Goal: Task Accomplishment & Management: Use online tool/utility

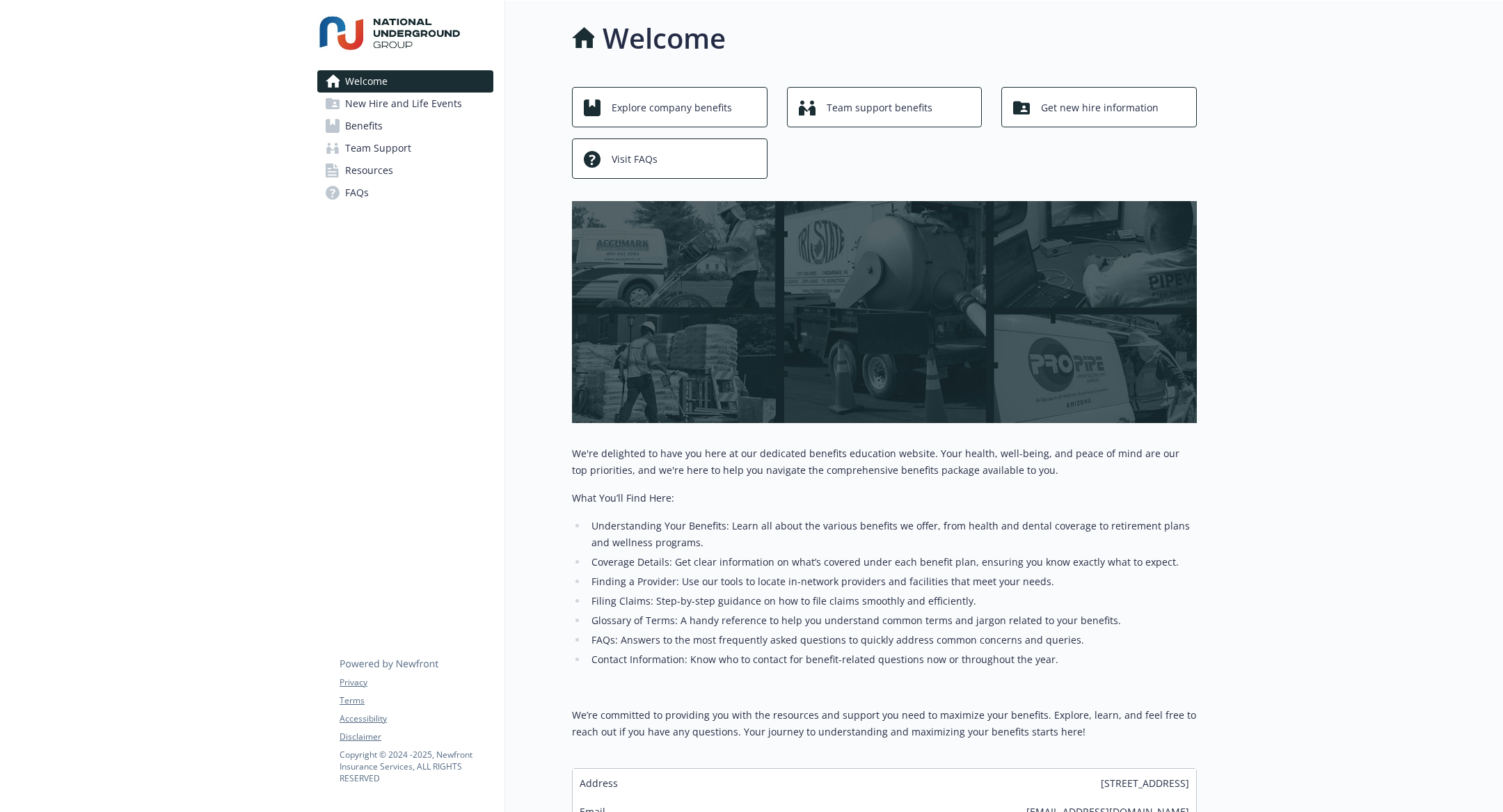
click at [428, 128] on link "Benefits" at bounding box center [405, 126] width 176 height 22
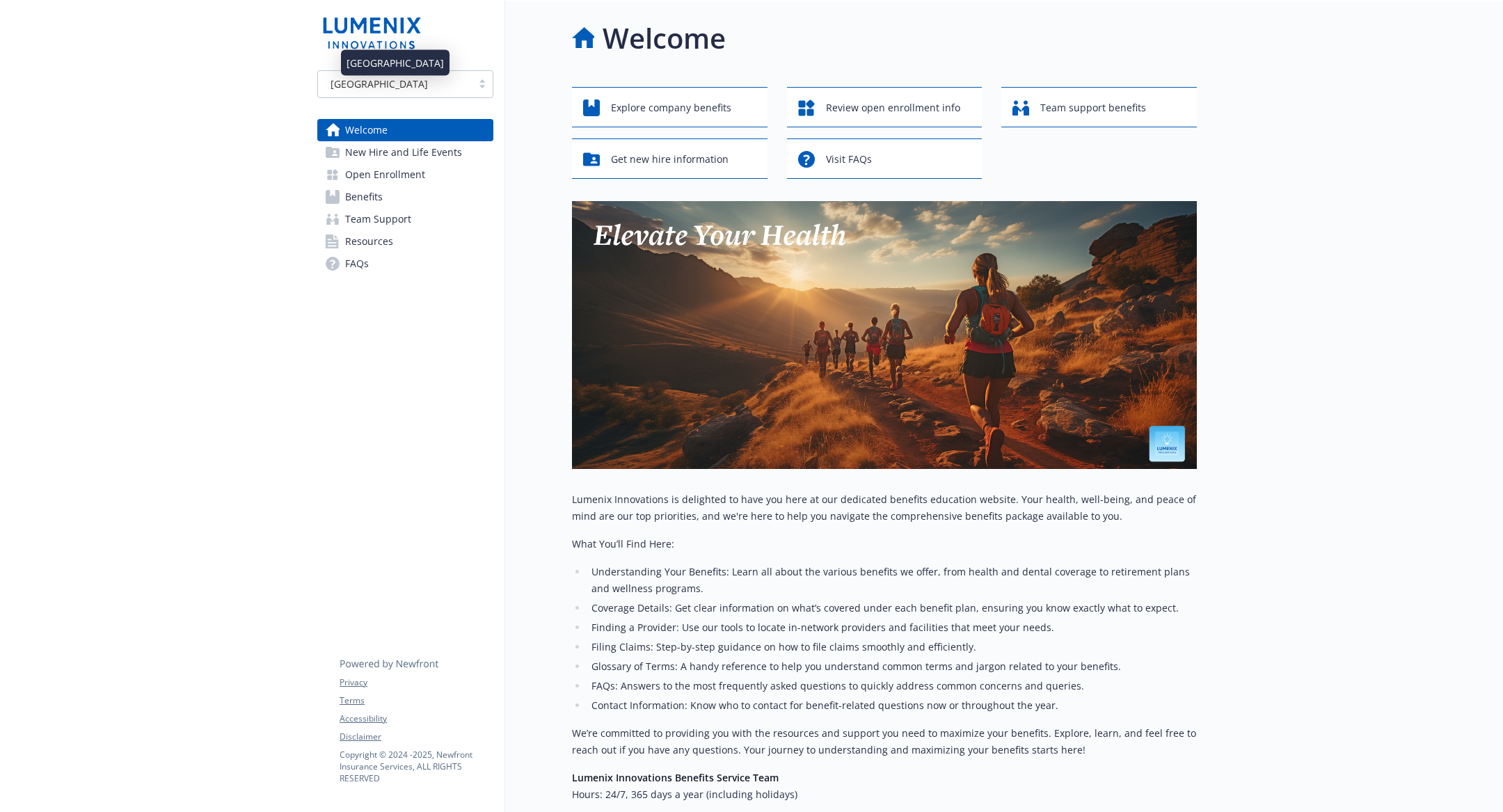
click at [394, 82] on div "USA" at bounding box center [395, 83] width 140 height 15
click at [383, 138] on div "Ireland" at bounding box center [405, 145] width 159 height 15
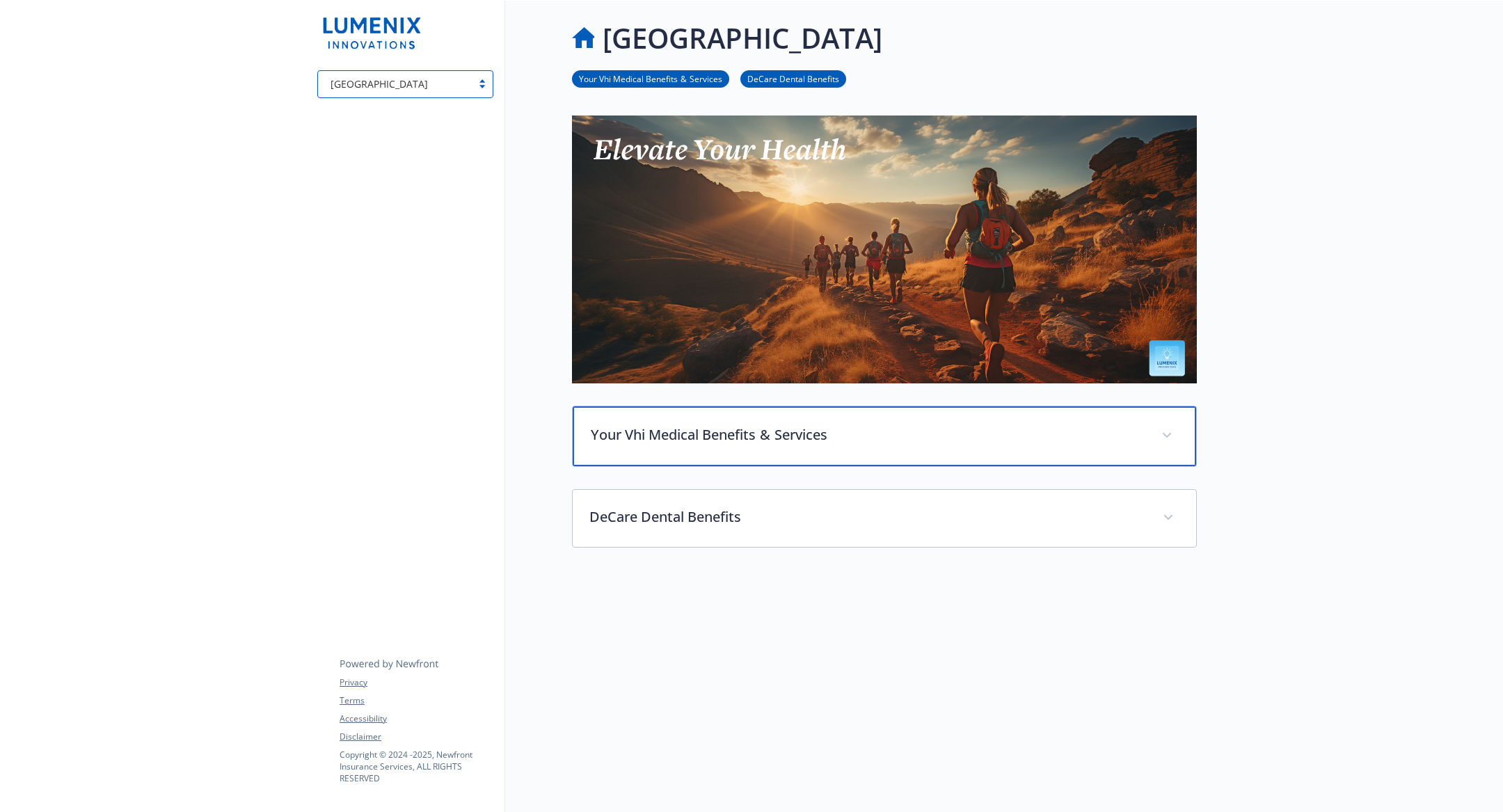
click at [694, 420] on div "Your Vhi Medical Benefits  &  Services" at bounding box center [884, 436] width 623 height 60
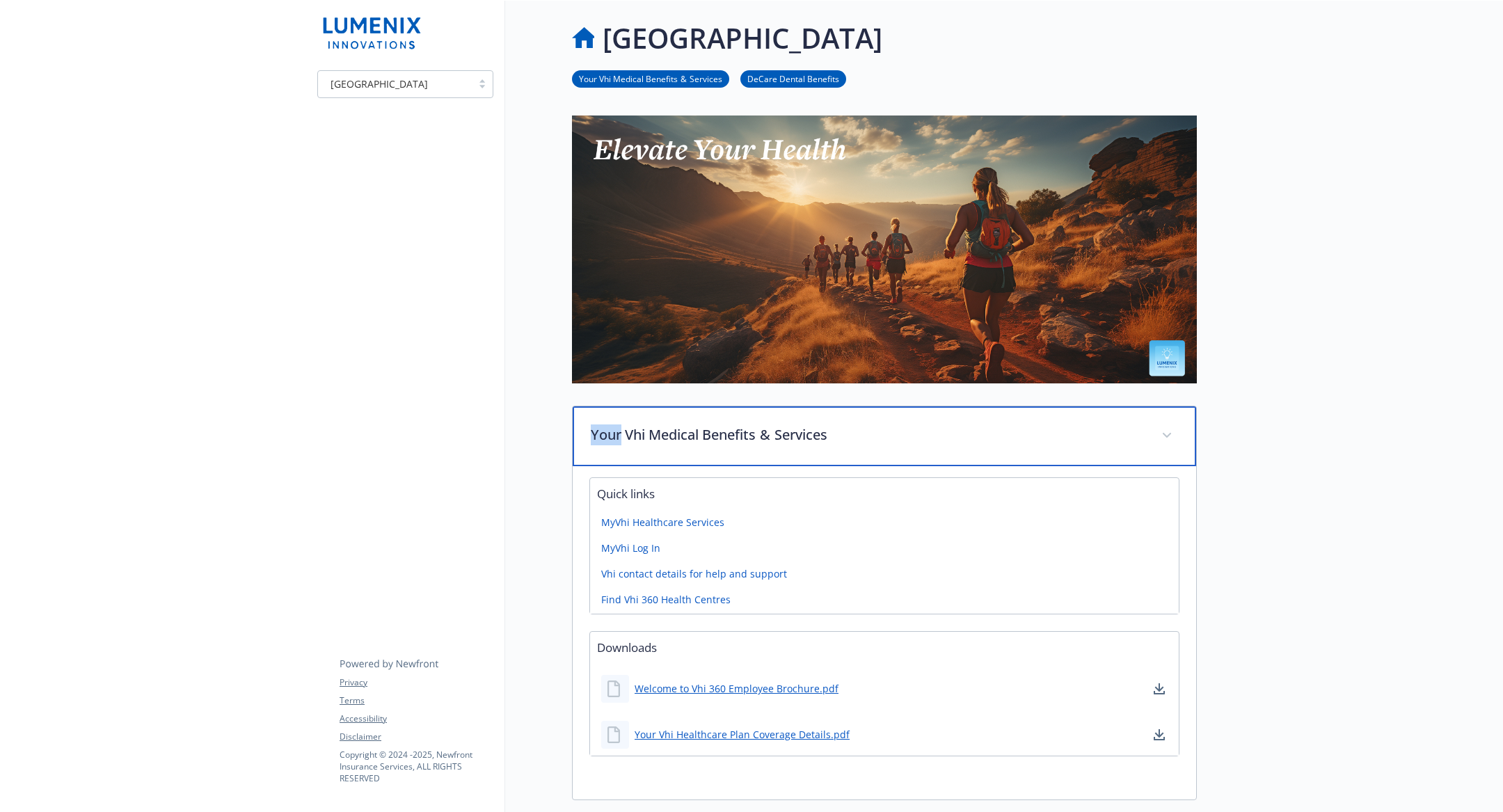
click at [694, 420] on div "Your Vhi Medical Benefits  &  Services" at bounding box center [884, 436] width 623 height 60
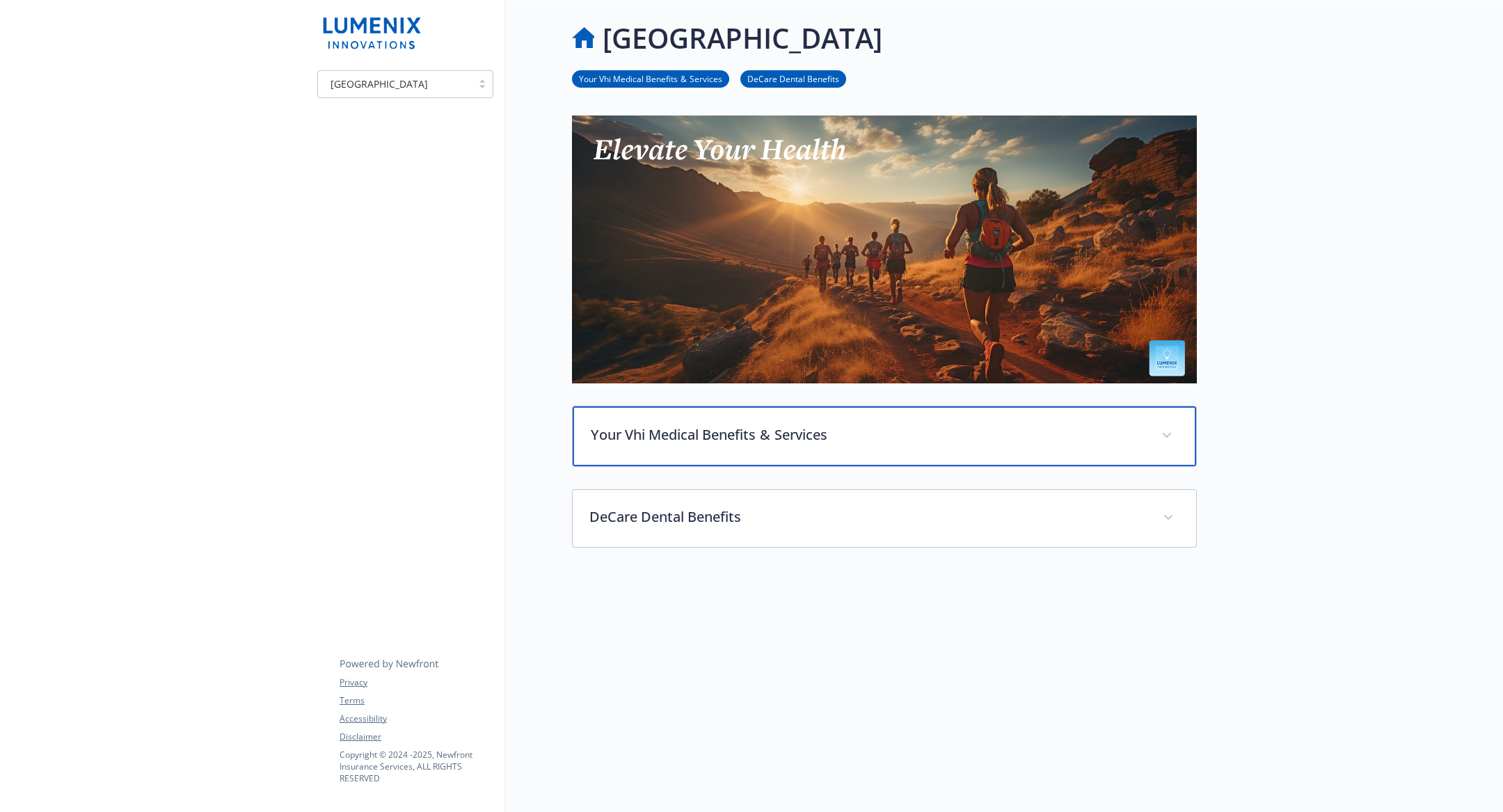
click at [694, 420] on div "Your Vhi Medical Benefits  &  Services" at bounding box center [884, 436] width 623 height 60
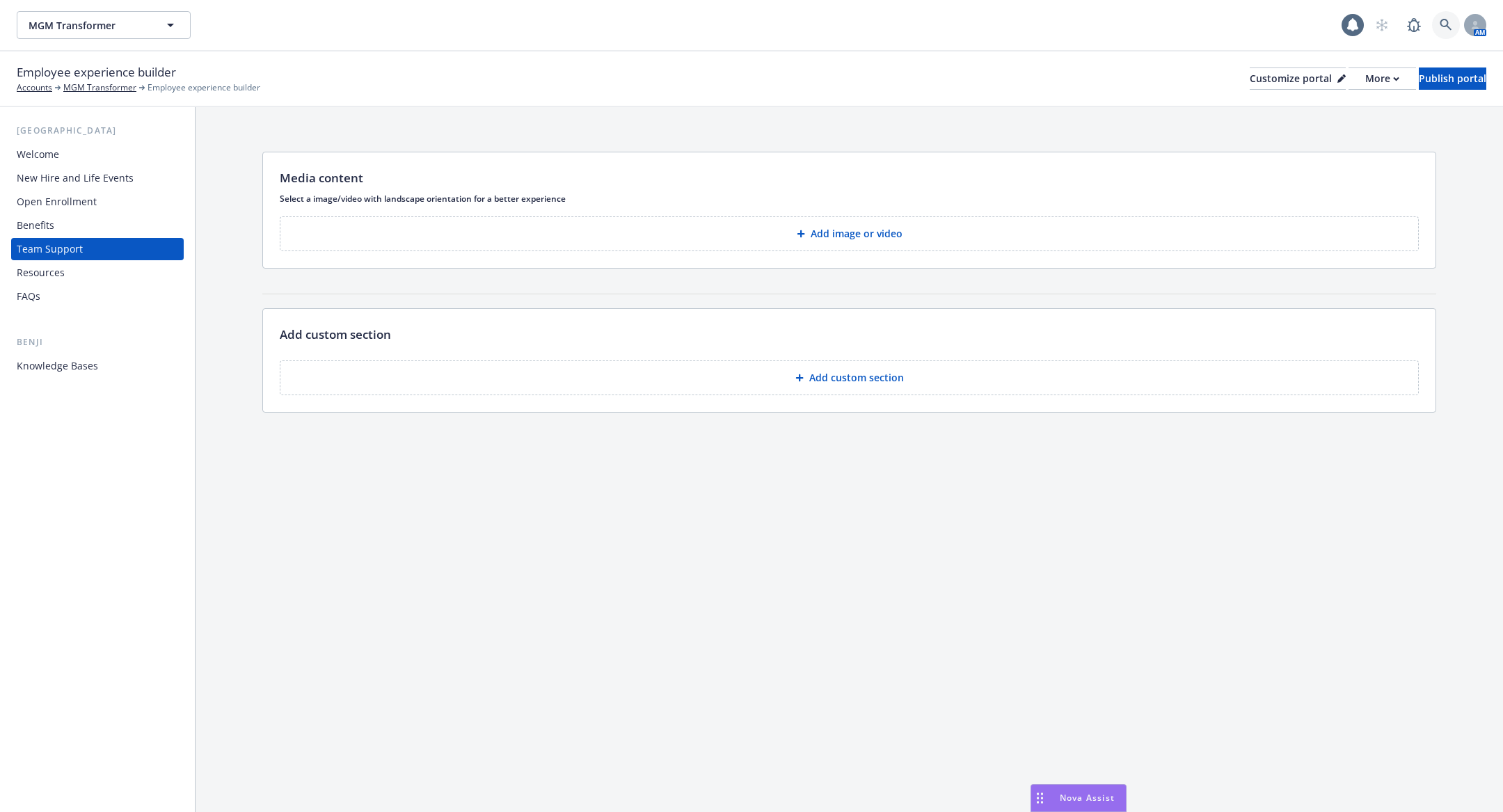
click at [1440, 24] on icon at bounding box center [1445, 24] width 12 height 12
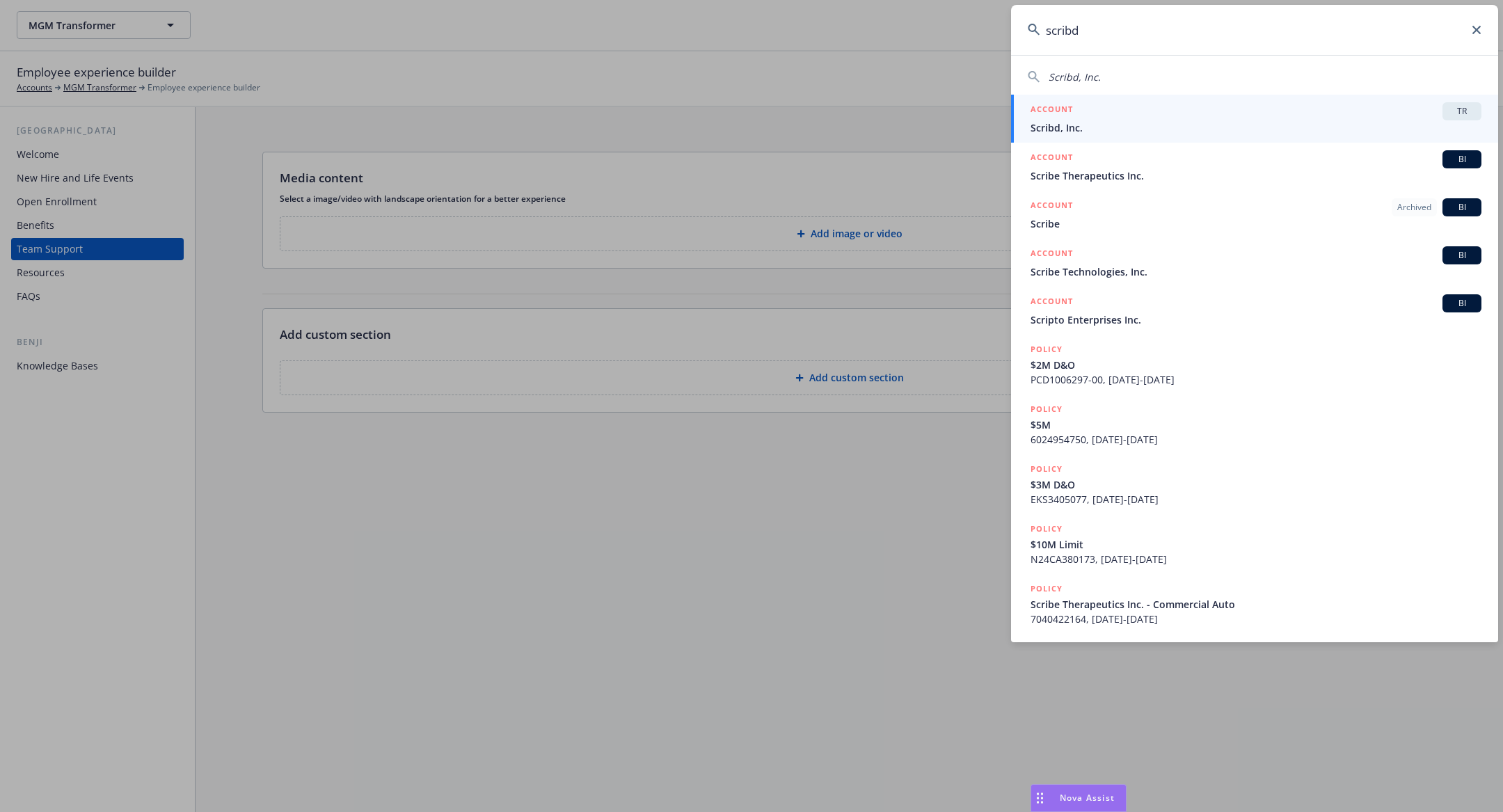
type input "scribd"
click at [1262, 113] on div "ACCOUNT TR" at bounding box center [1256, 111] width 451 height 18
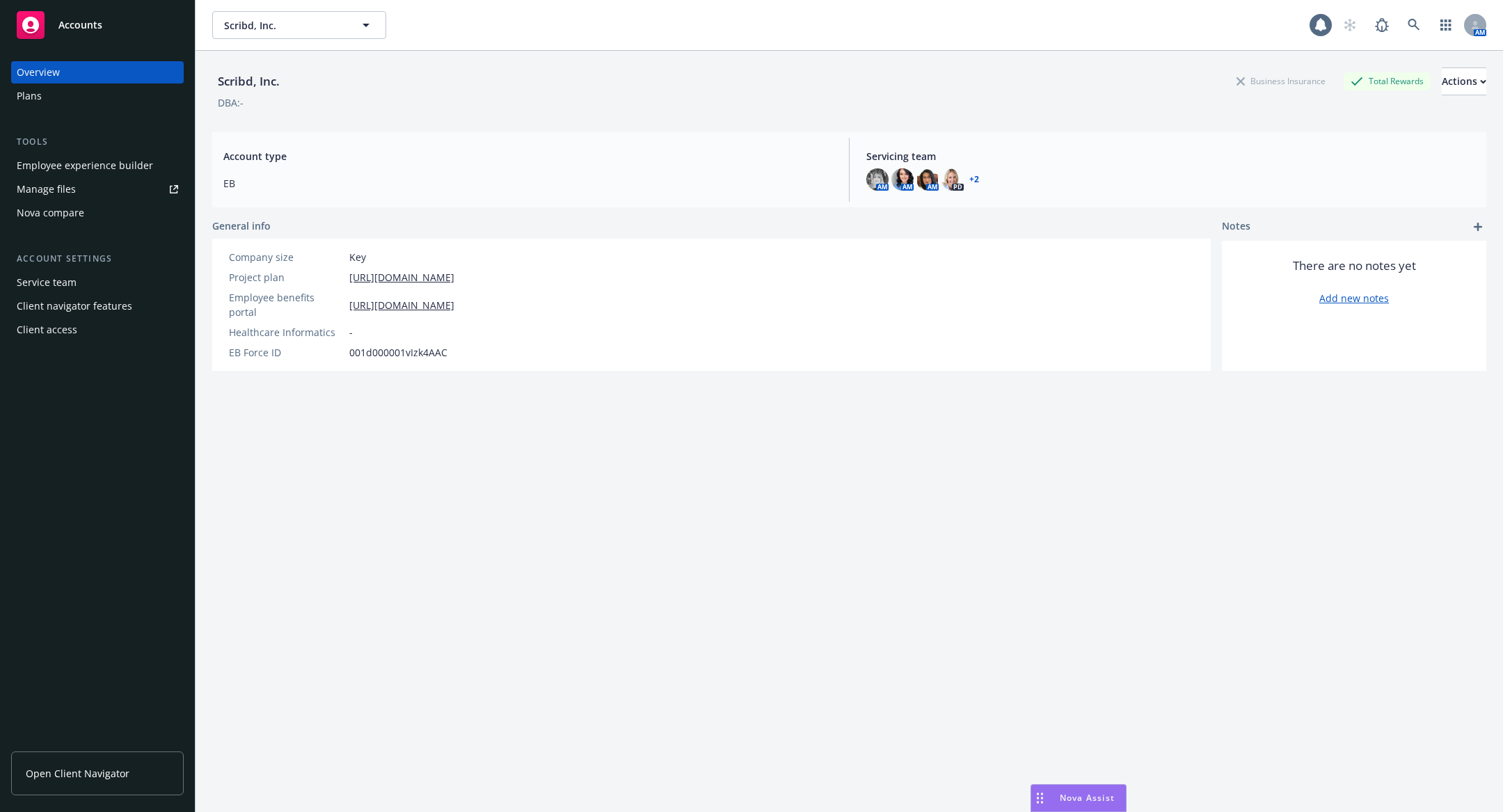
click at [115, 163] on div "Employee experience builder" at bounding box center [85, 166] width 136 height 22
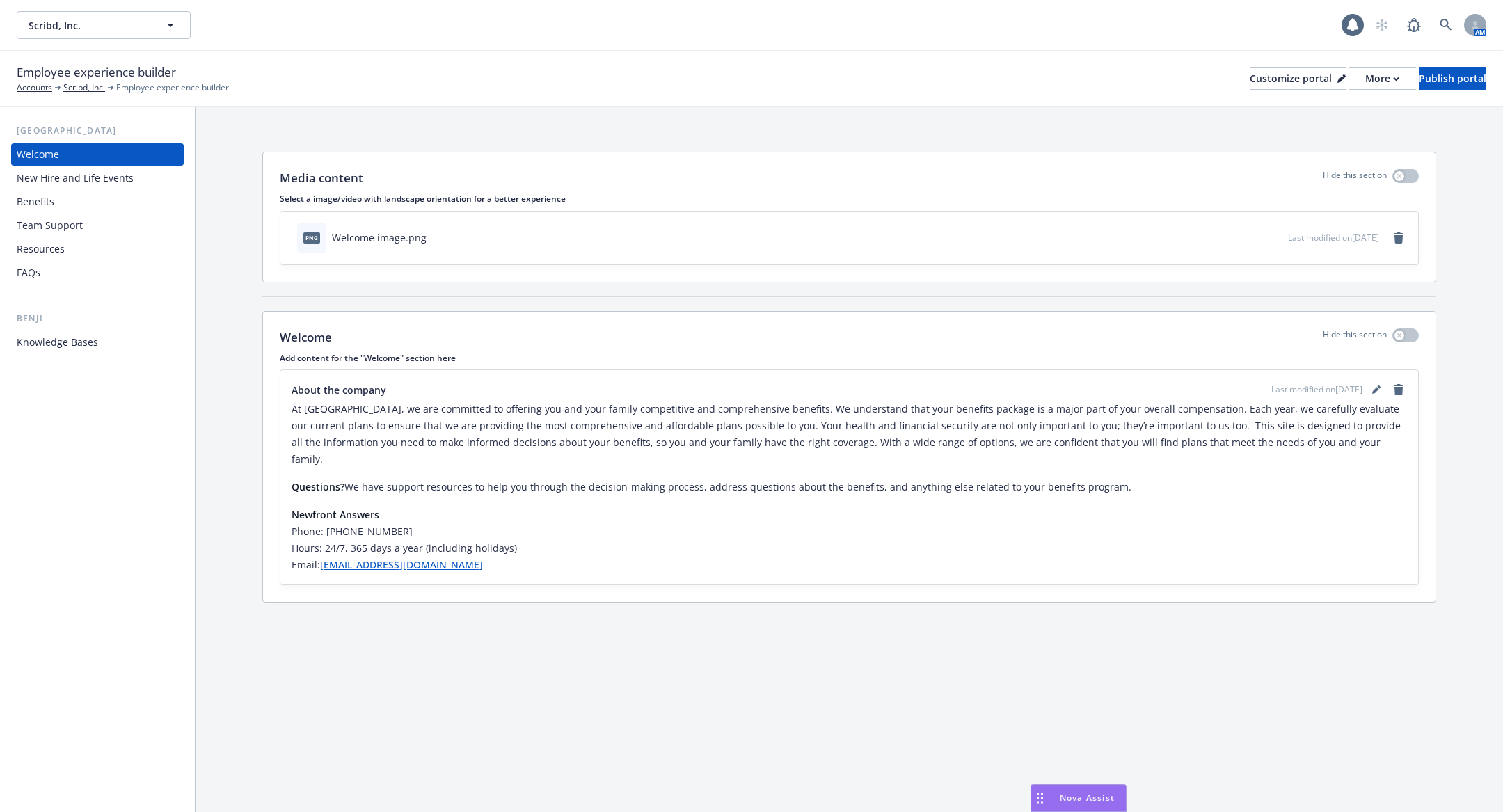
click at [104, 184] on div "New Hire and Life Events" at bounding box center [75, 178] width 117 height 22
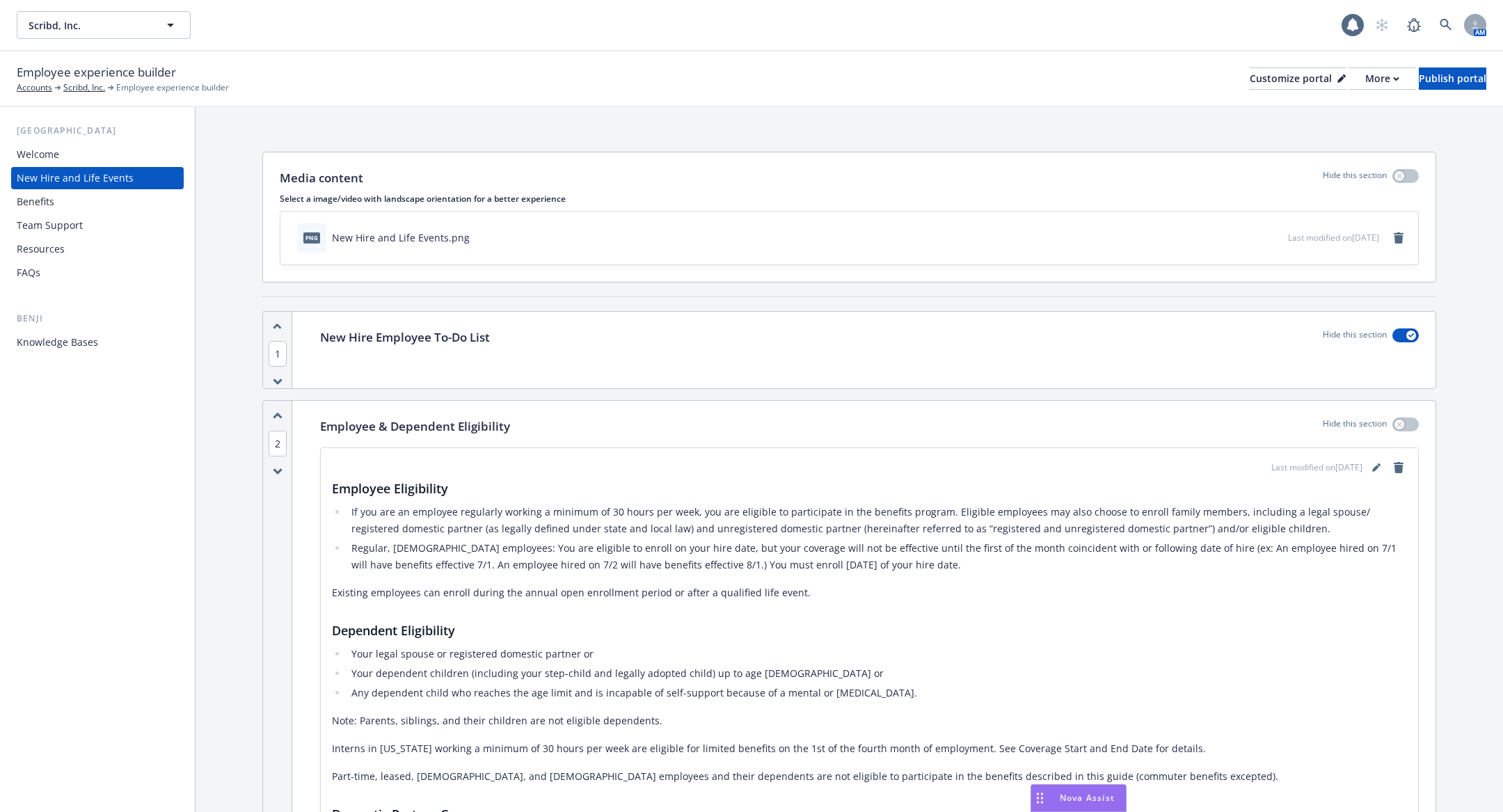
click at [97, 202] on div "Benefits" at bounding box center [97, 202] width 161 height 22
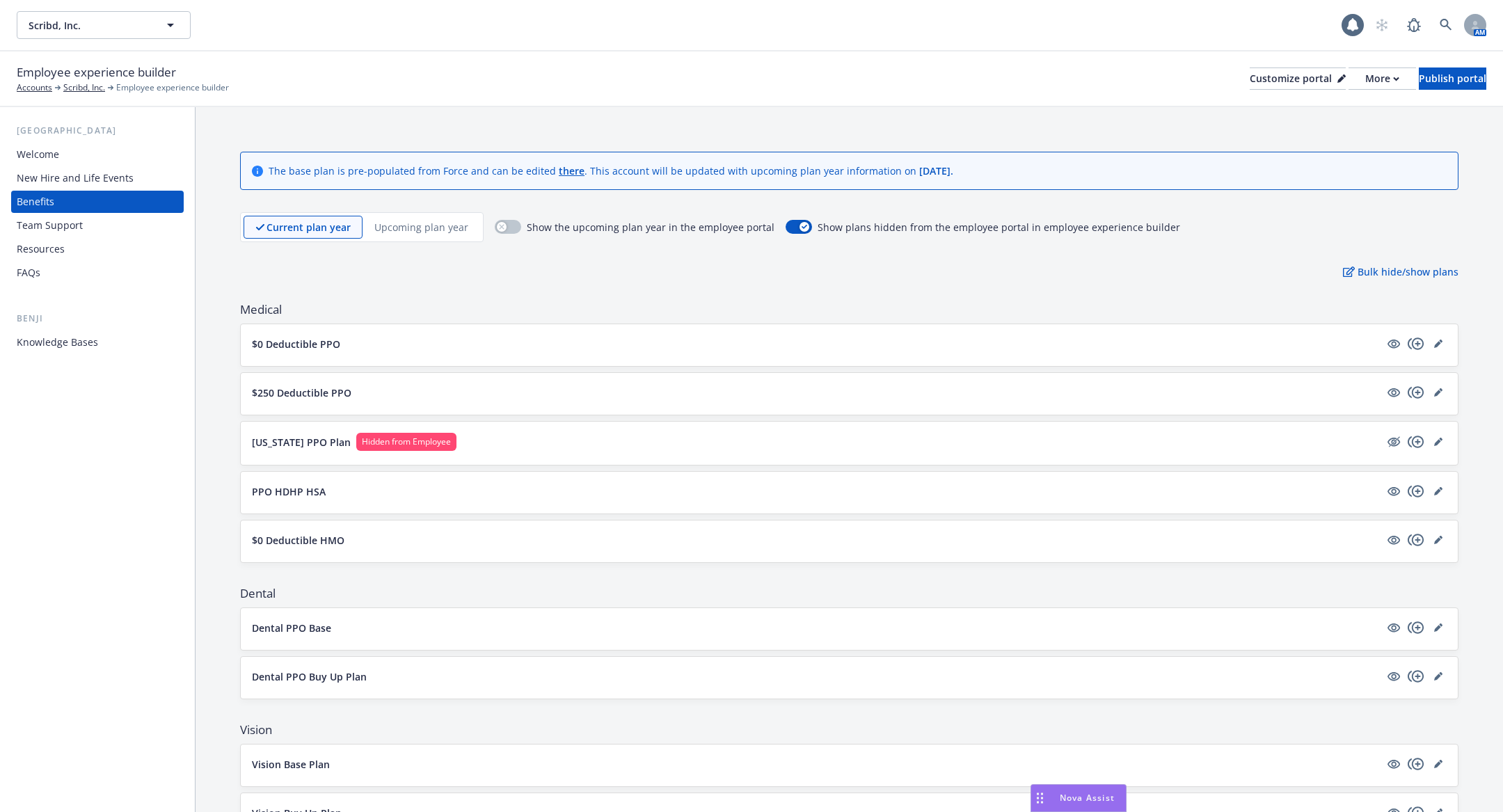
click at [91, 241] on div "Resources" at bounding box center [97, 249] width 161 height 22
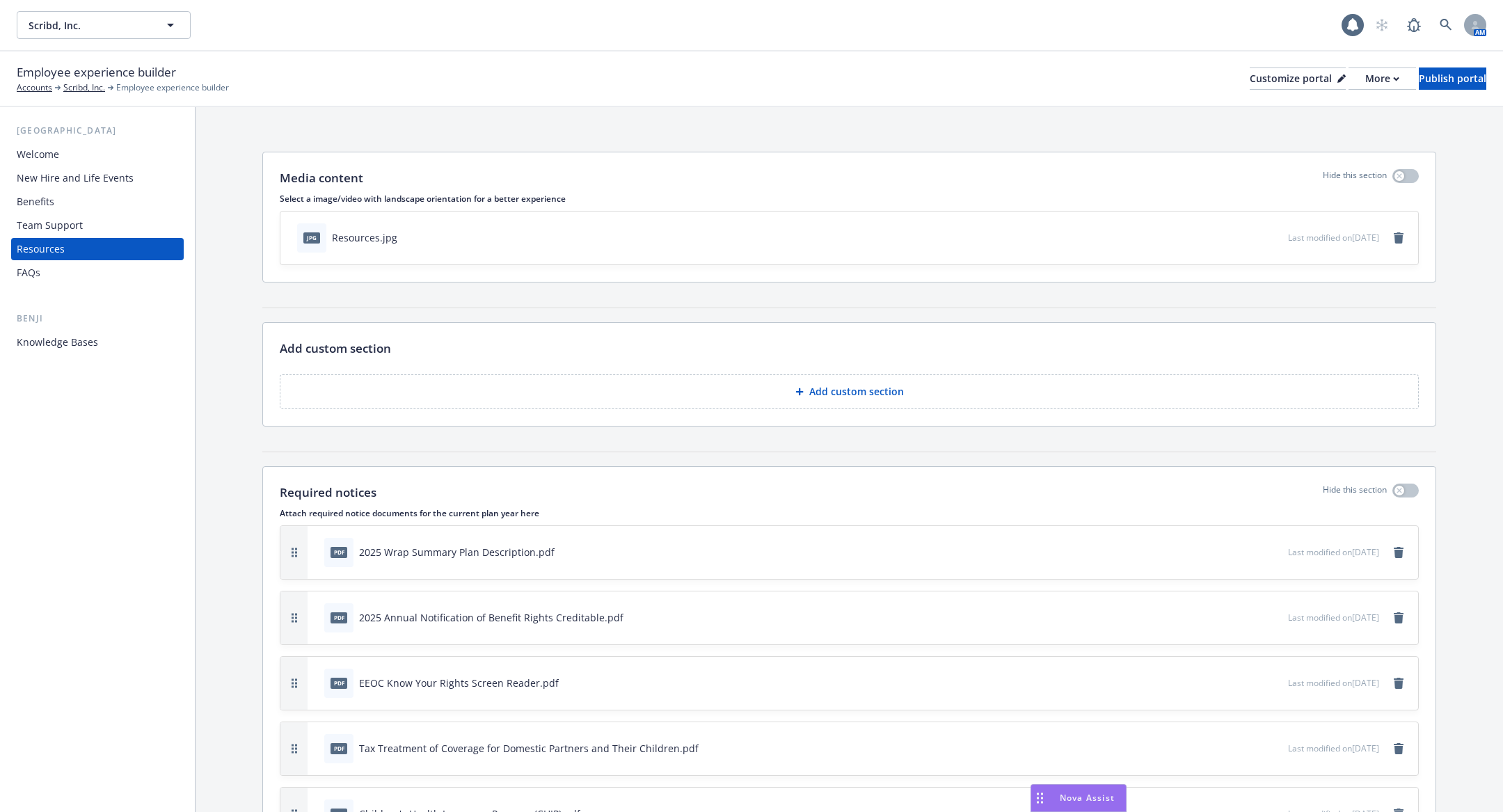
click at [61, 222] on div "Team Support" at bounding box center [49, 225] width 66 height 22
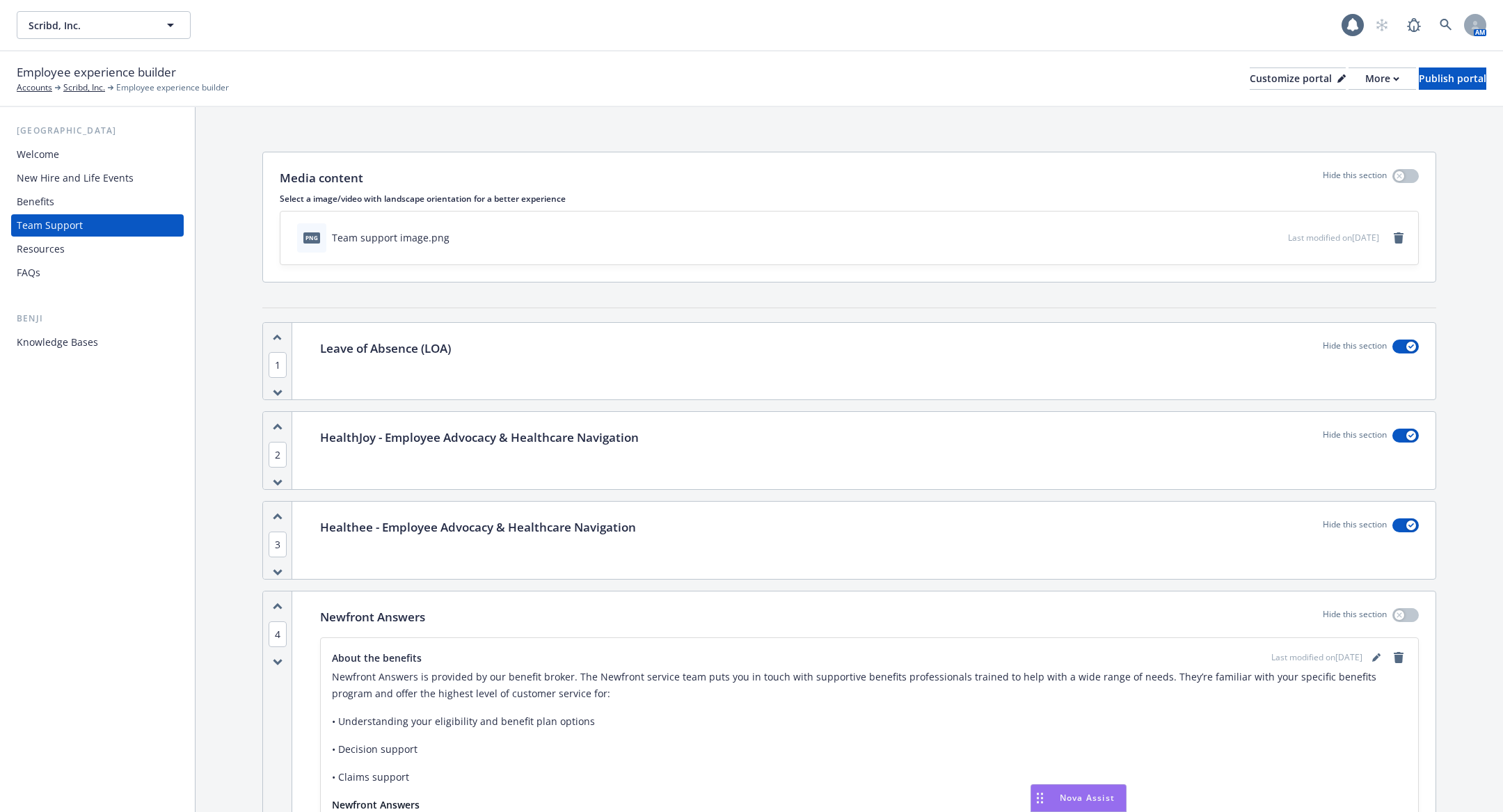
click at [1342, 92] on div "Employee experience builder Accounts Scribd, Inc. Employee experience builder C…" at bounding box center [752, 79] width 1470 height 31
click at [1349, 81] on button "More" at bounding box center [1382, 79] width 67 height 22
click at [1316, 138] on link "Copy portal link" at bounding box center [1309, 138] width 127 height 28
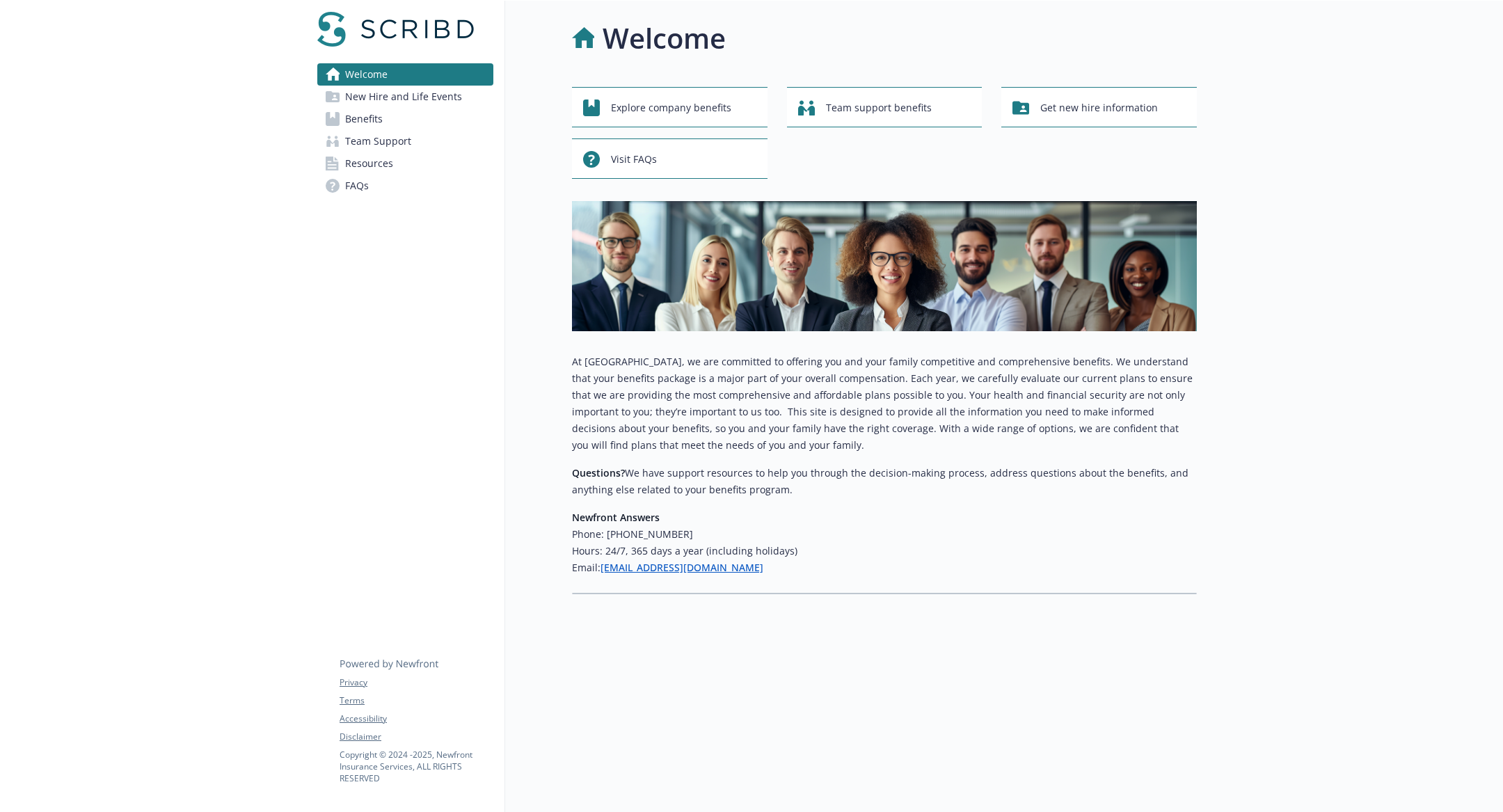
click at [409, 98] on span "New Hire and Life Events" at bounding box center [404, 97] width 117 height 22
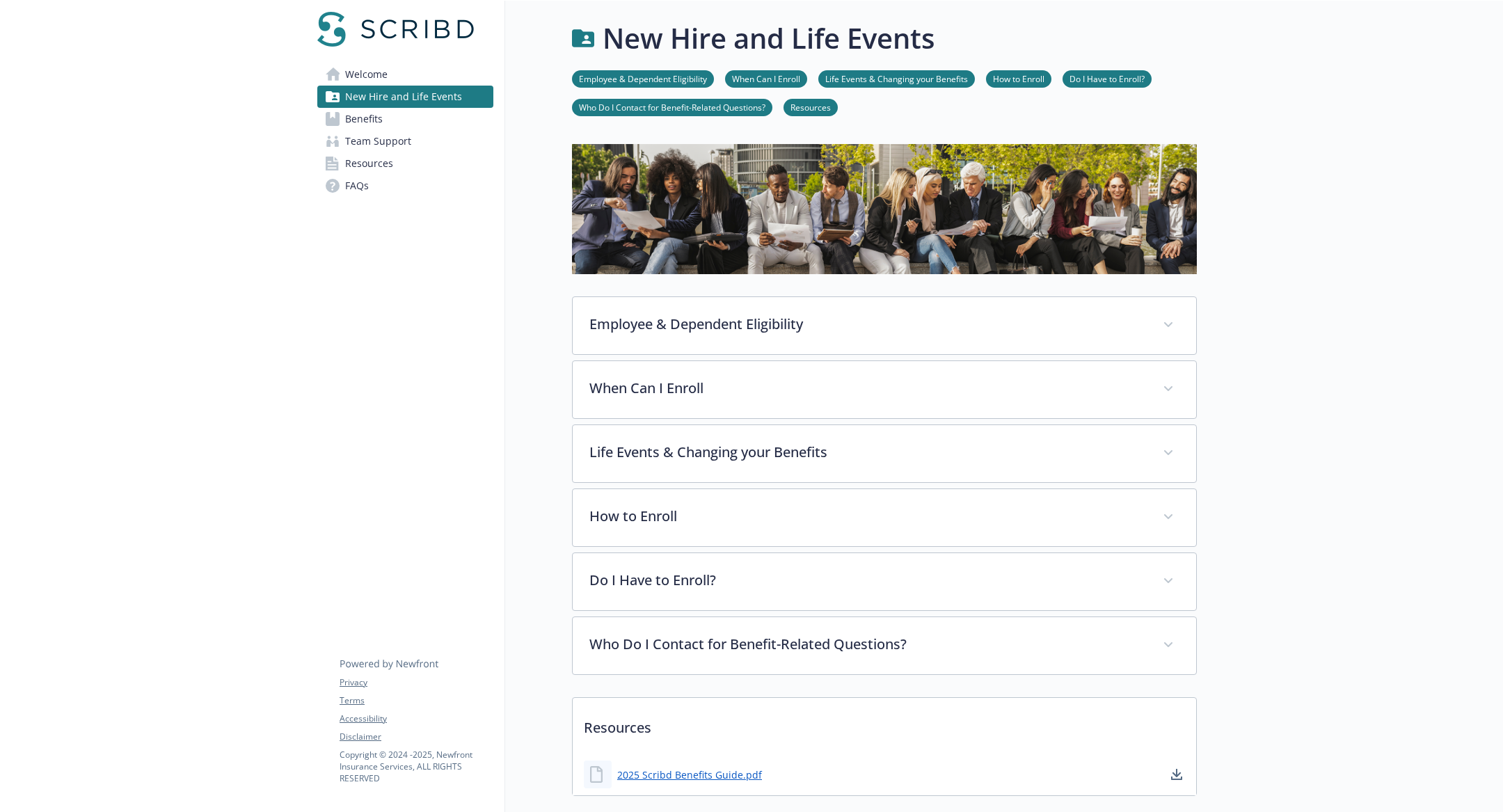
click at [412, 121] on link "Benefits" at bounding box center [405, 119] width 176 height 22
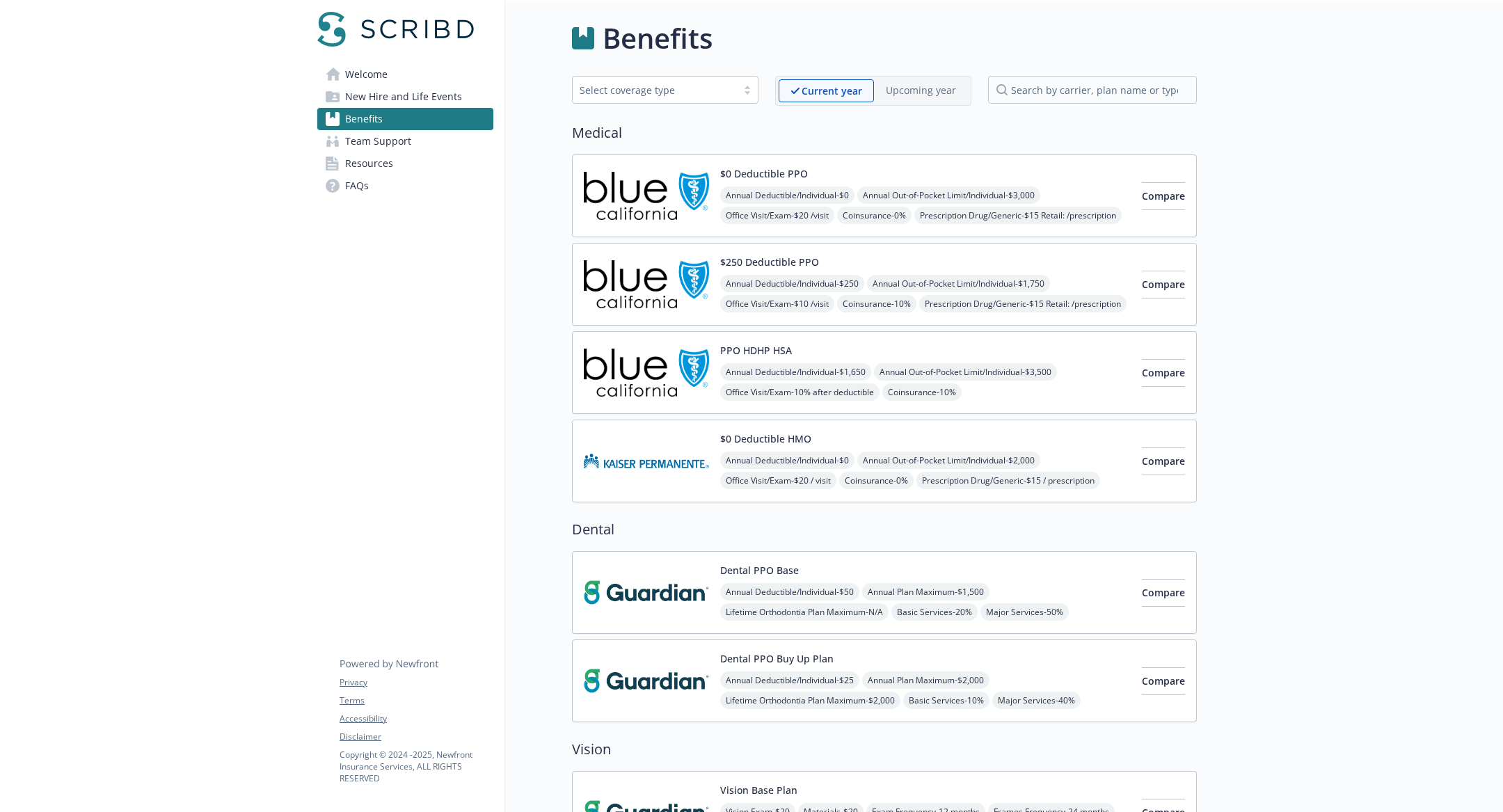
click at [411, 145] on link "Team Support" at bounding box center [405, 141] width 176 height 22
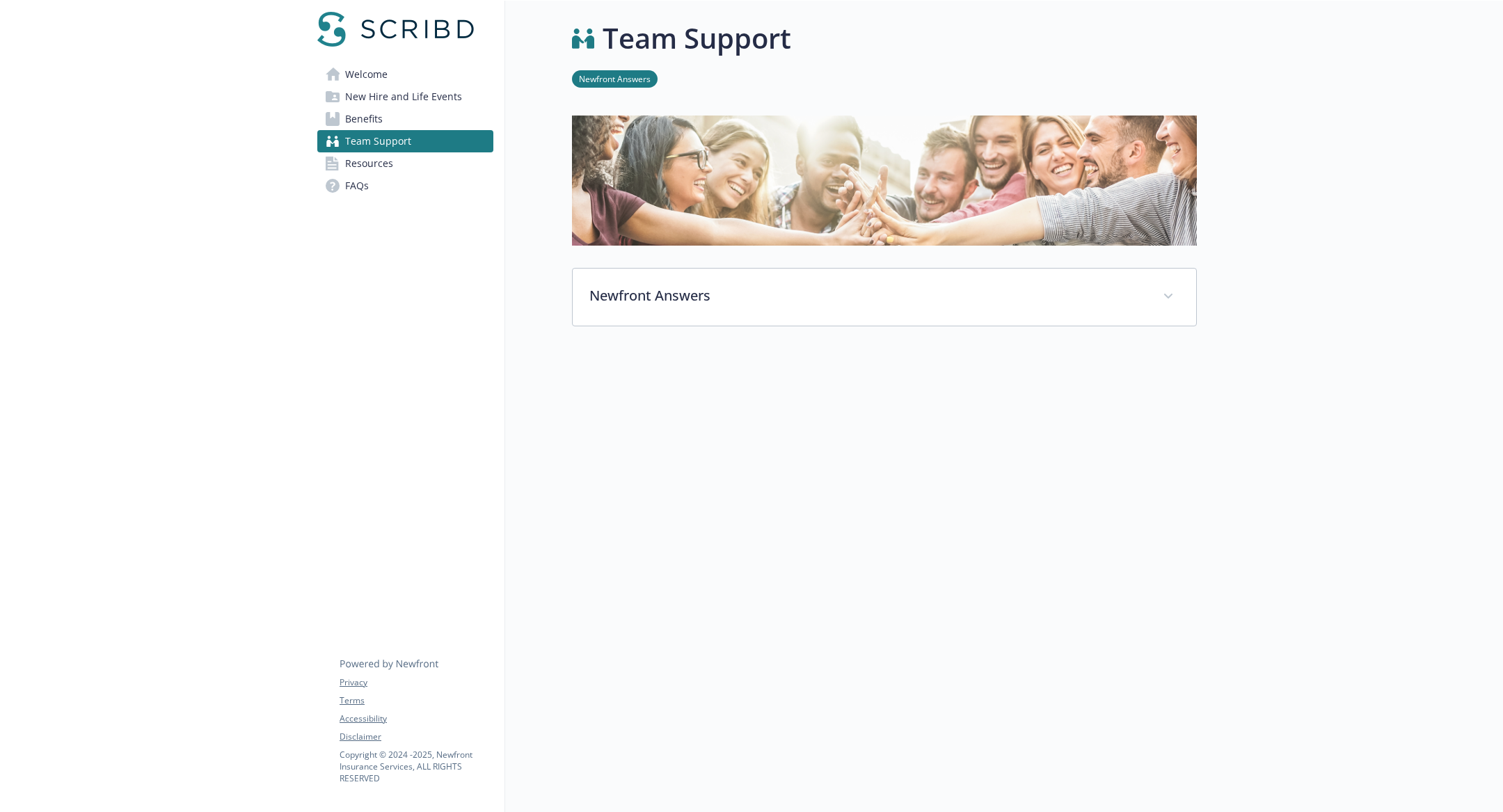
click at [404, 175] on link "FAQs" at bounding box center [405, 186] width 176 height 22
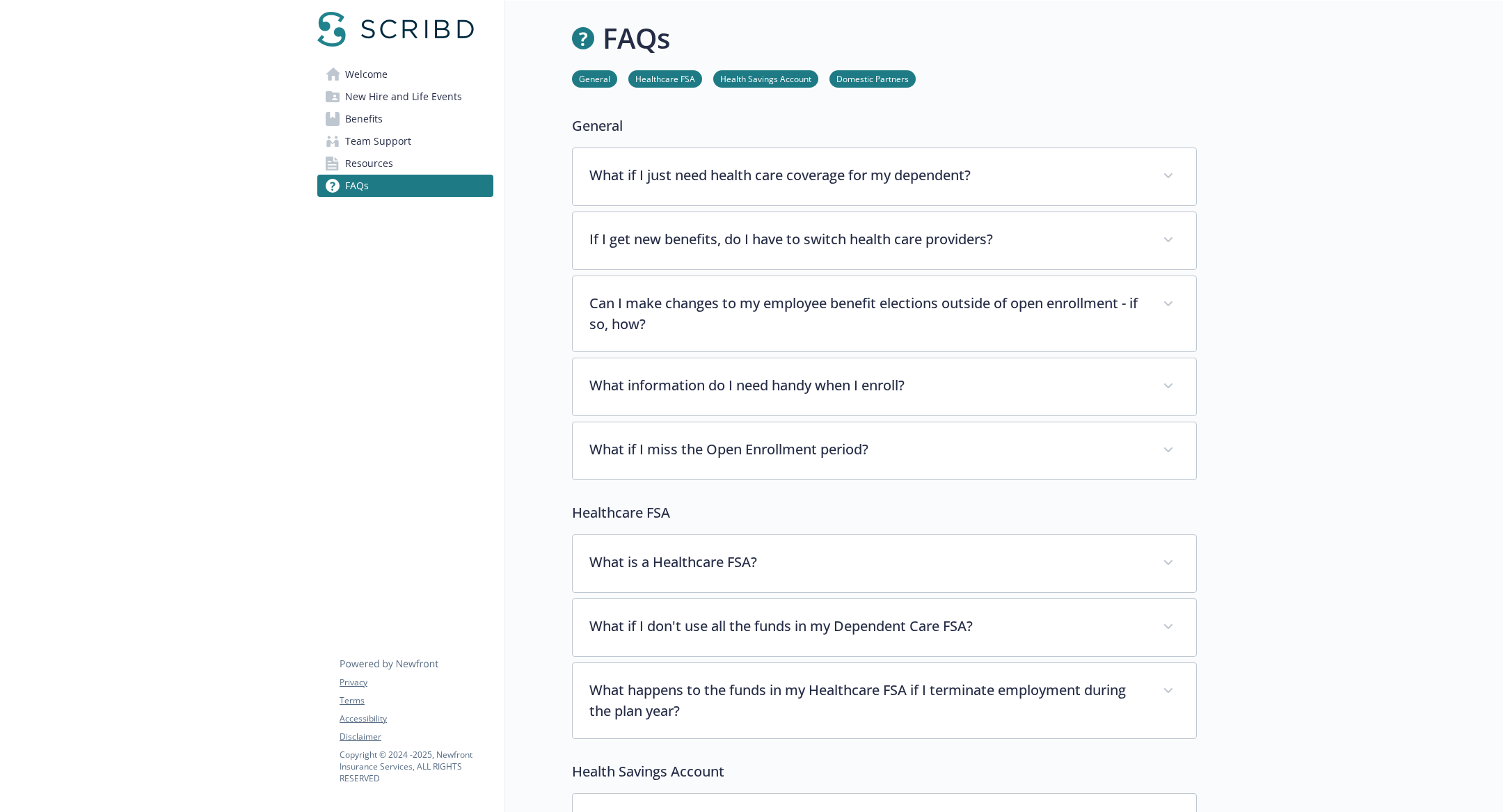
click at [413, 124] on link "Benefits" at bounding box center [405, 119] width 176 height 22
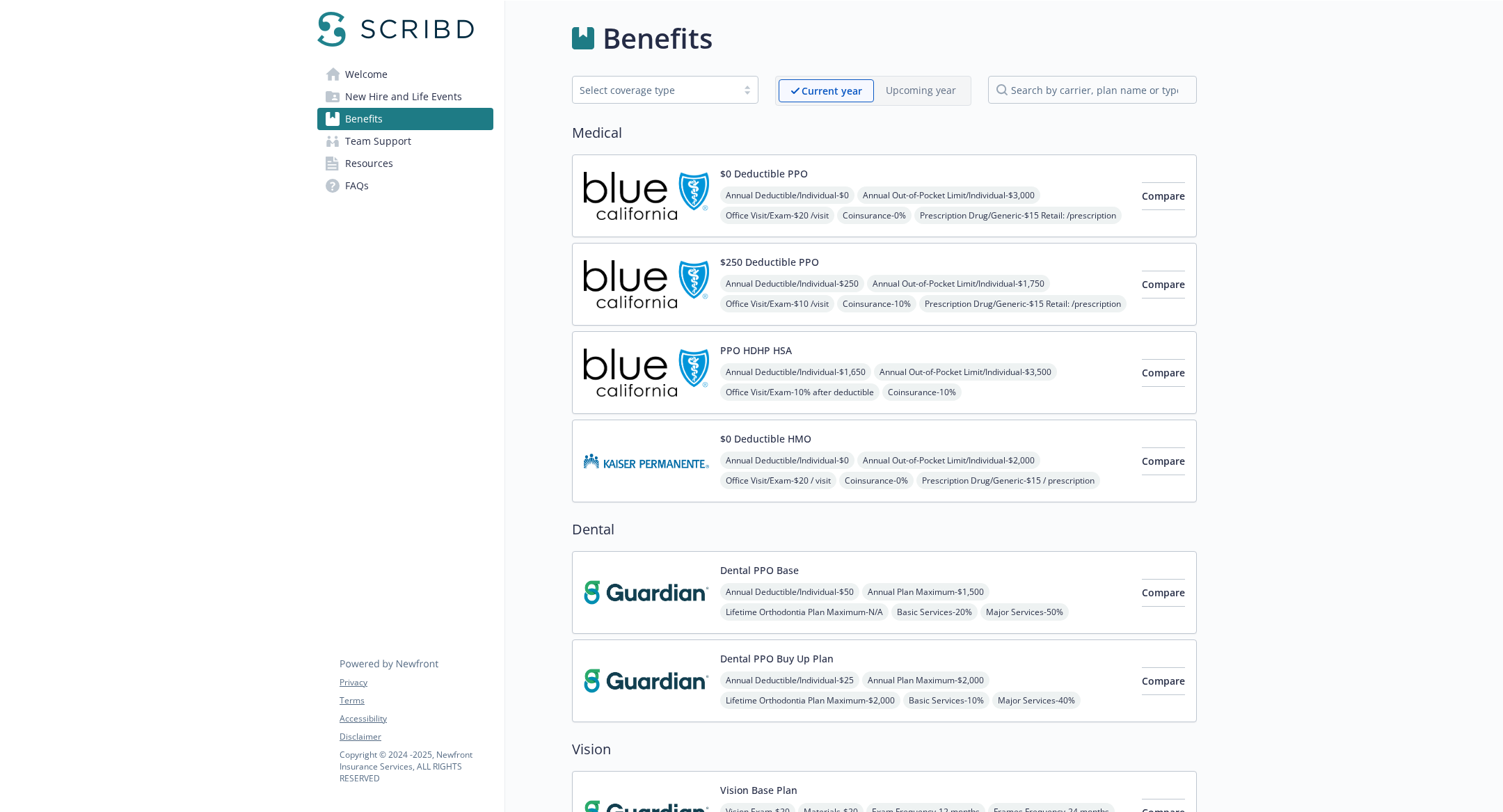
click at [408, 151] on span "Team Support" at bounding box center [378, 141] width 66 height 22
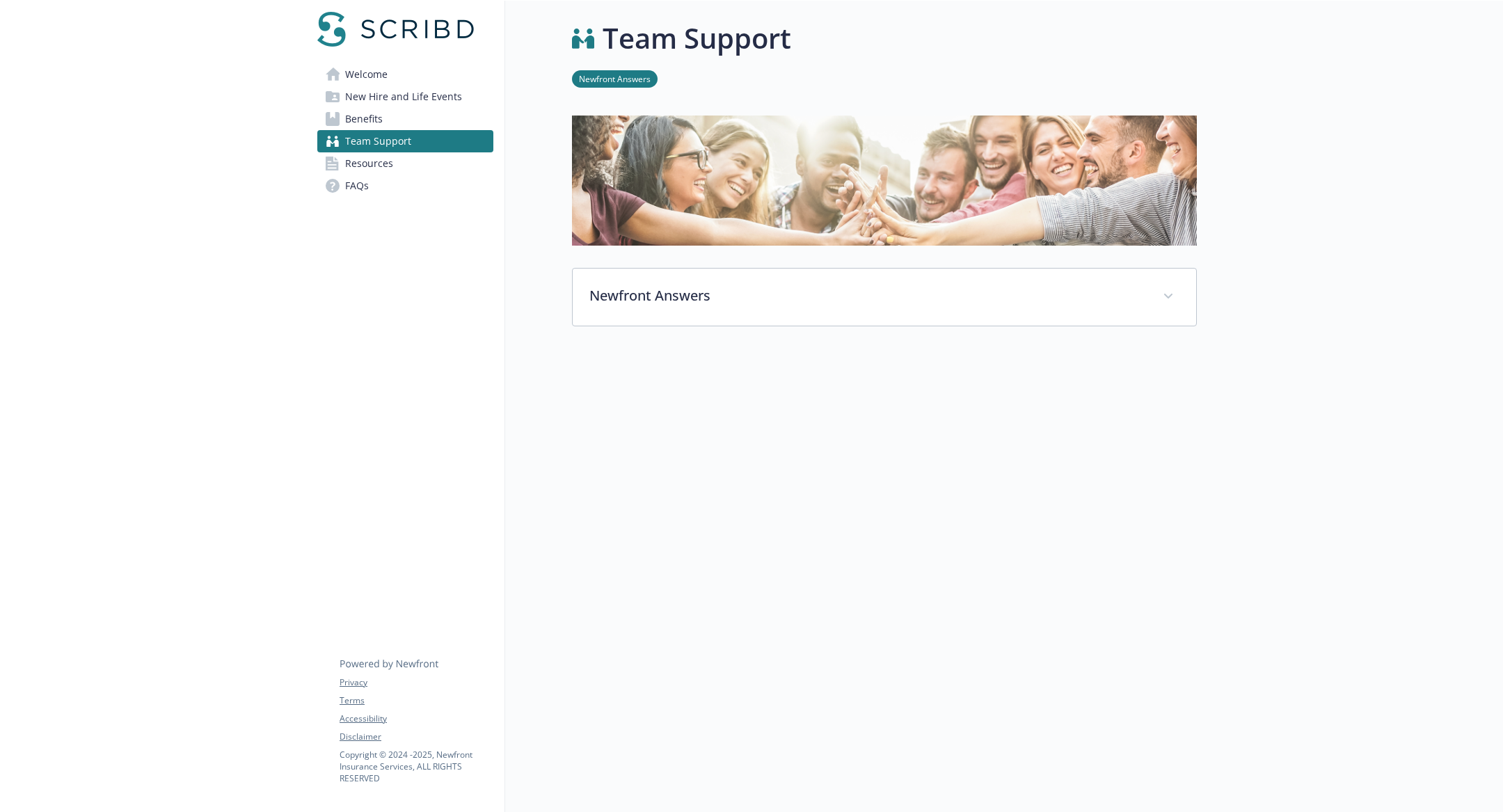
click at [408, 175] on link "FAQs" at bounding box center [405, 186] width 176 height 22
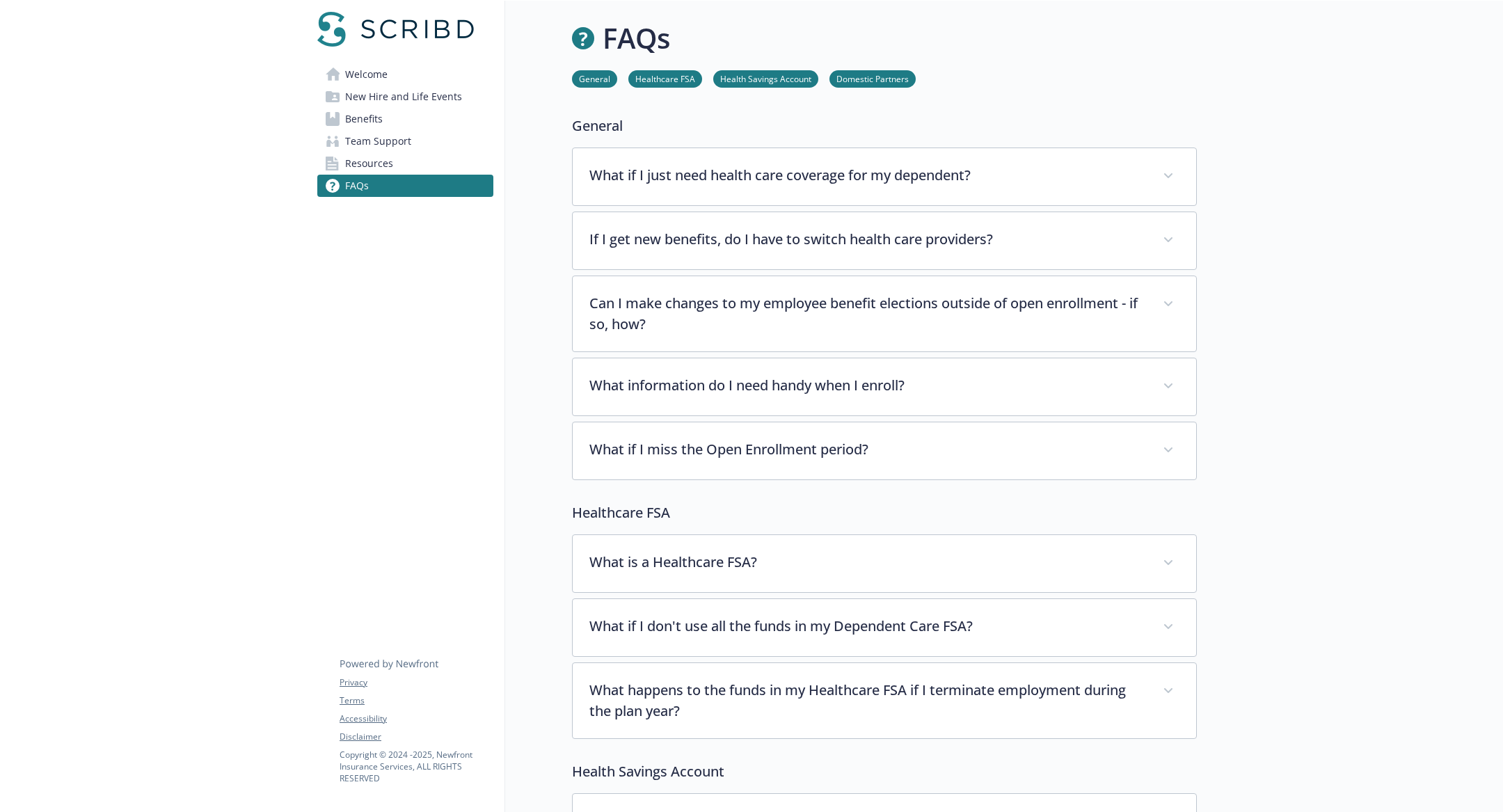
click at [429, 156] on link "Resources" at bounding box center [405, 164] width 176 height 22
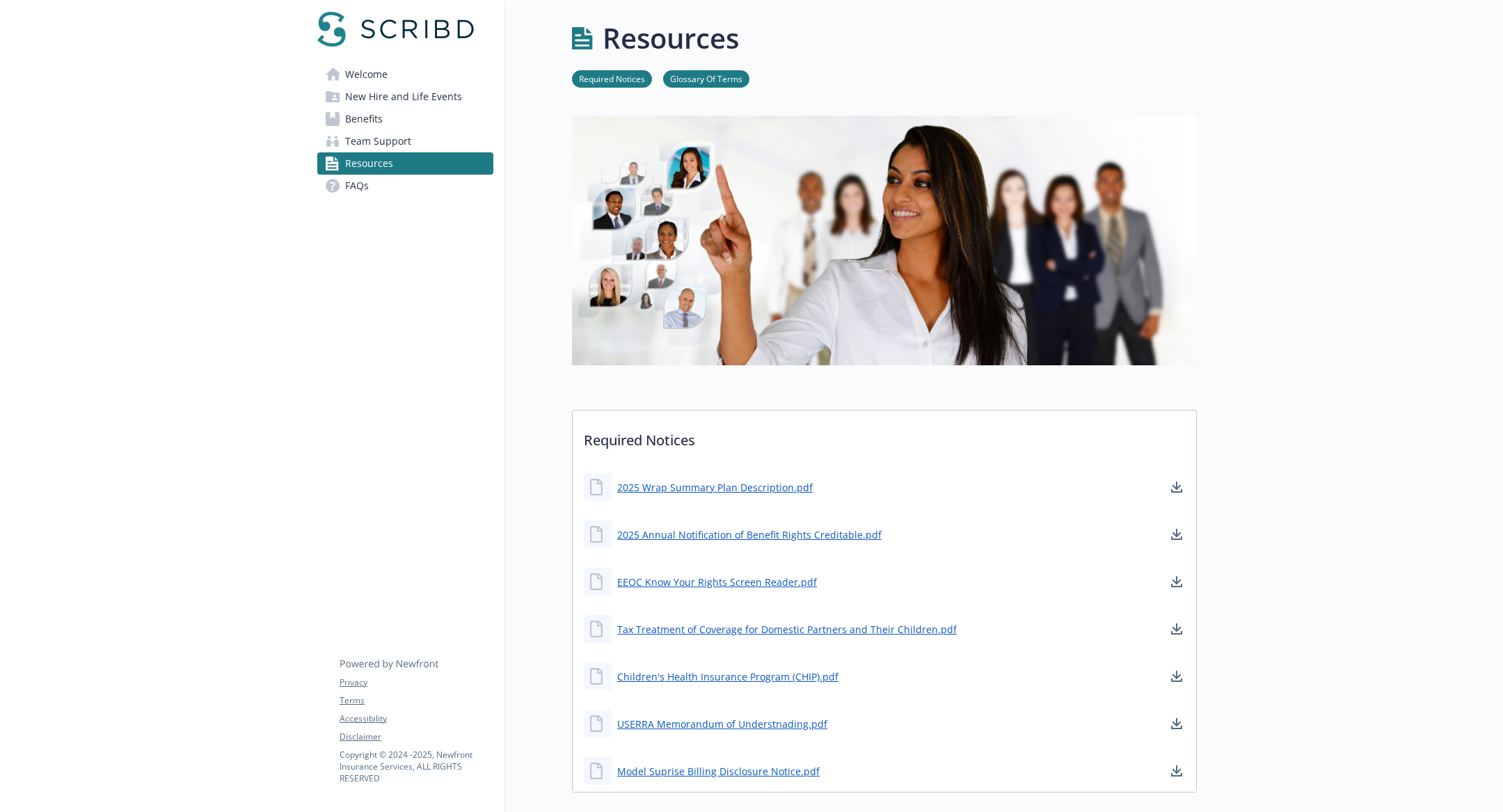
click at [452, 129] on link "Benefits" at bounding box center [405, 119] width 176 height 22
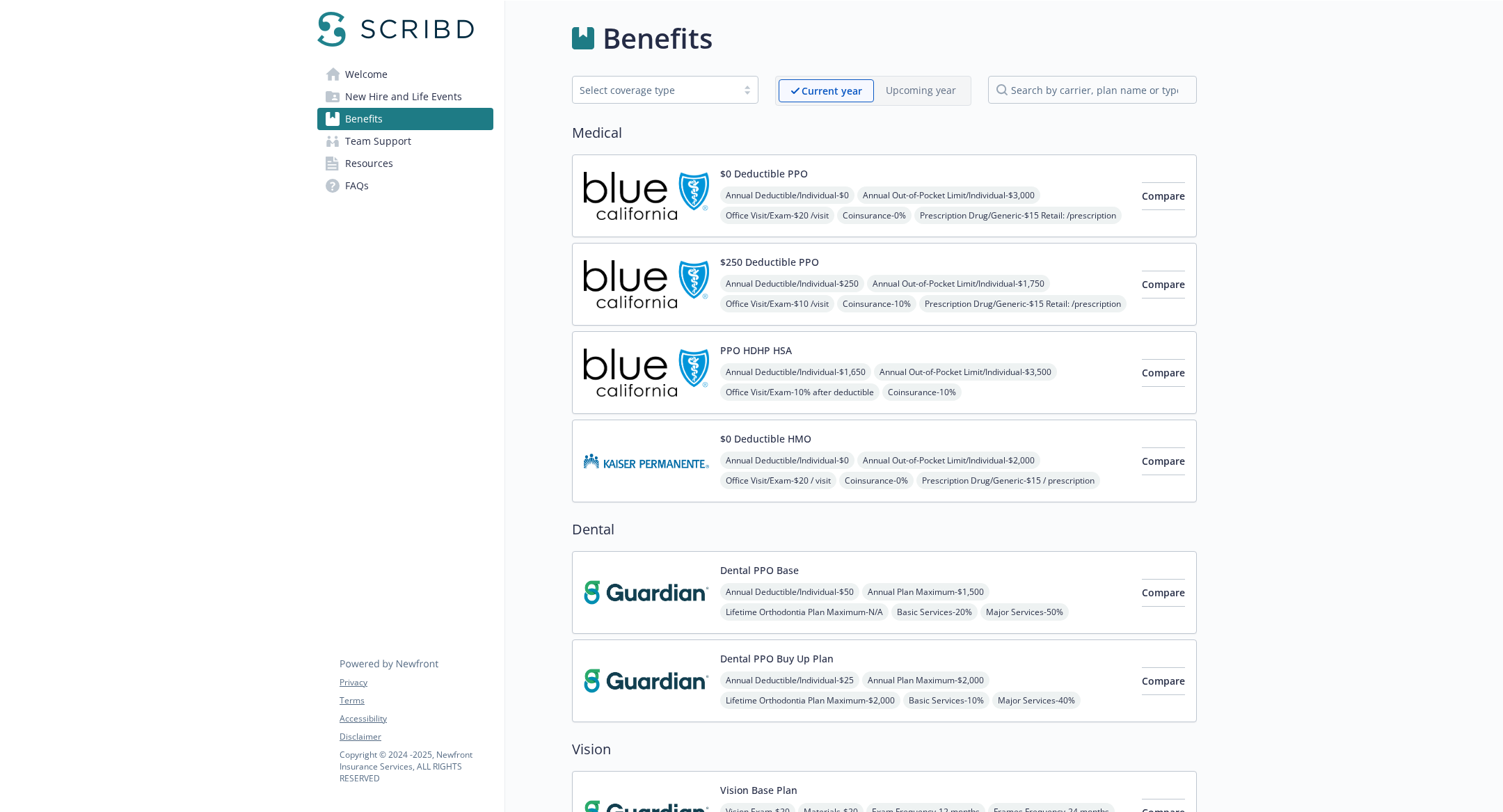
drag, startPoint x: 451, startPoint y: 86, endPoint x: 1149, endPoint y: 2, distance: 703.0
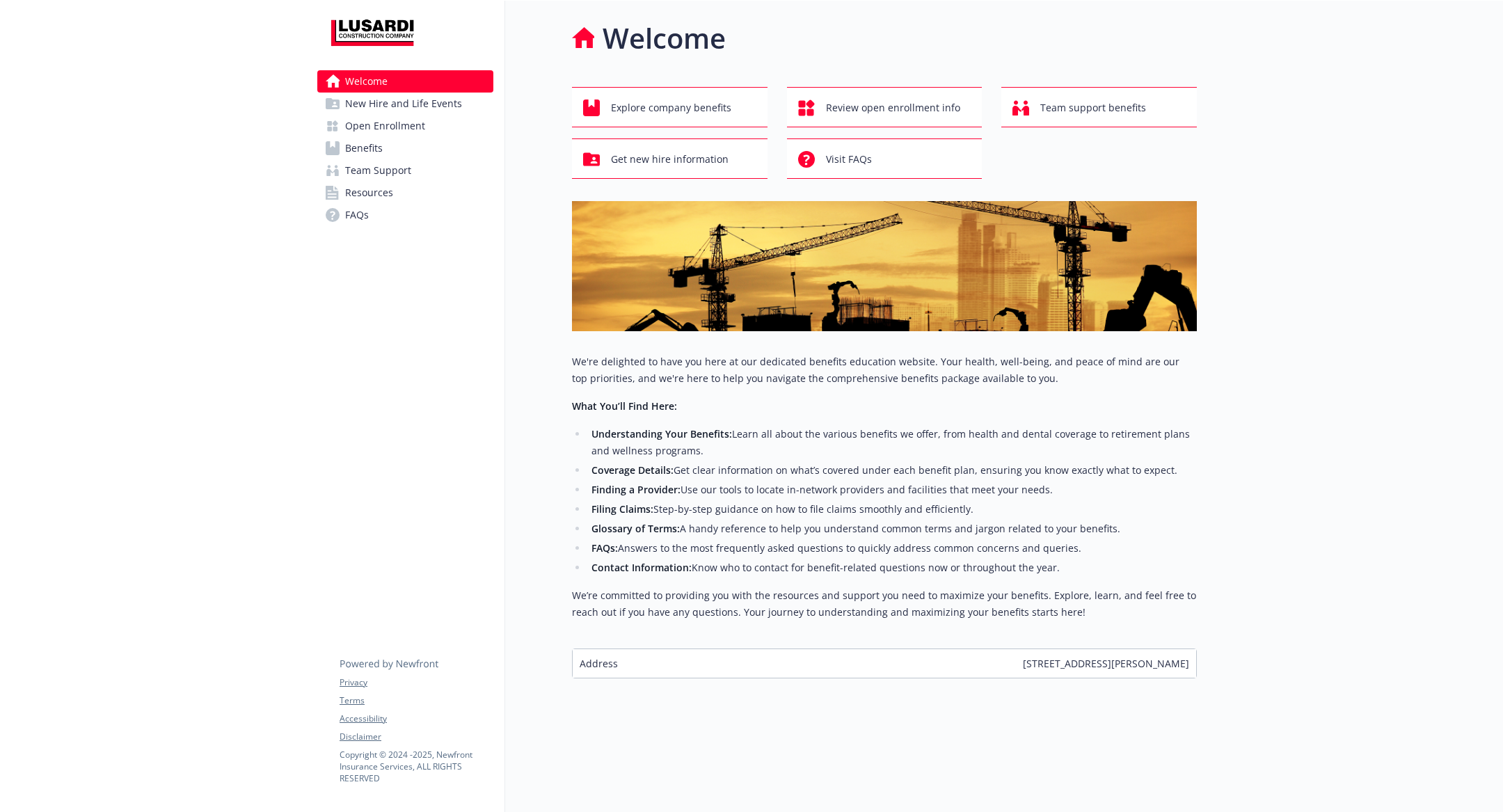
click at [402, 147] on link "Benefits" at bounding box center [405, 148] width 176 height 22
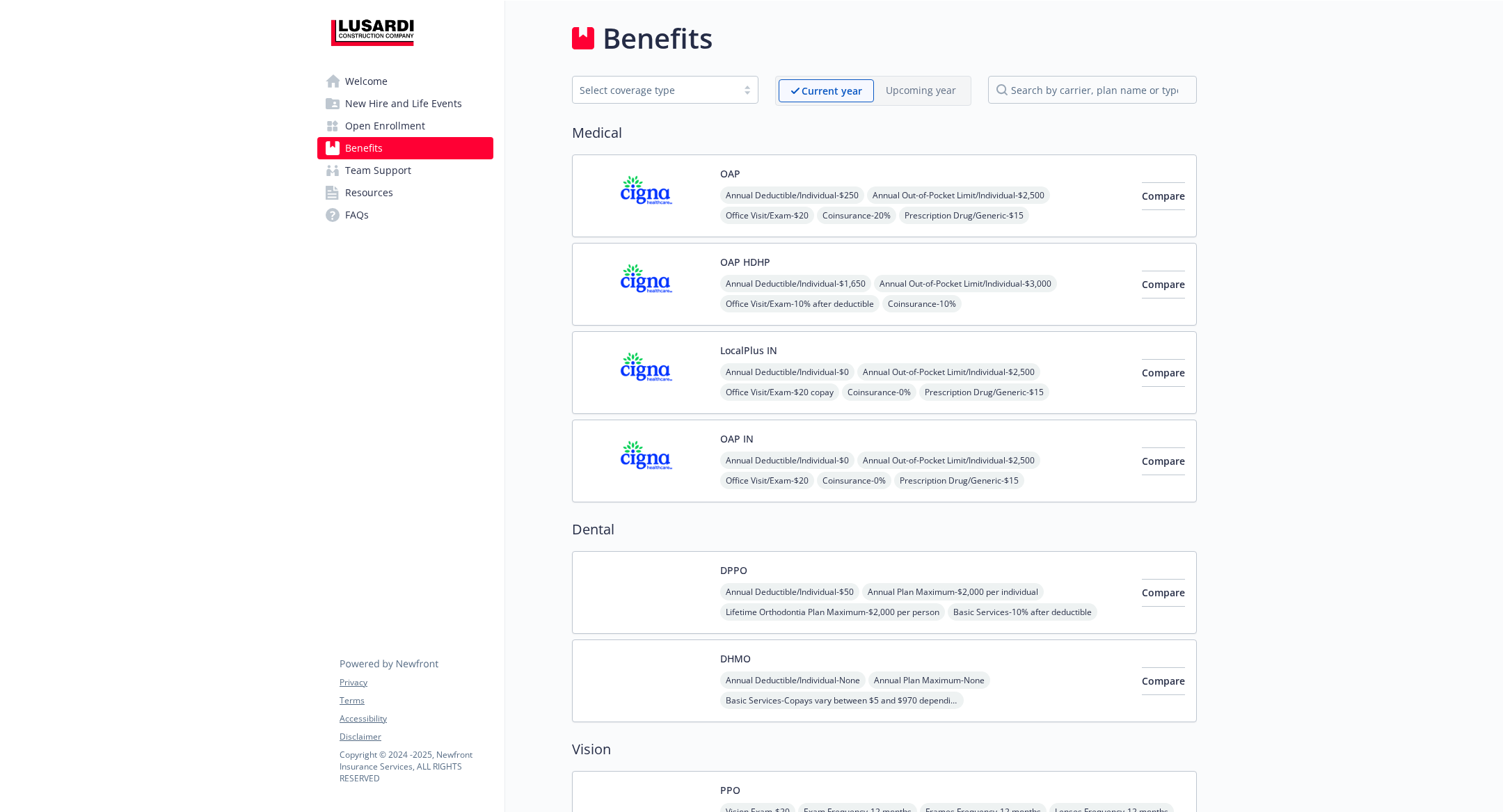
scroll to position [294, 0]
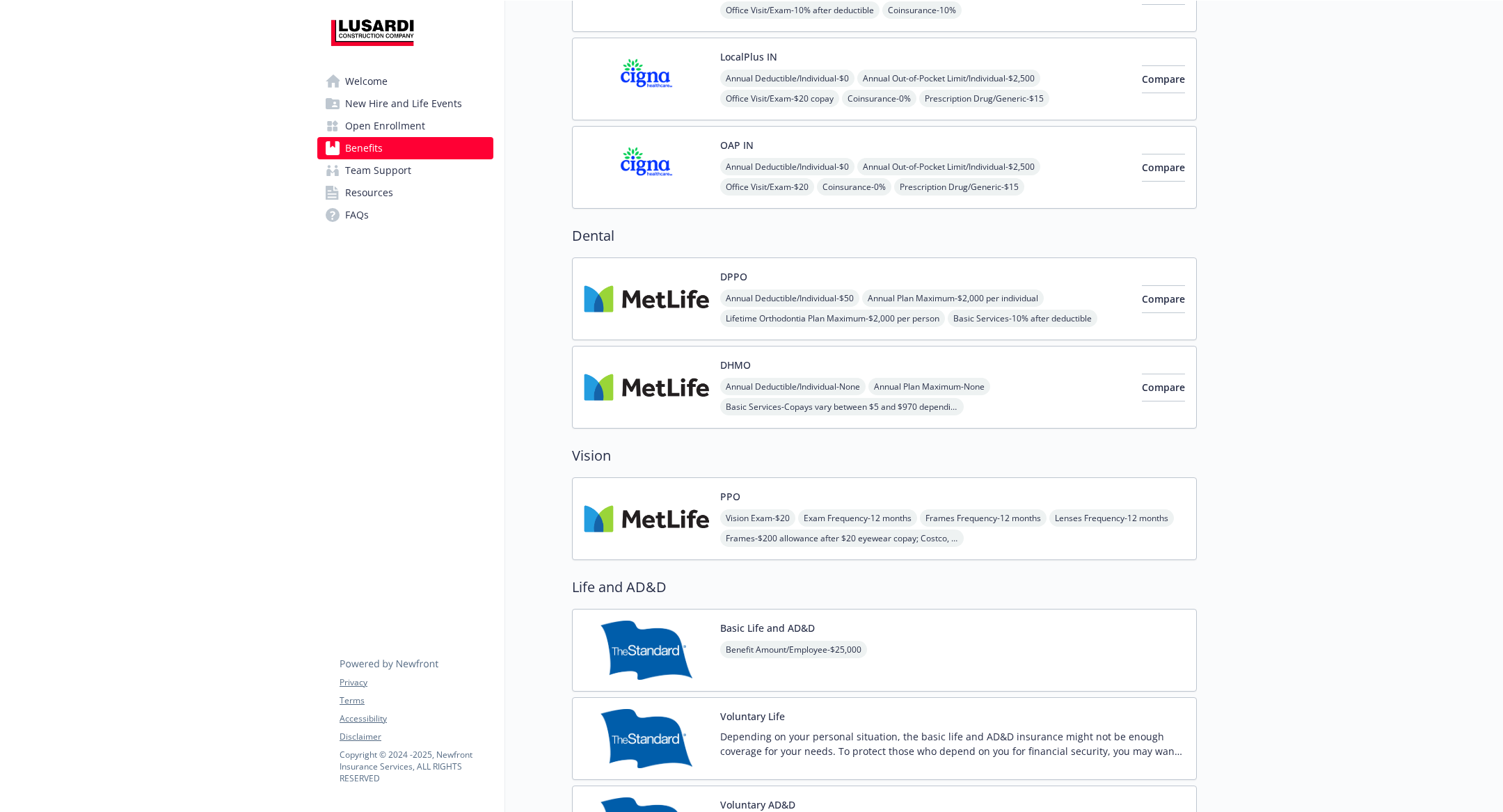
click at [690, 360] on img at bounding box center [646, 387] width 125 height 59
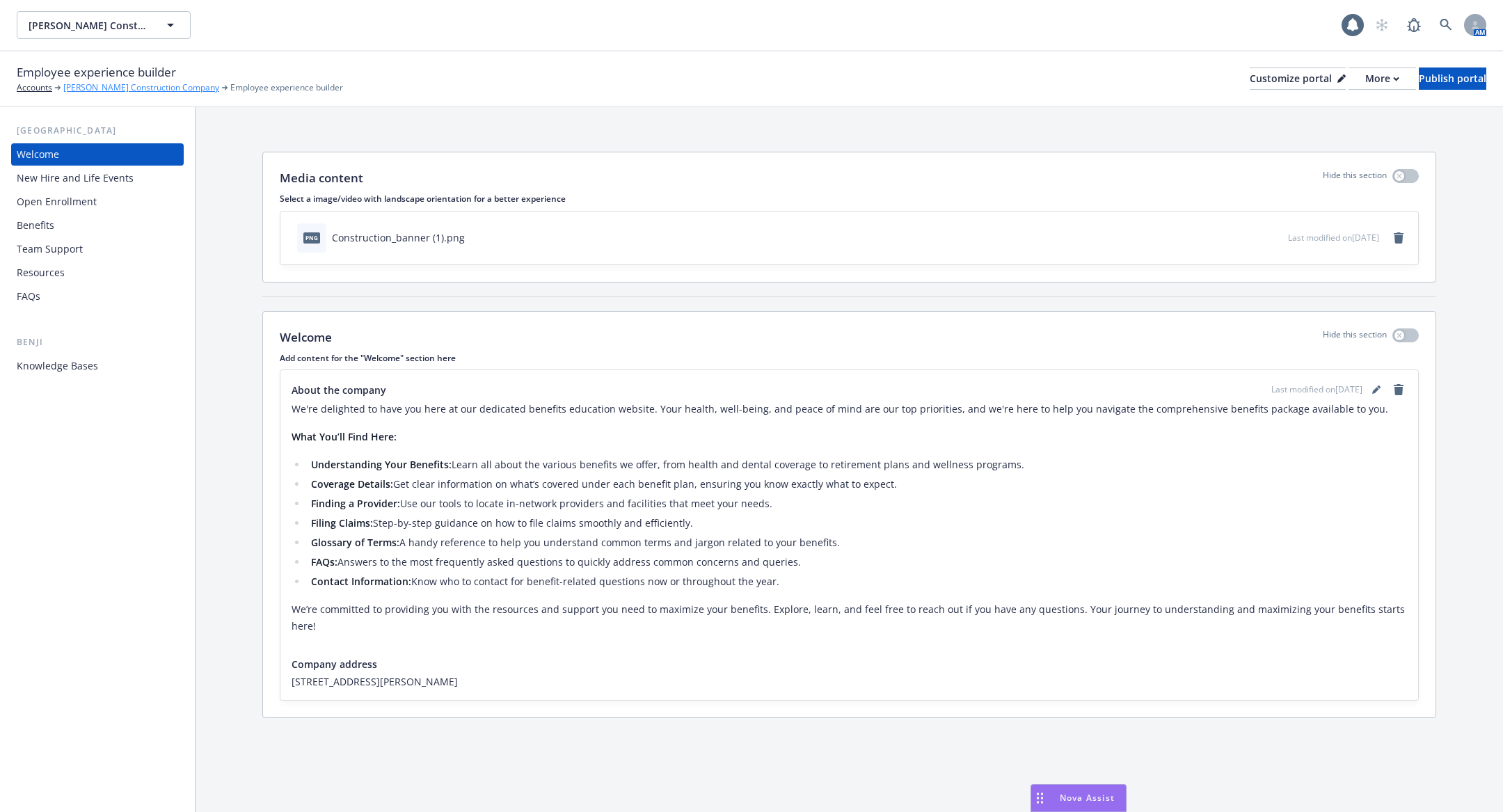
click at [112, 91] on link "[PERSON_NAME] Construction Company" at bounding box center [141, 88] width 156 height 13
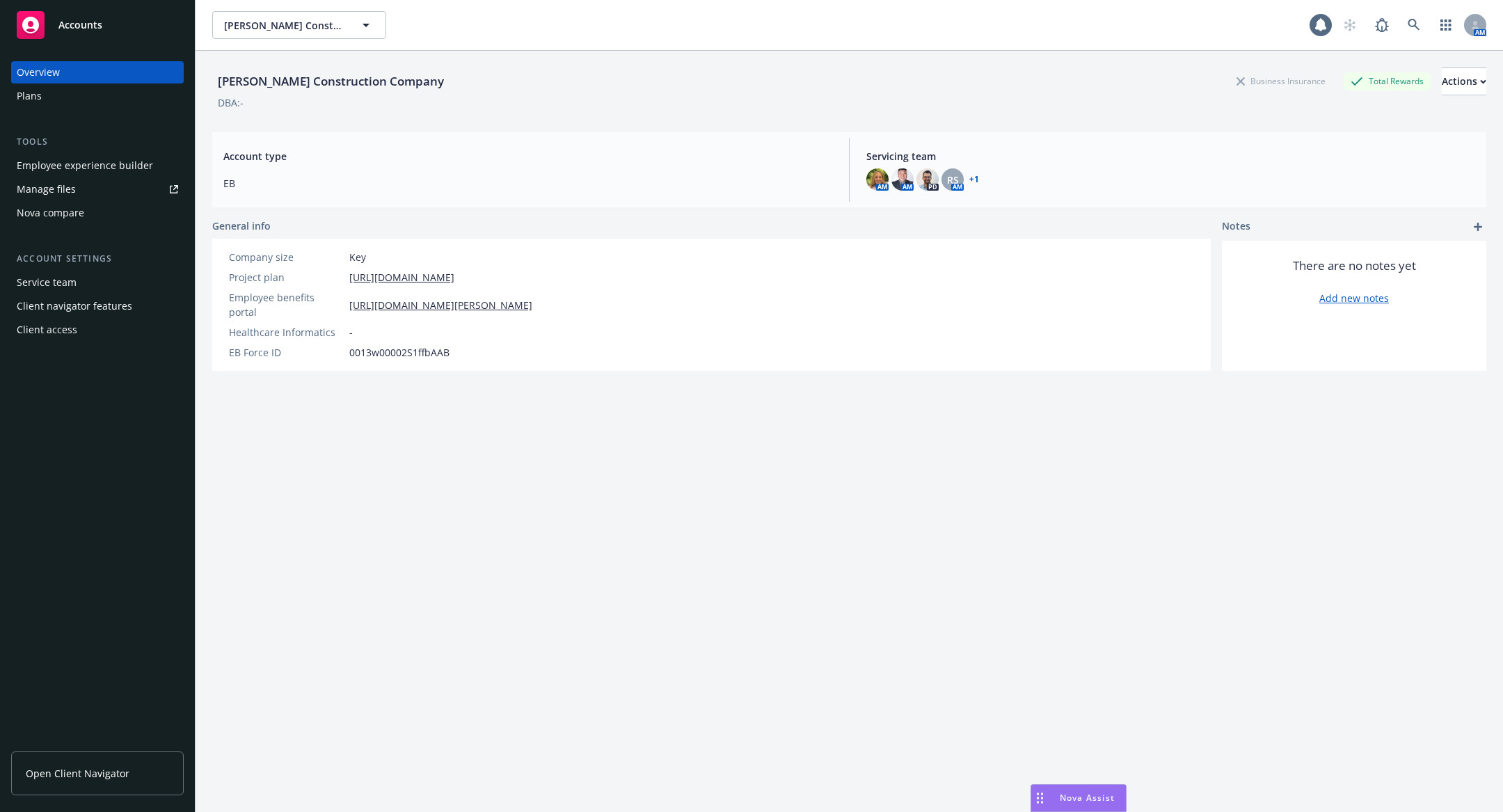
click at [71, 97] on div "Plans" at bounding box center [97, 96] width 161 height 22
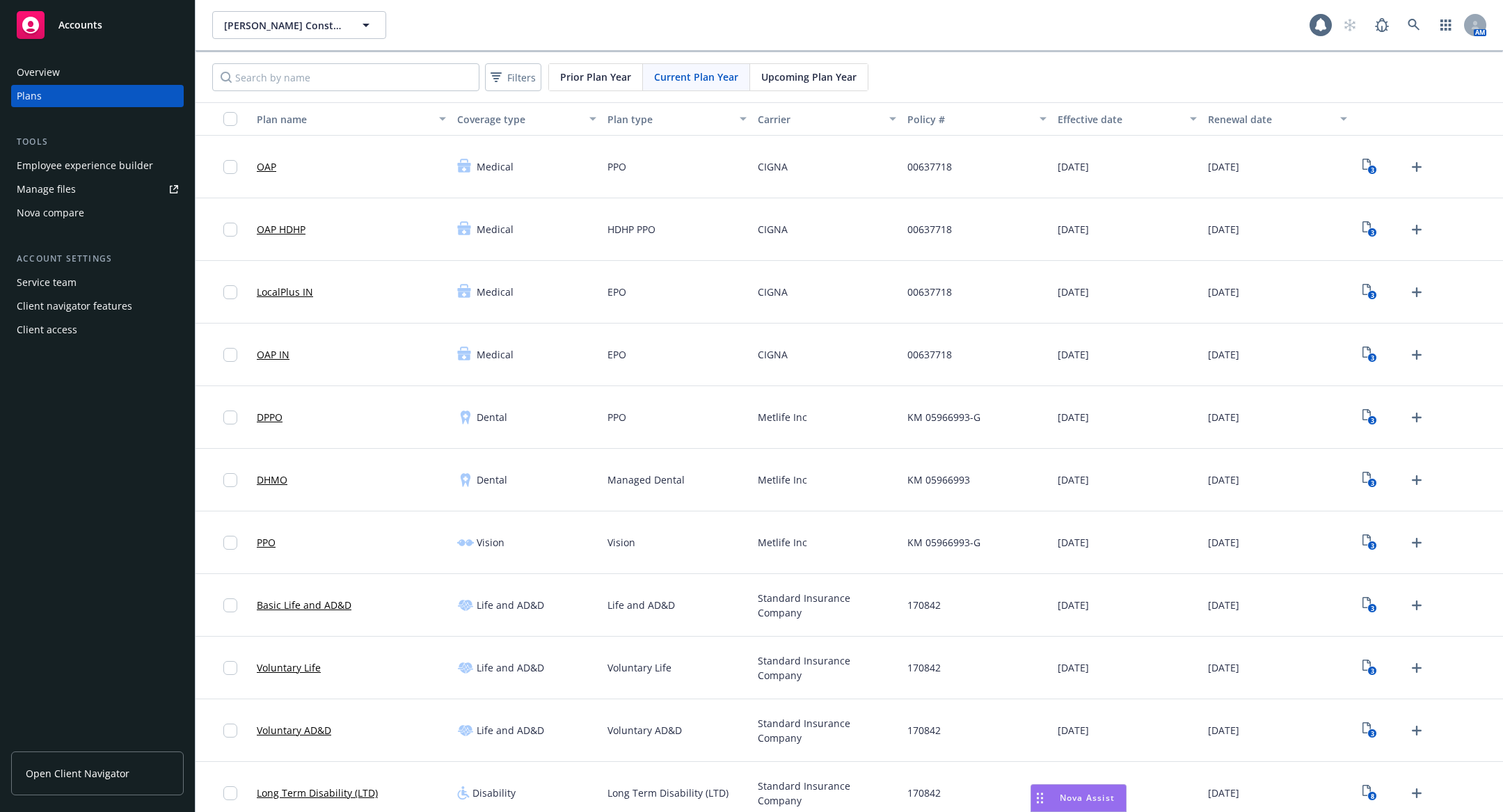
click at [271, 477] on link "DHMO" at bounding box center [272, 479] width 31 height 15
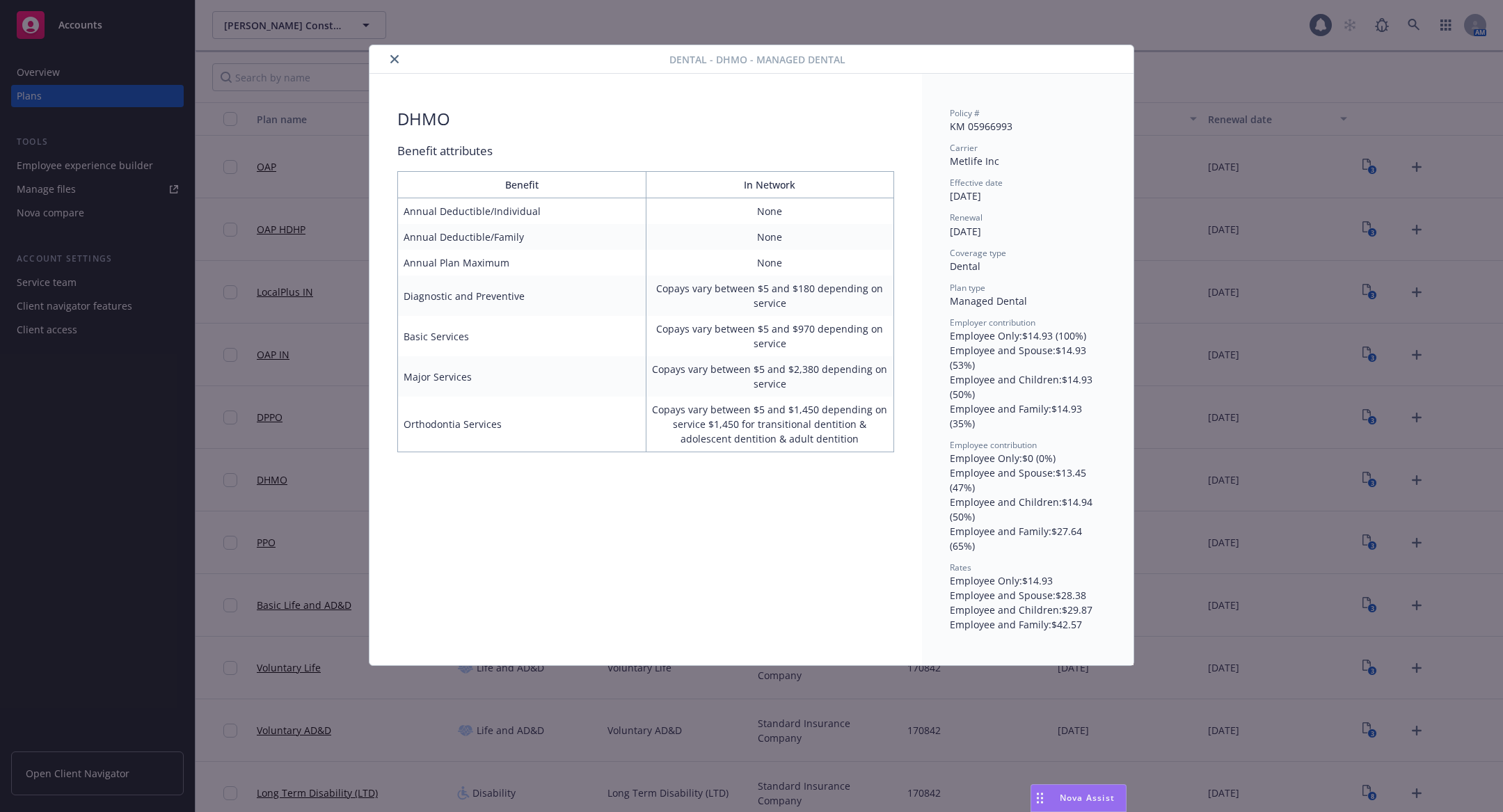
click at [398, 63] on button "close" at bounding box center [395, 59] width 17 height 17
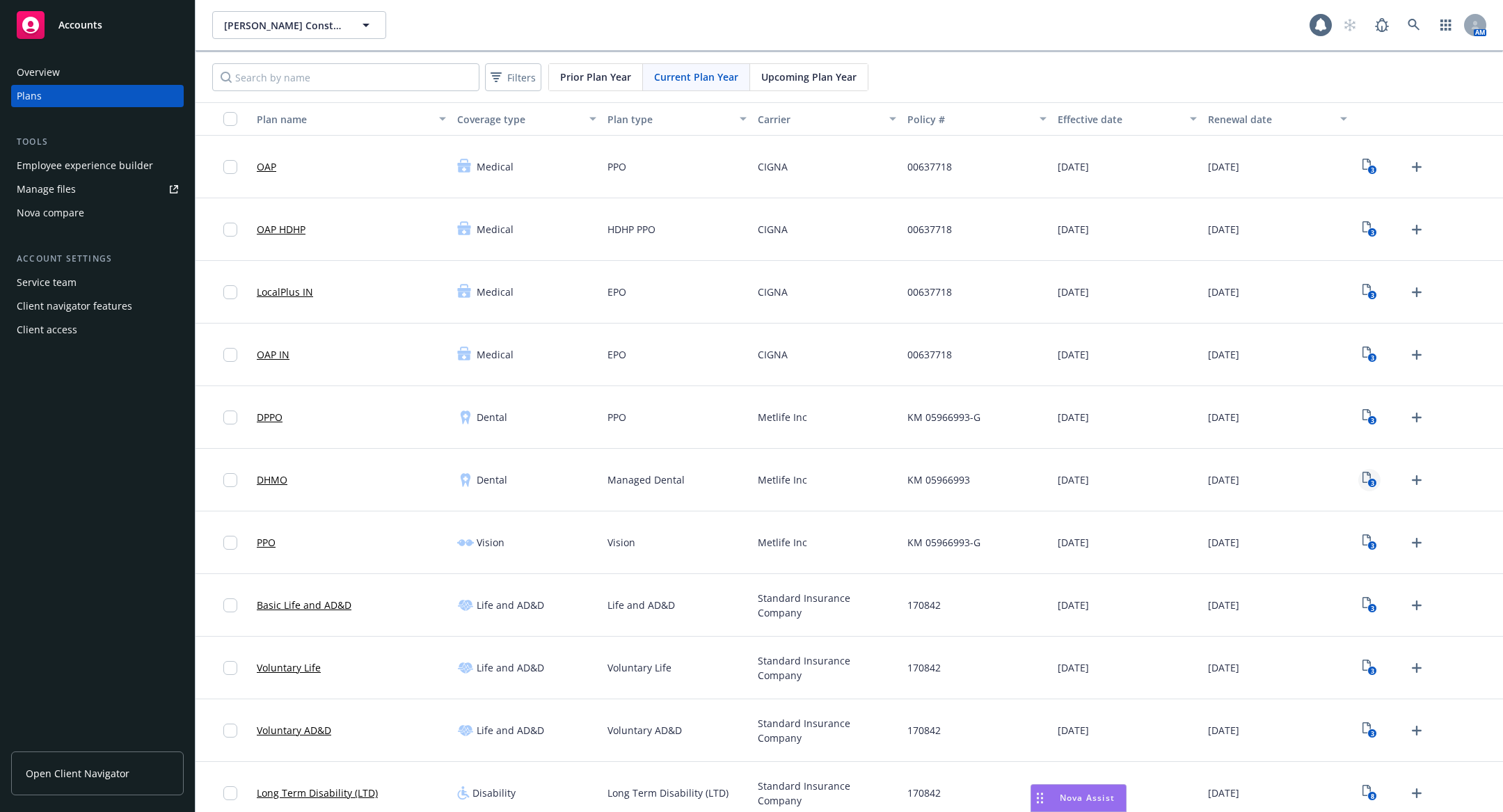
click at [1369, 482] on rect "View Plan Documents" at bounding box center [1371, 483] width 9 height 9
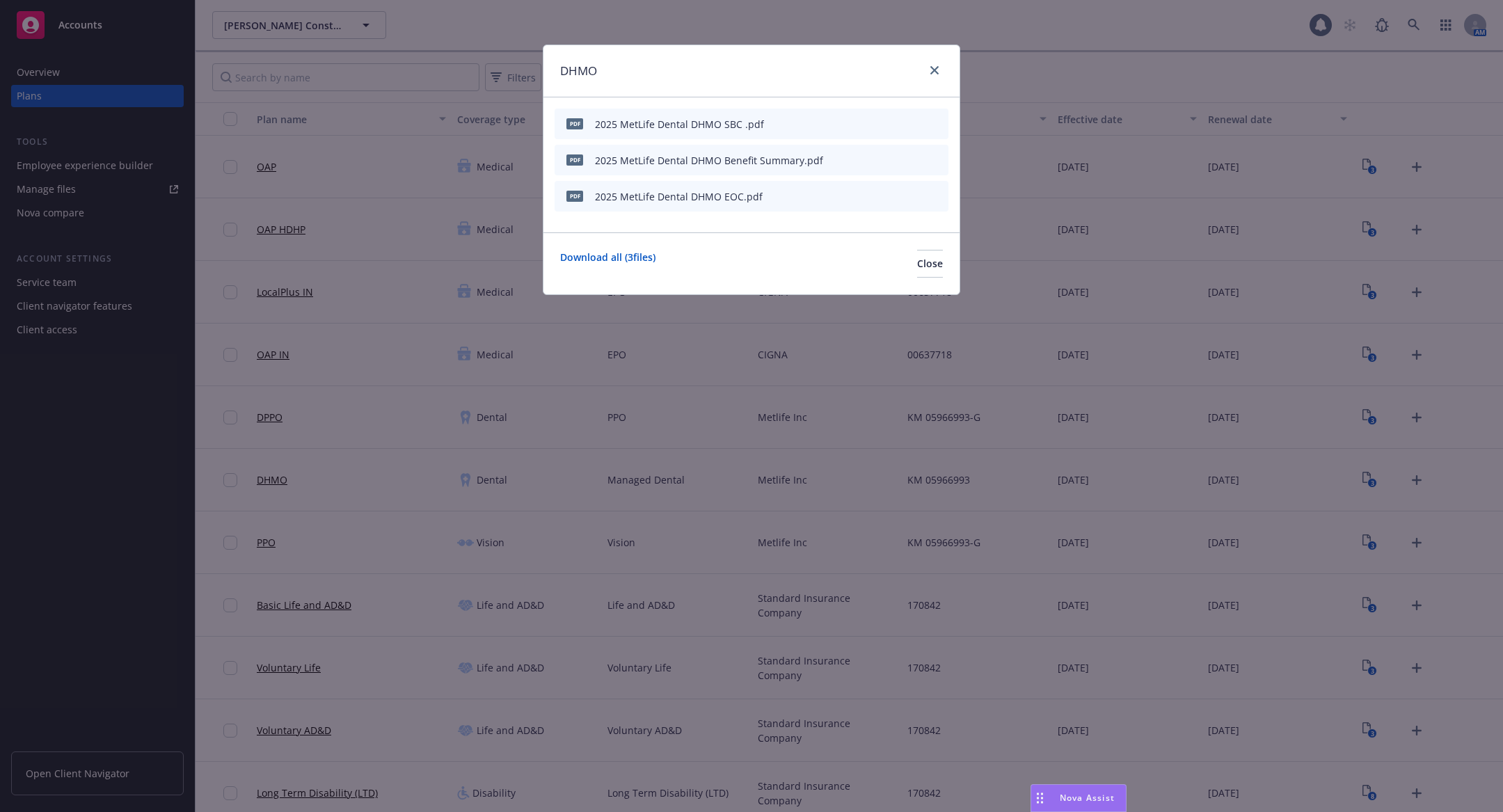
click at [914, 118] on icon "preview file" at bounding box center [913, 123] width 13 height 10
click at [915, 199] on icon "preview file" at bounding box center [913, 196] width 13 height 10
click at [910, 191] on icon "preview file" at bounding box center [913, 196] width 13 height 10
click at [912, 155] on icon "preview file" at bounding box center [913, 159] width 13 height 10
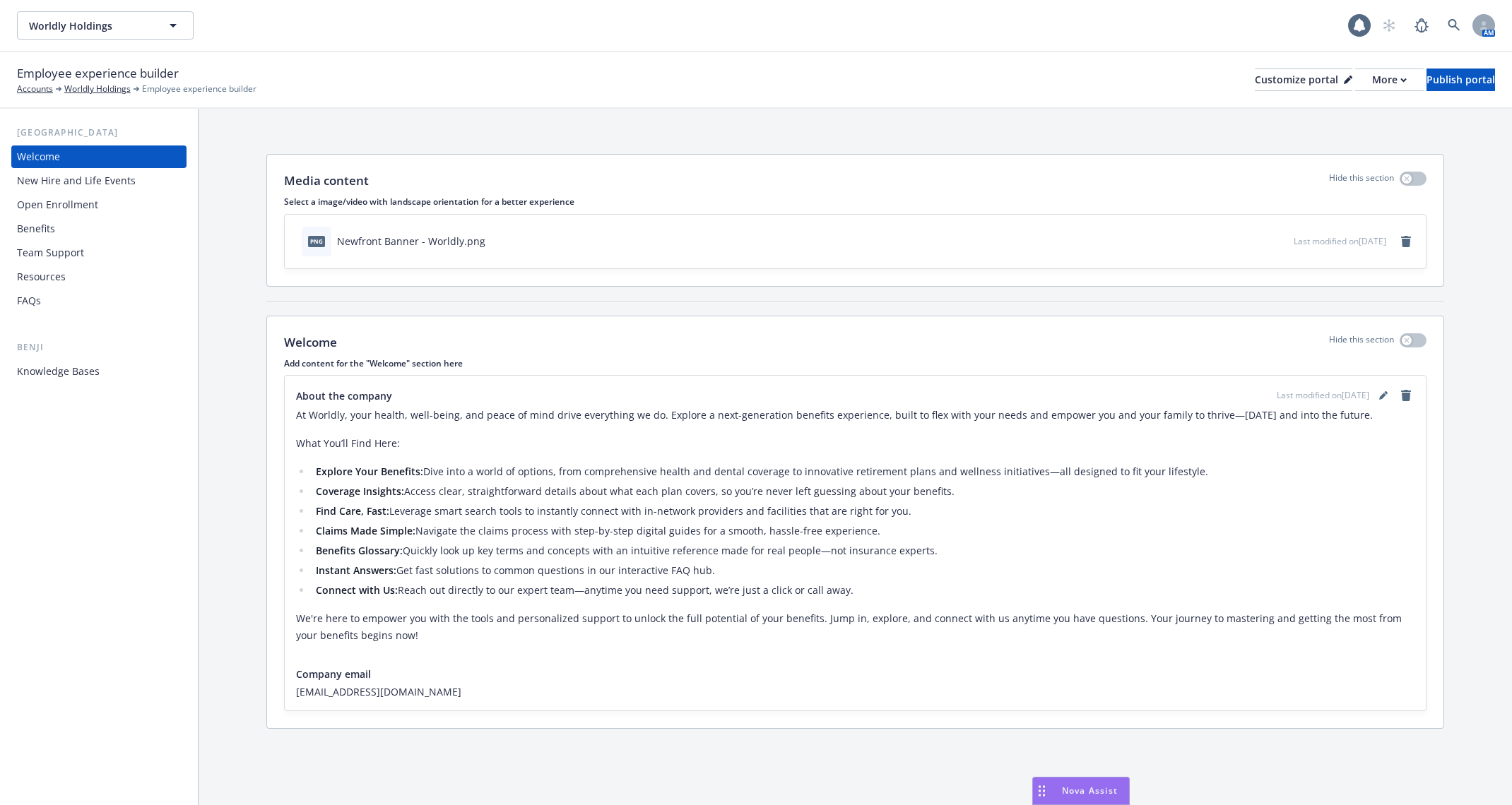
click at [77, 229] on div "Benefits" at bounding box center [99, 229] width 164 height 23
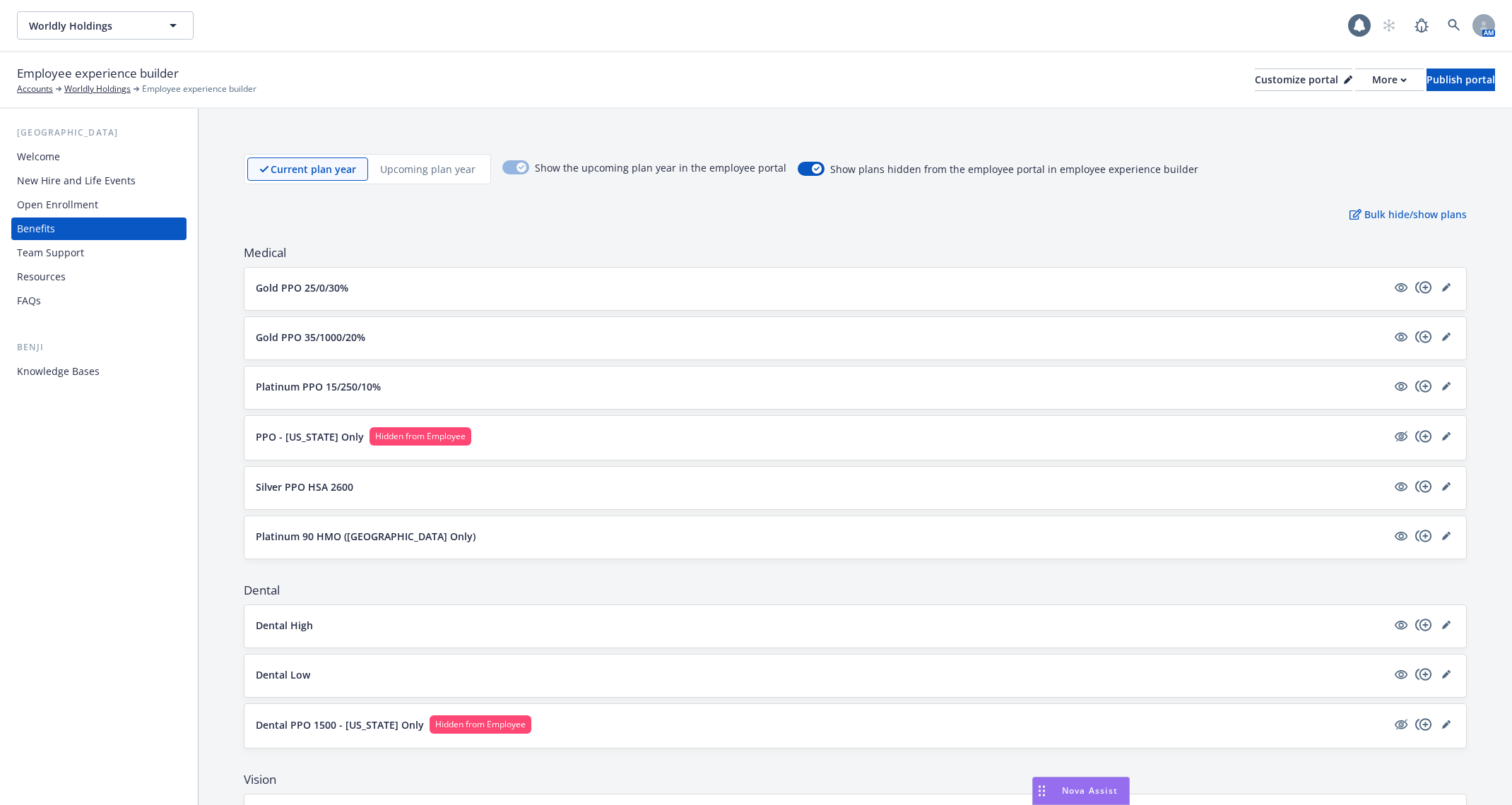
click at [126, 189] on div "New Hire and Life Events" at bounding box center [76, 181] width 119 height 23
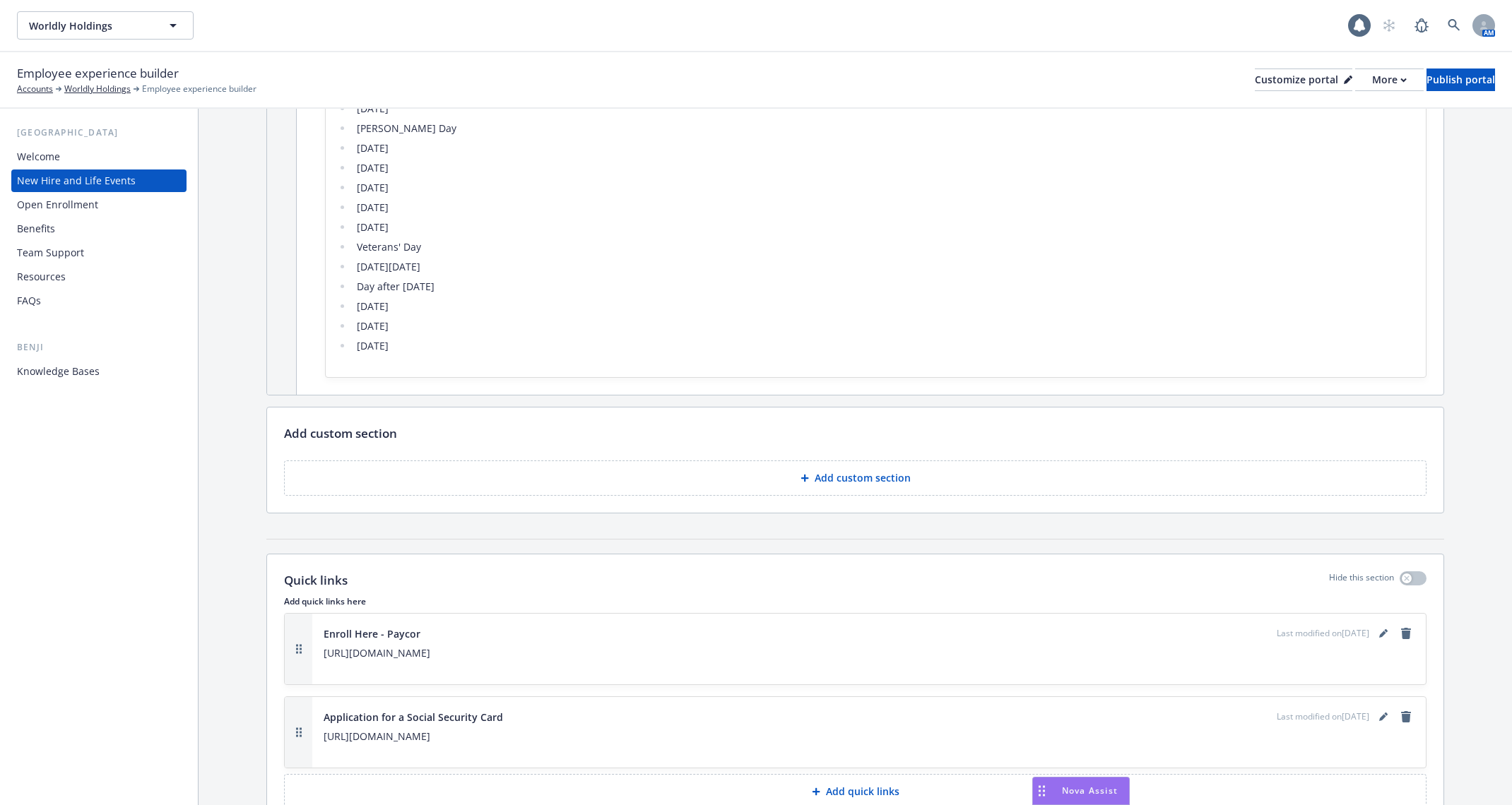
scroll to position [2762, 0]
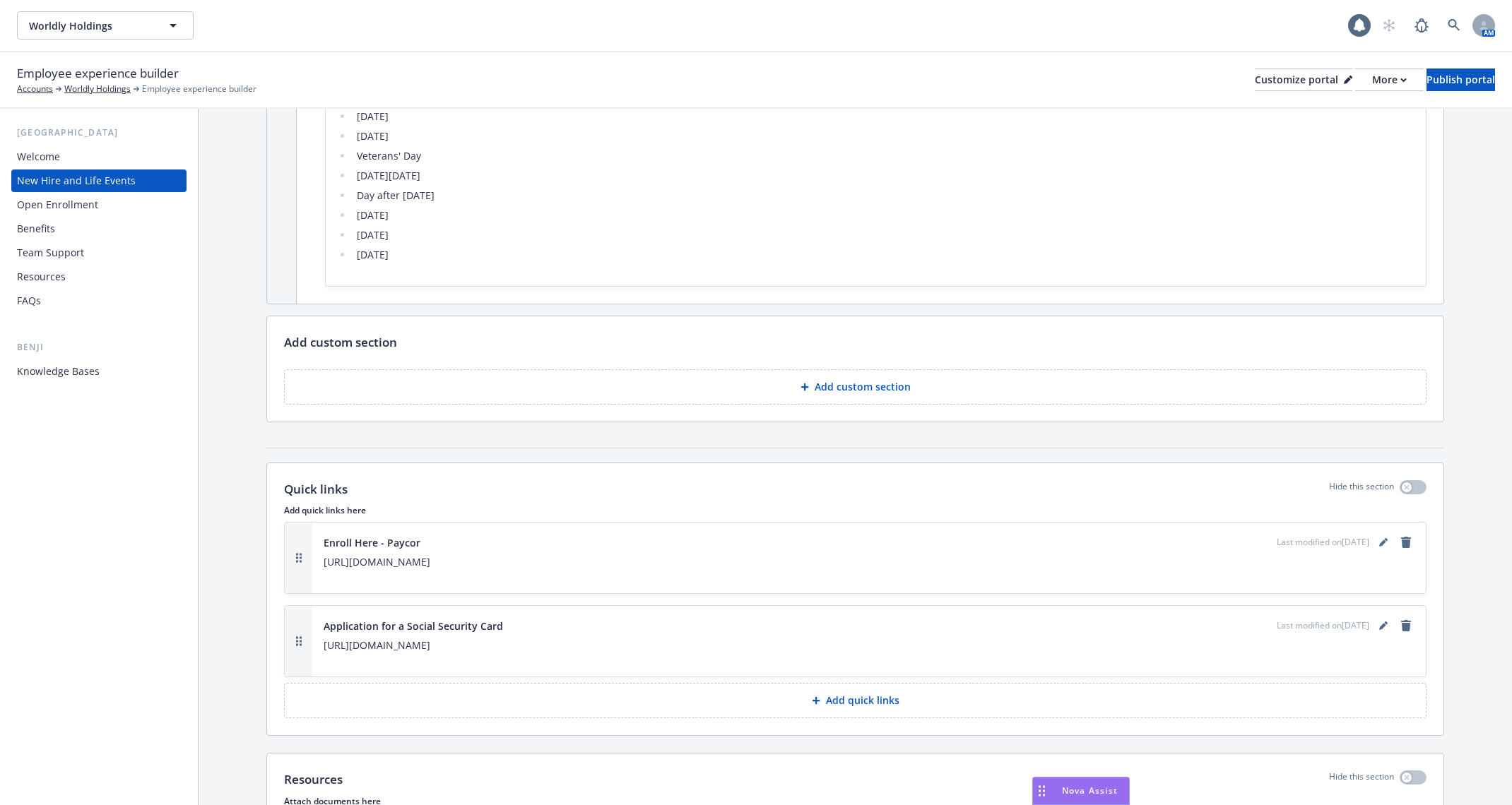
click at [92, 354] on div "Benji Knowledge Bases" at bounding box center [99, 362] width 175 height 42
click at [92, 361] on div "Knowledge Bases" at bounding box center [58, 371] width 83 height 23
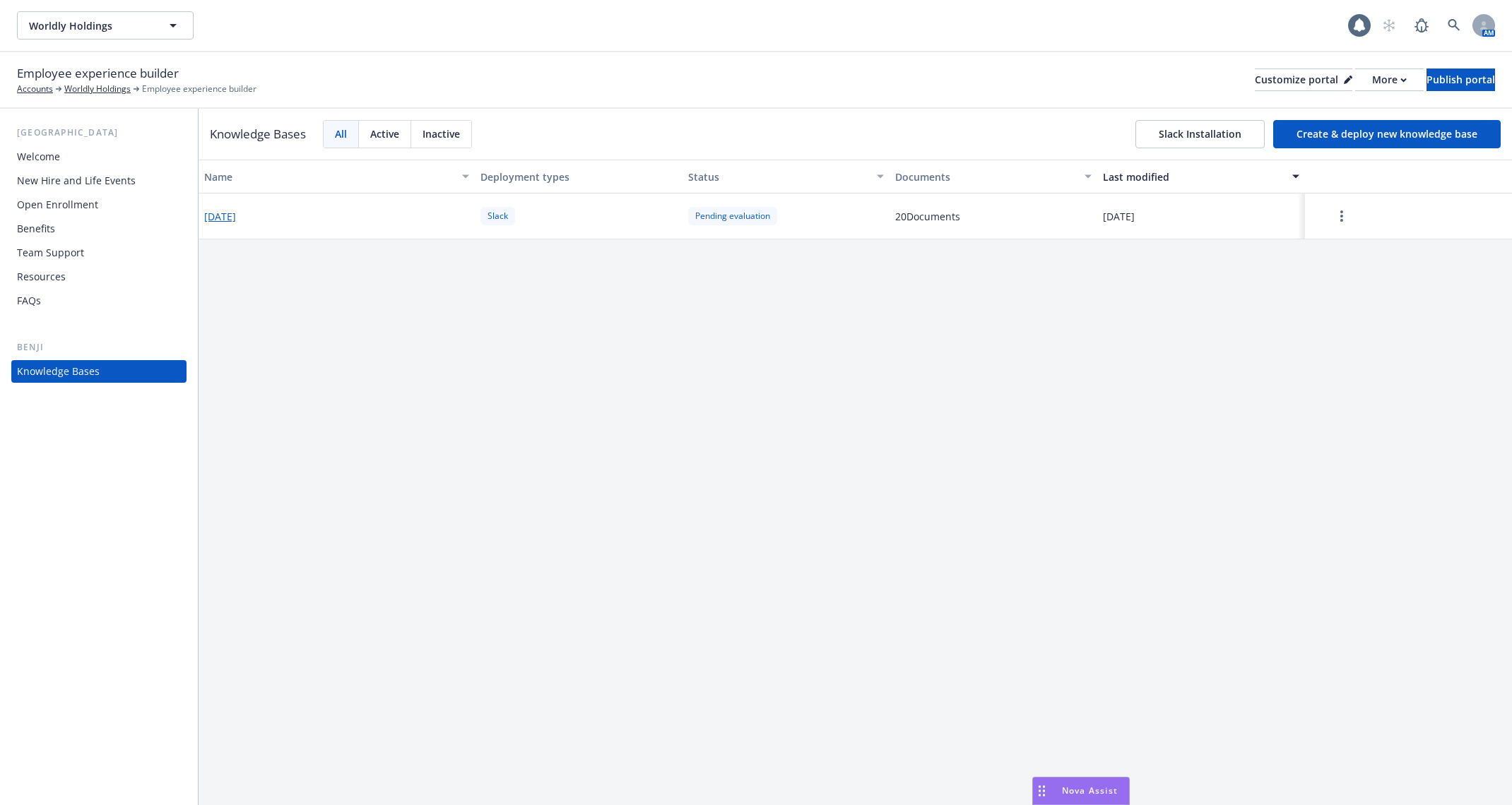
click at [236, 218] on button "2025-08-12" at bounding box center [220, 216] width 32 height 15
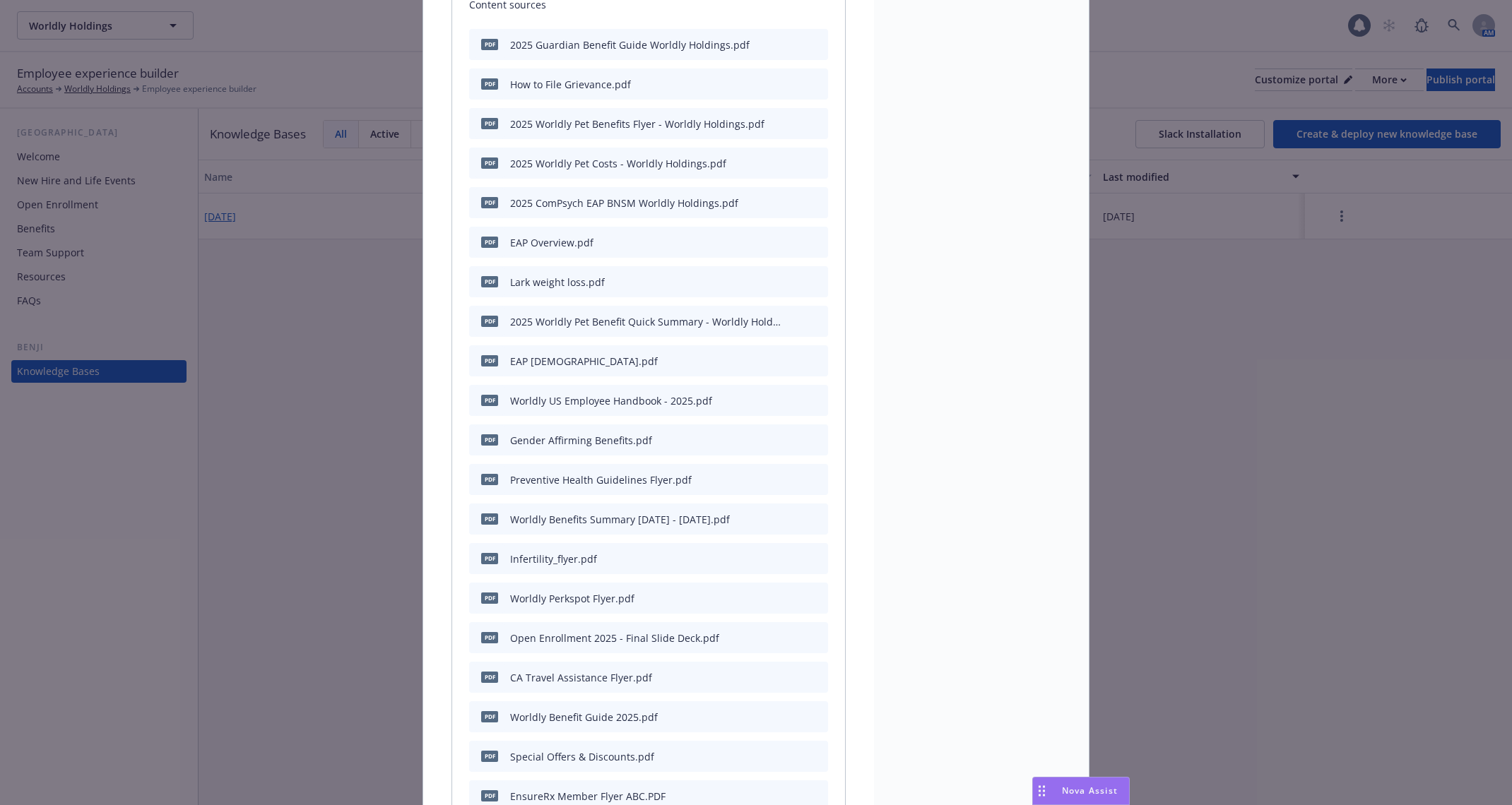
scroll to position [573, 0]
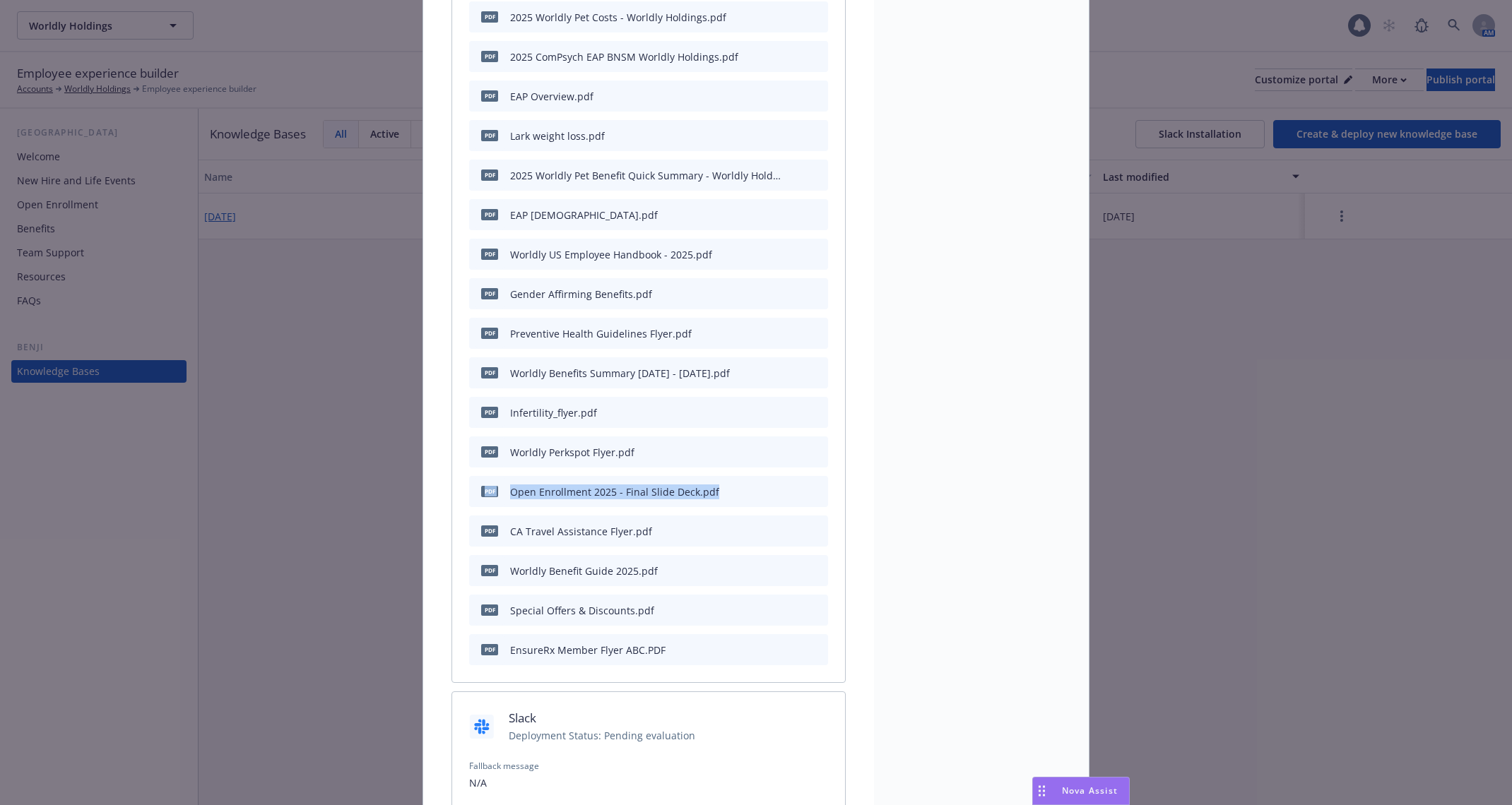
drag, startPoint x: 736, startPoint y: 489, endPoint x: 492, endPoint y: 483, distance: 244.1
click at [492, 483] on div "pdf Open Enrollment 2025 - Final Slide Deck.pdf" at bounding box center [649, 491] width 359 height 31
copy div "pdf Open Enrollment 2025 - Final Slide Deck.pdf"
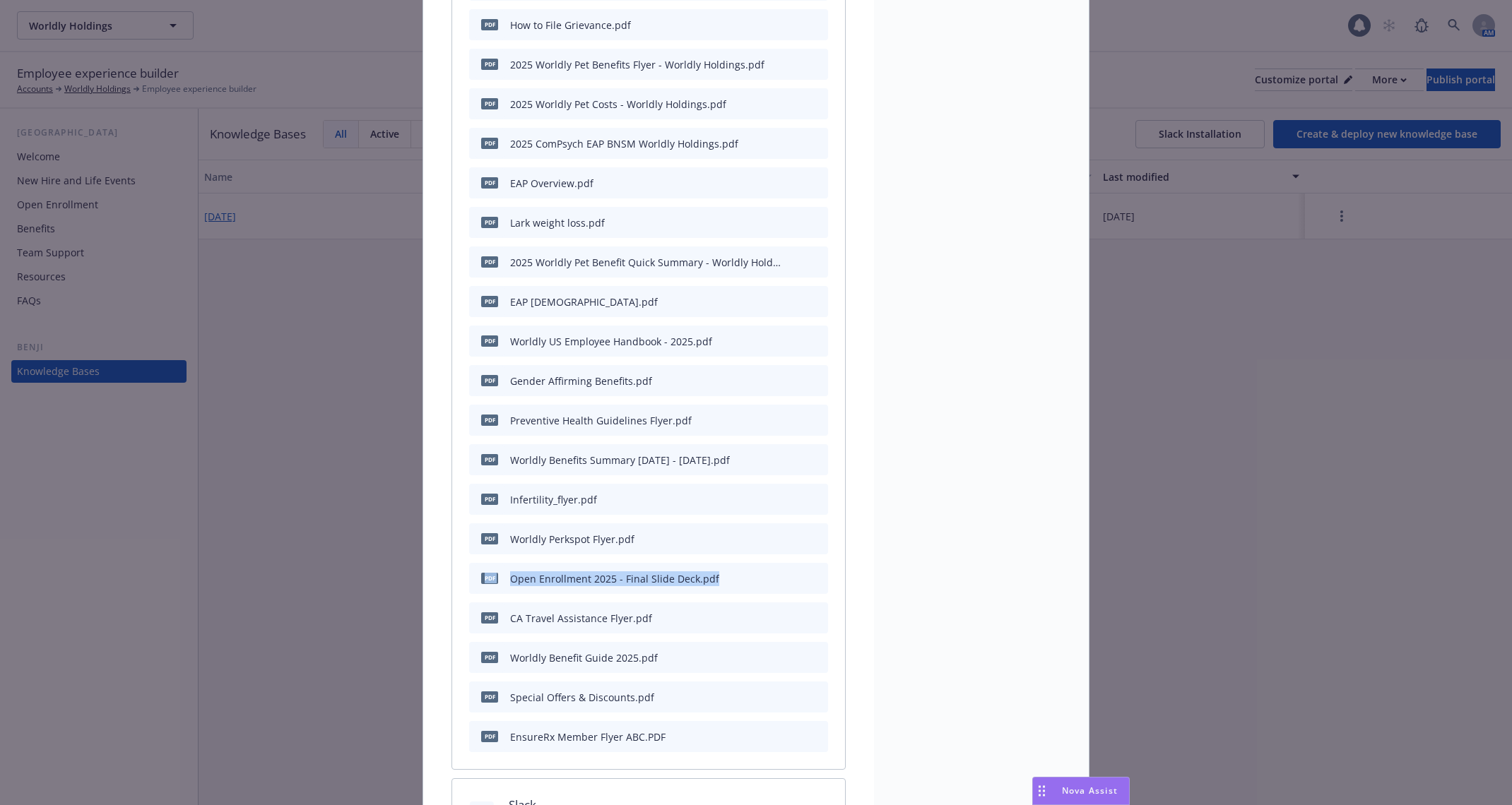
scroll to position [487, 0]
click at [815, 493] on icon "preview file" at bounding box center [815, 498] width 13 height 10
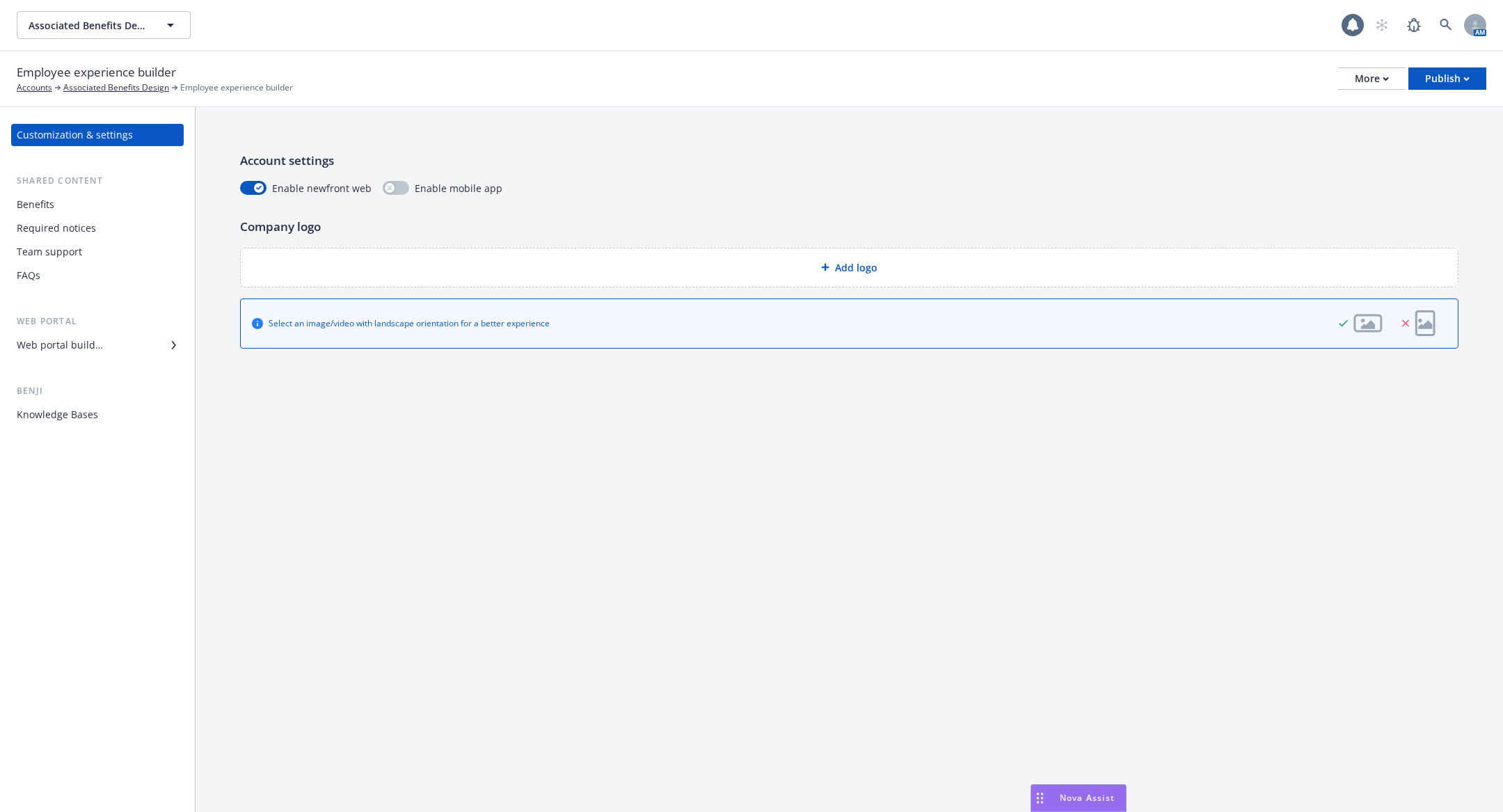
click at [78, 207] on div "Benefits" at bounding box center [97, 205] width 161 height 22
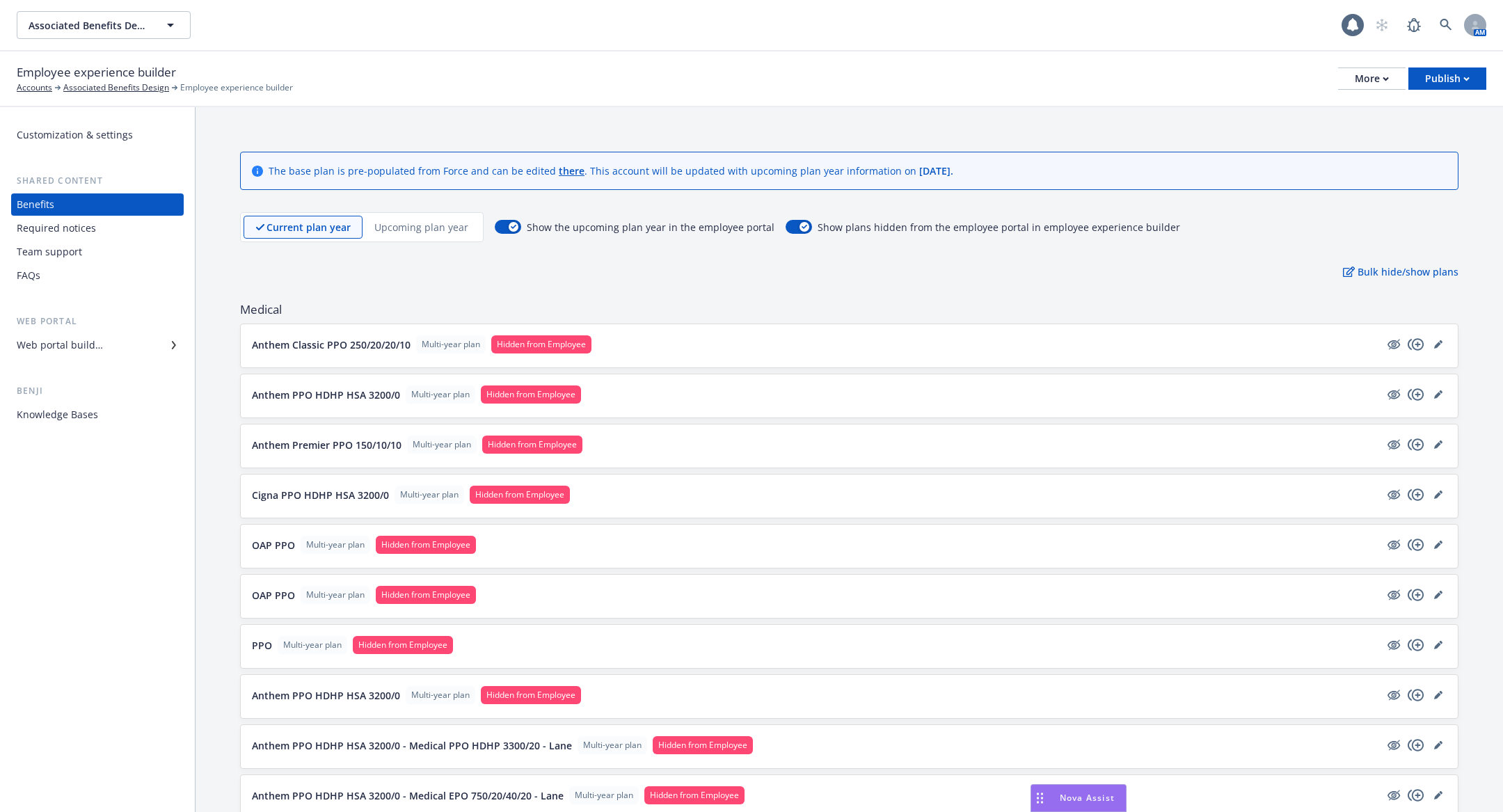
click at [377, 348] on p "Anthem Classic PPO 250/20/20/10" at bounding box center [331, 344] width 159 height 15
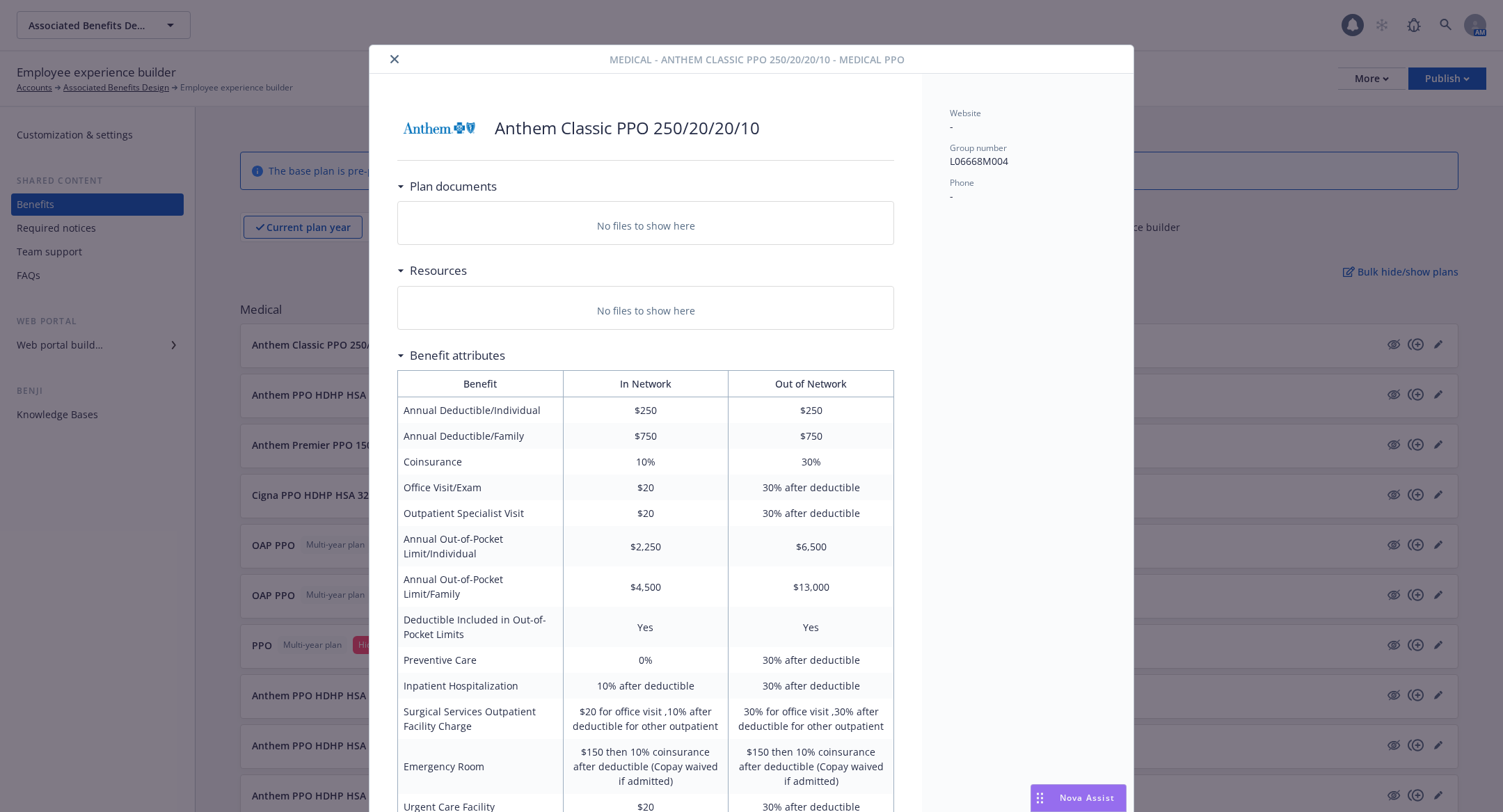
scroll to position [41, 0]
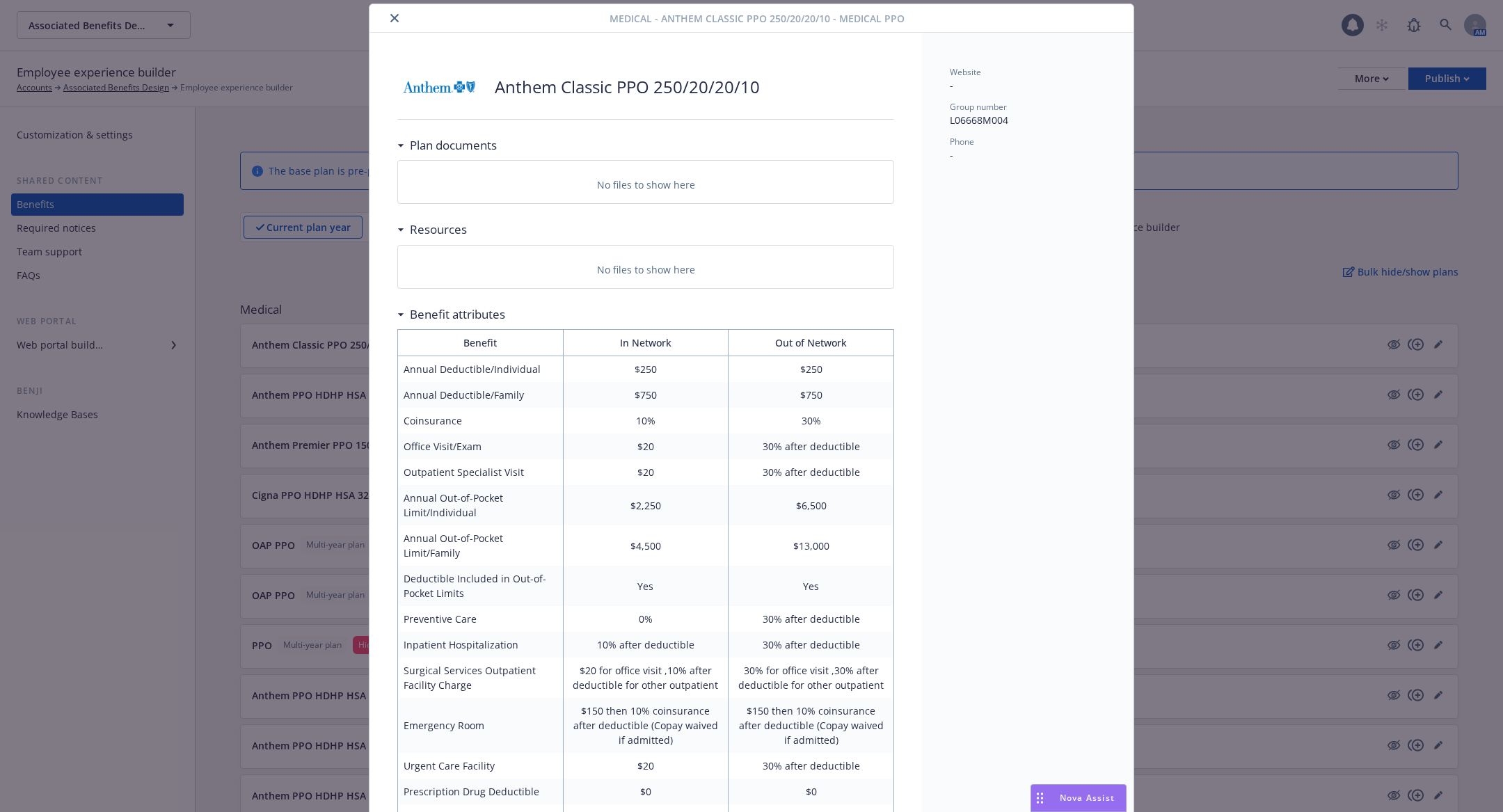
click at [680, 263] on p "No files to show here" at bounding box center [646, 269] width 98 height 15
click at [388, 15] on button "close" at bounding box center [395, 18] width 17 height 17
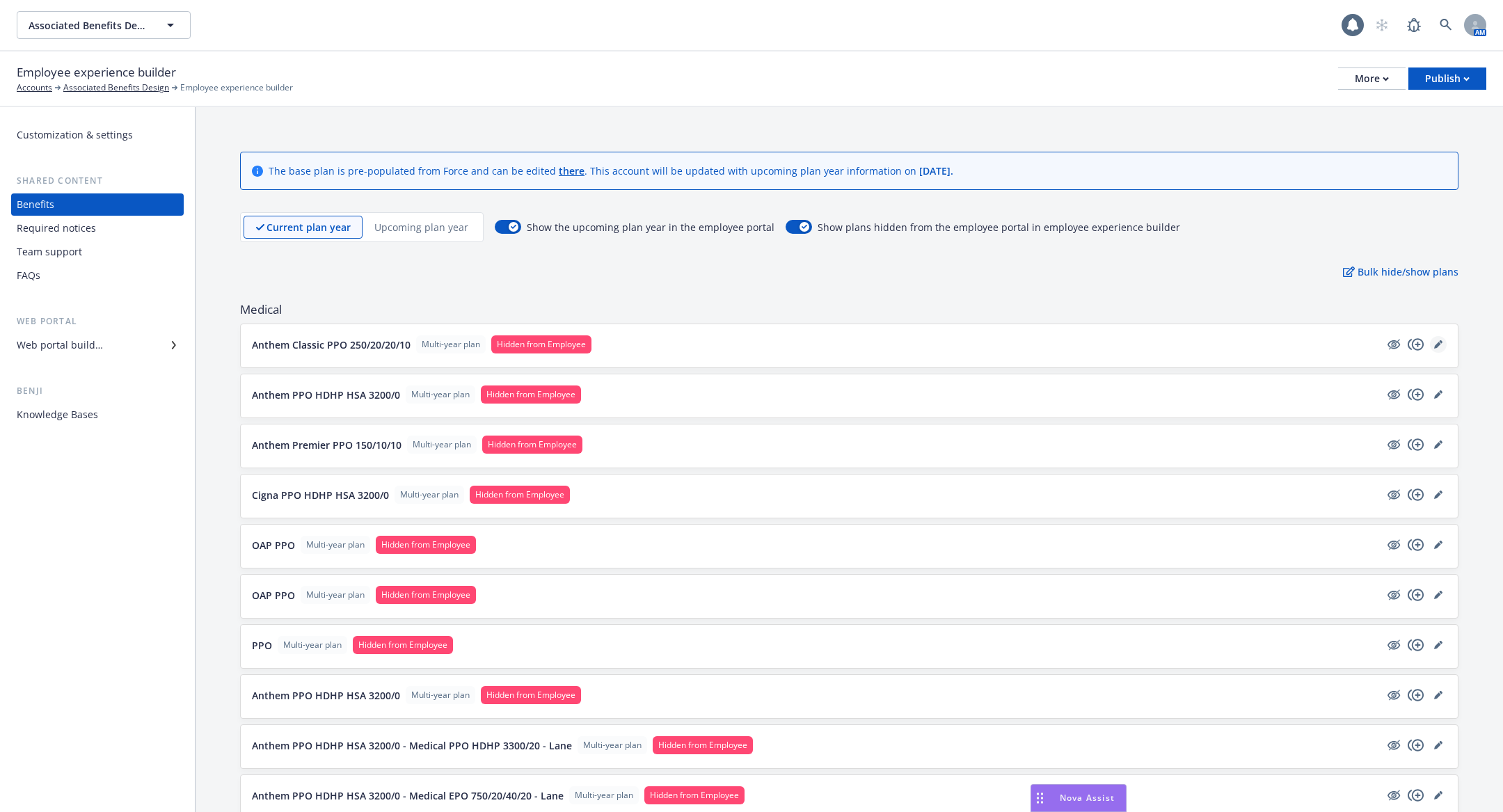
click at [1438, 342] on icon "editPencil" at bounding box center [1438, 345] width 7 height 7
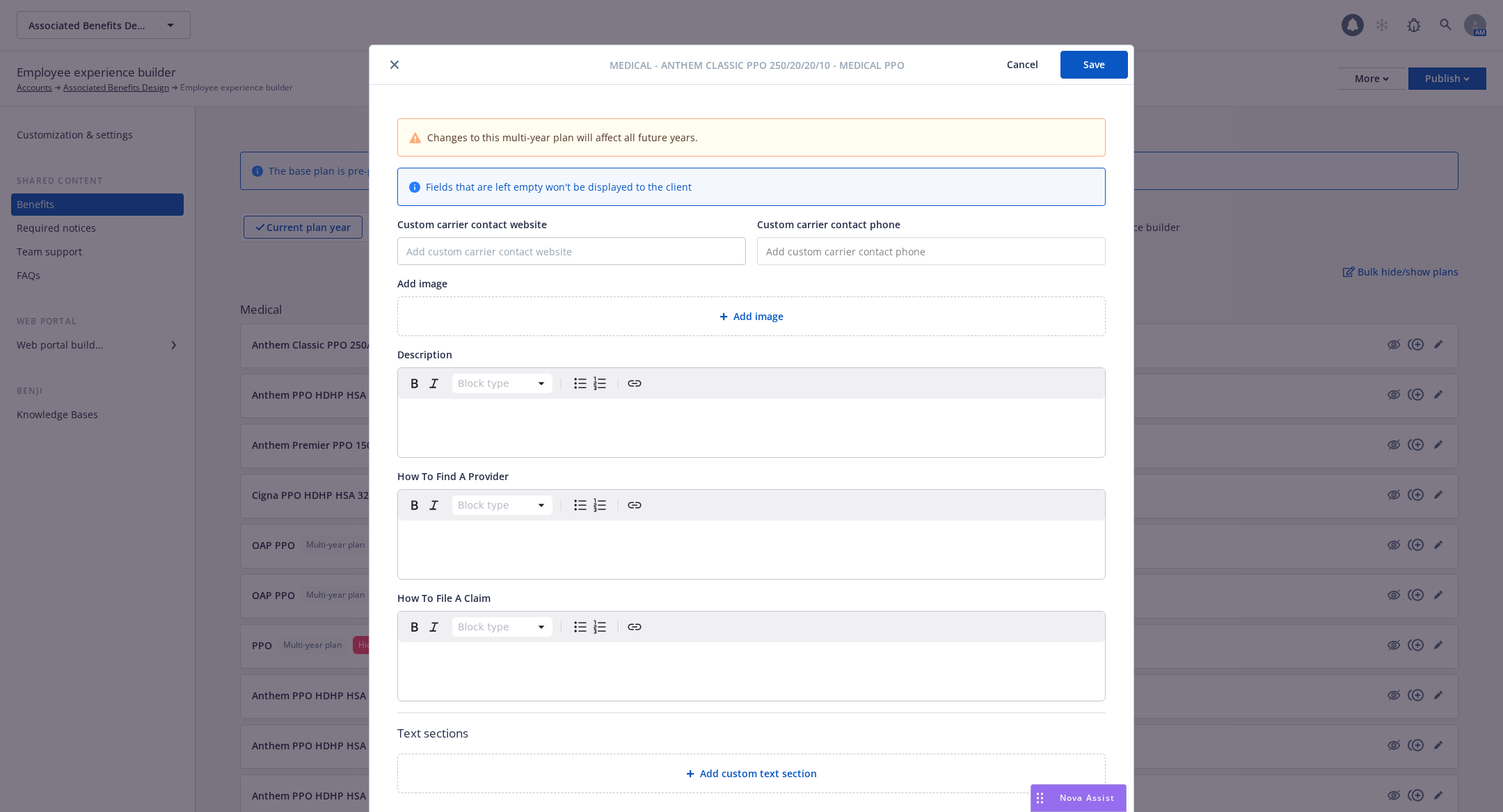
scroll to position [317, 0]
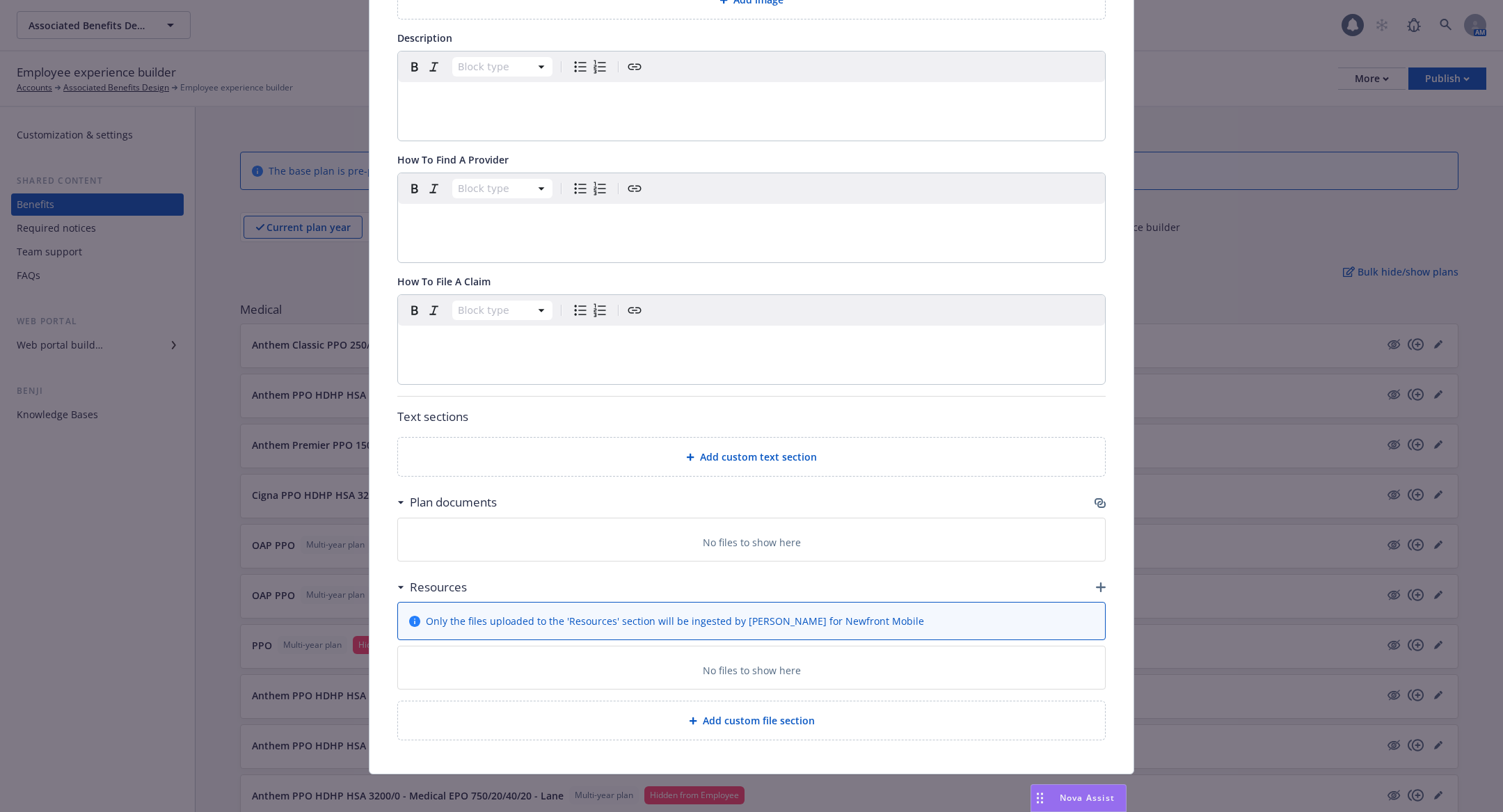
click at [764, 449] on span "Add custom text section" at bounding box center [758, 456] width 117 height 15
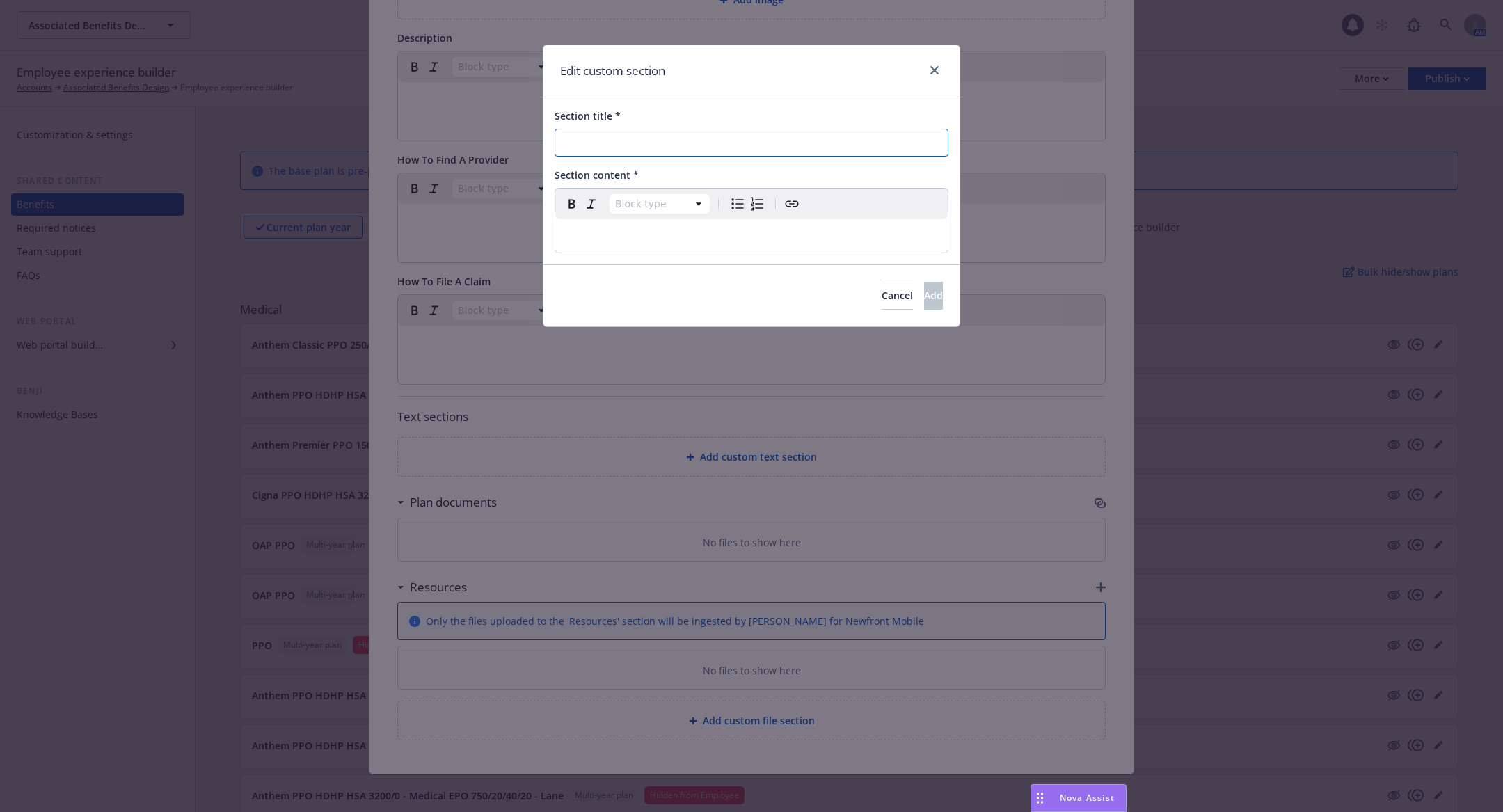
click at [647, 141] on input "Section title *" at bounding box center [752, 143] width 394 height 28
type input "Test"
select select "paragraph"
click at [637, 230] on p "editable markdown" at bounding box center [752, 236] width 376 height 17
click at [937, 285] on button "Add" at bounding box center [933, 296] width 19 height 28
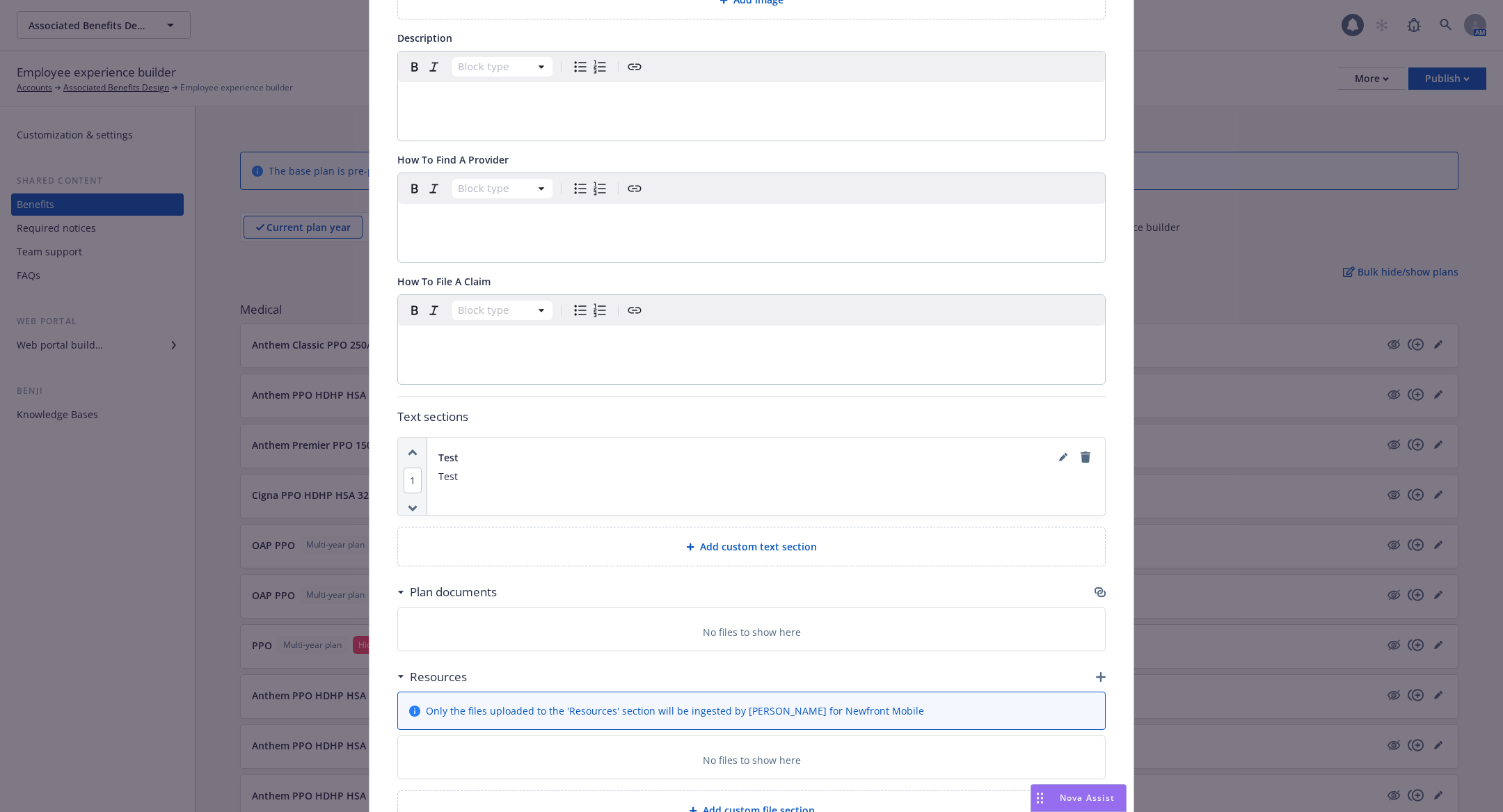
click at [801, 677] on div "Resources" at bounding box center [752, 677] width 708 height 29
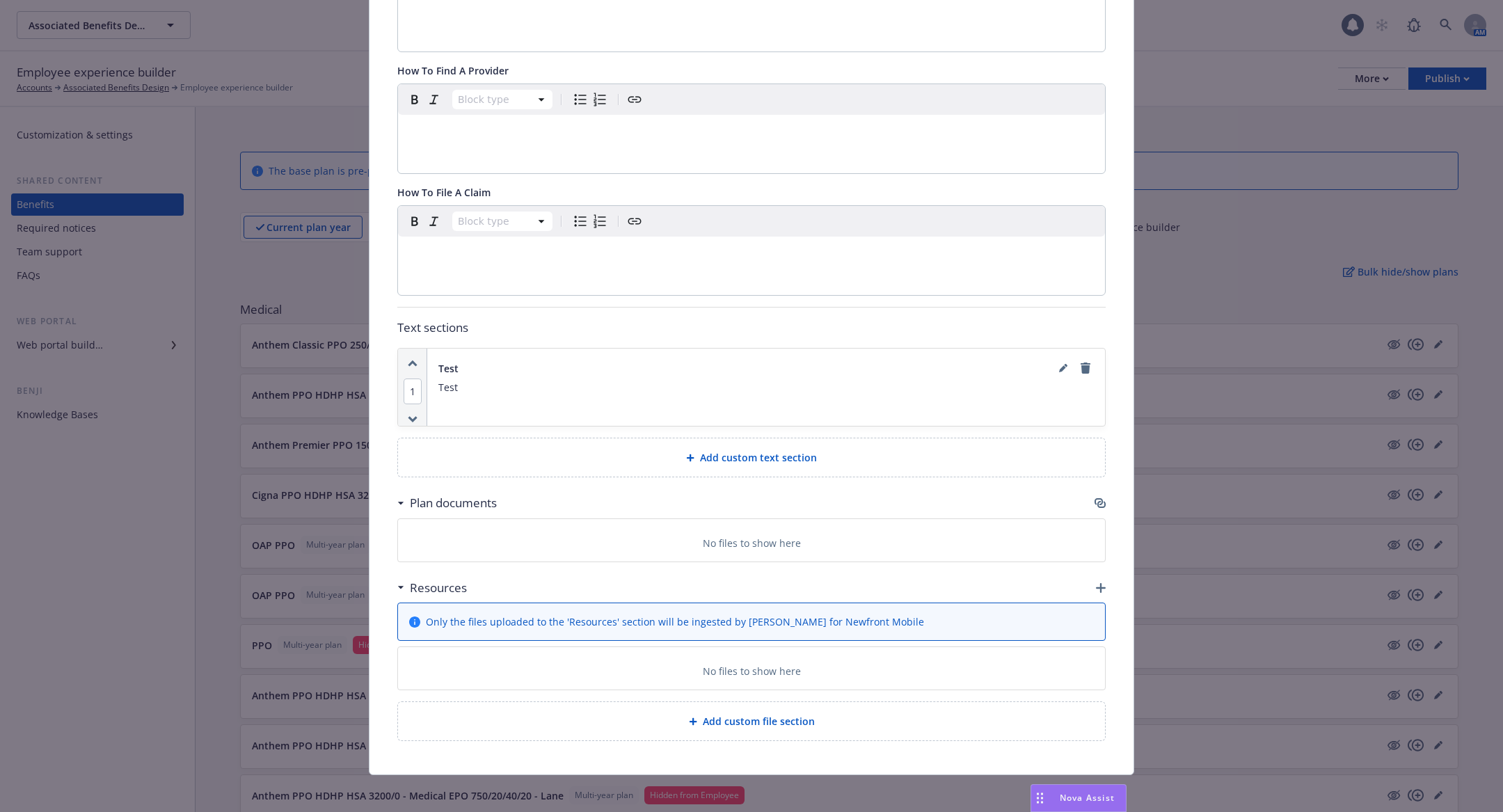
click at [766, 716] on span "Add custom file section" at bounding box center [758, 721] width 112 height 15
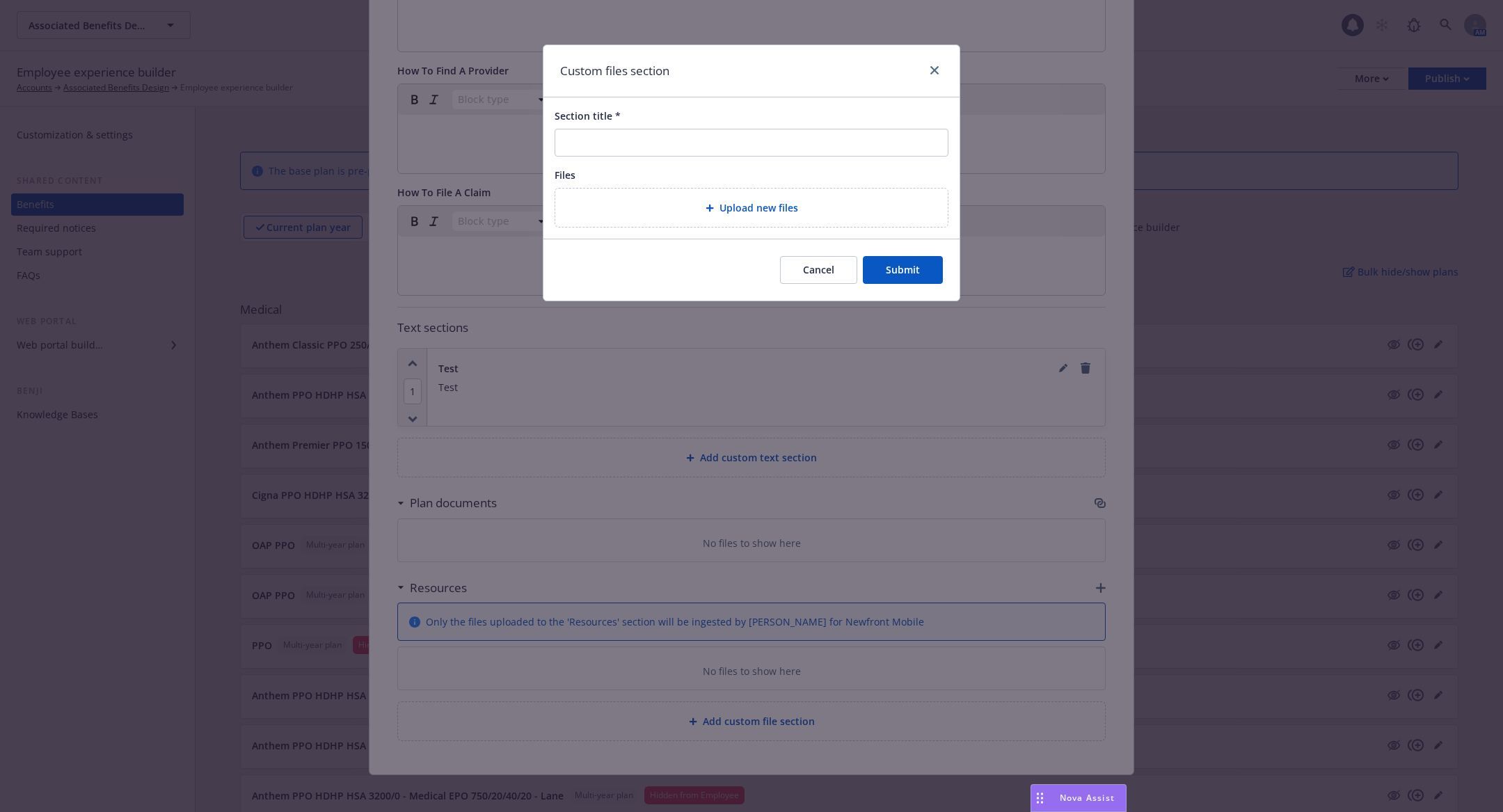
click at [738, 200] on span "Upload new files" at bounding box center [758, 207] width 79 height 15
click at [896, 269] on button "Submit" at bounding box center [902, 270] width 80 height 28
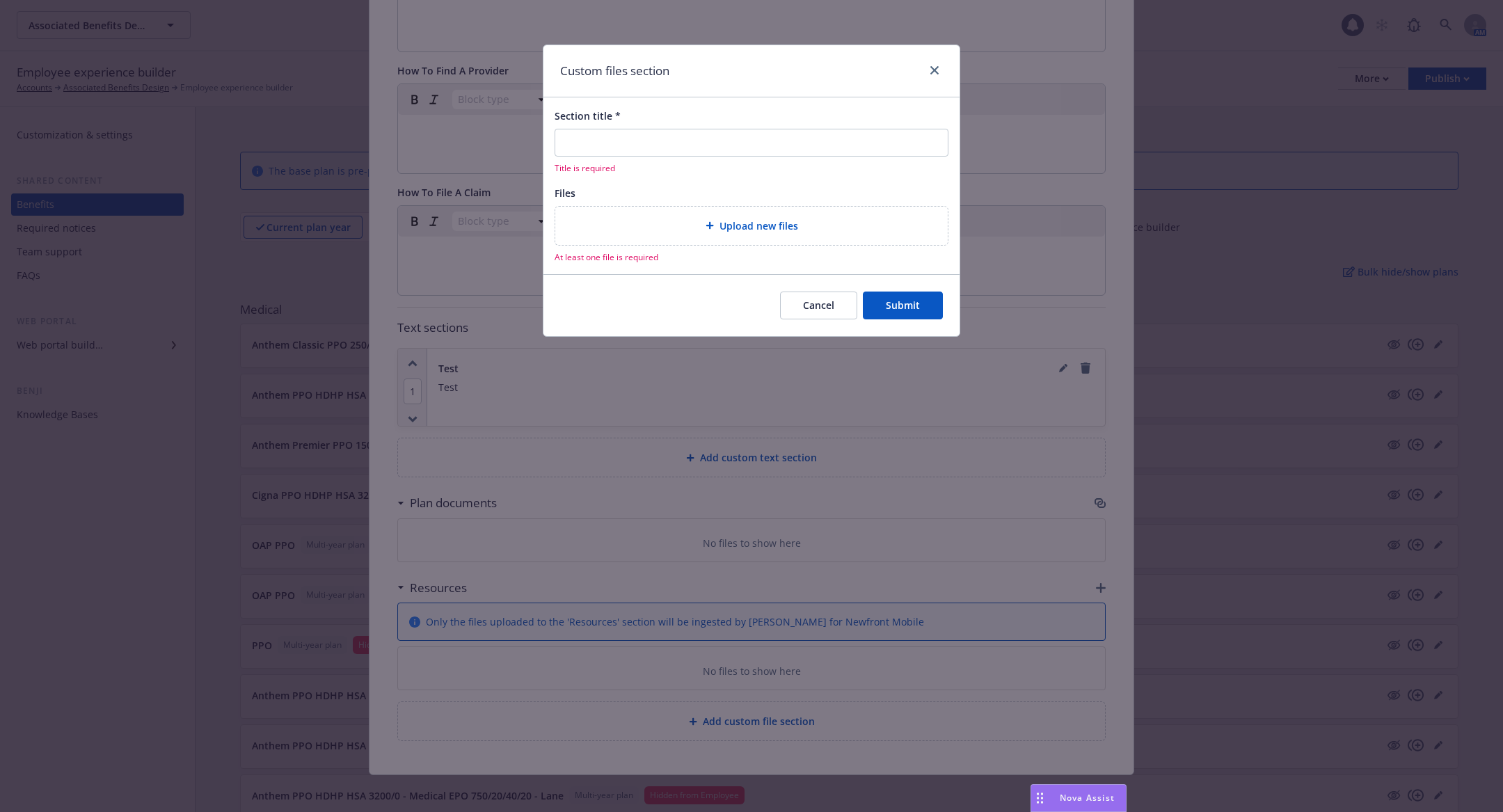
click at [810, 274] on div "Cancel Submit" at bounding box center [752, 305] width 416 height 62
click at [812, 292] on button "Cancel" at bounding box center [818, 305] width 77 height 28
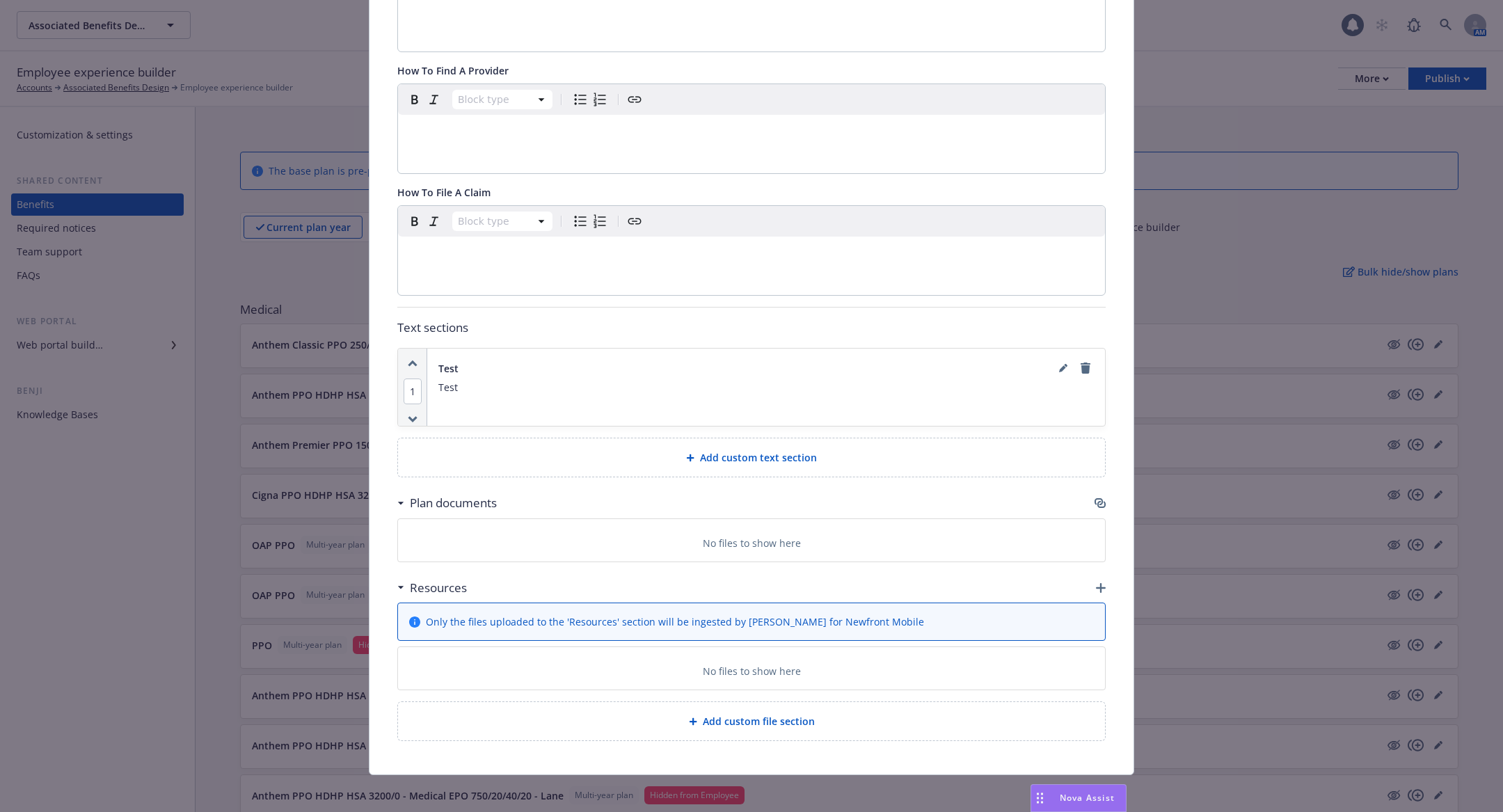
scroll to position [0, 0]
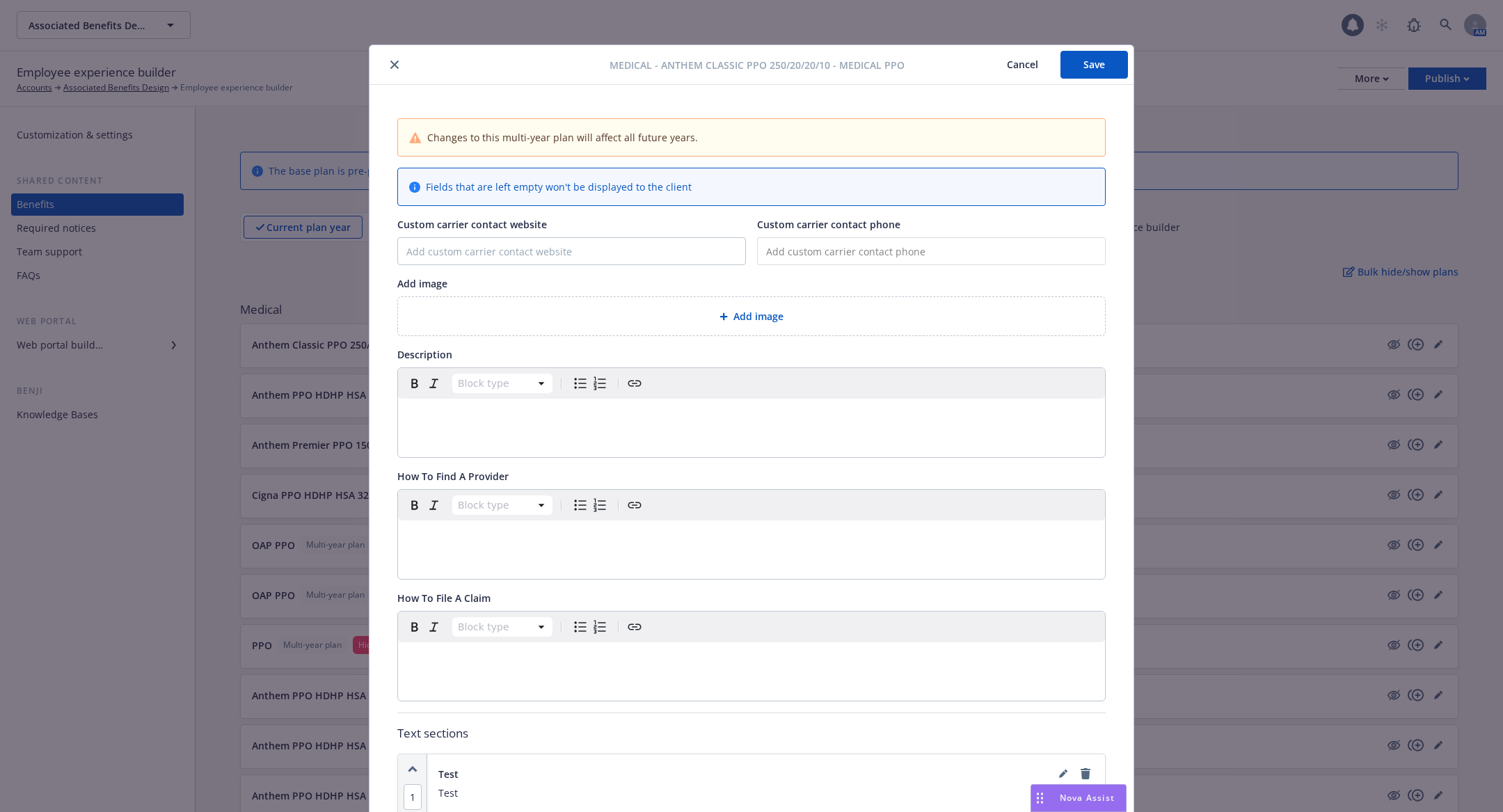
click at [1095, 59] on button "Save" at bounding box center [1094, 65] width 67 height 28
click at [386, 61] on button "close" at bounding box center [395, 65] width 17 height 17
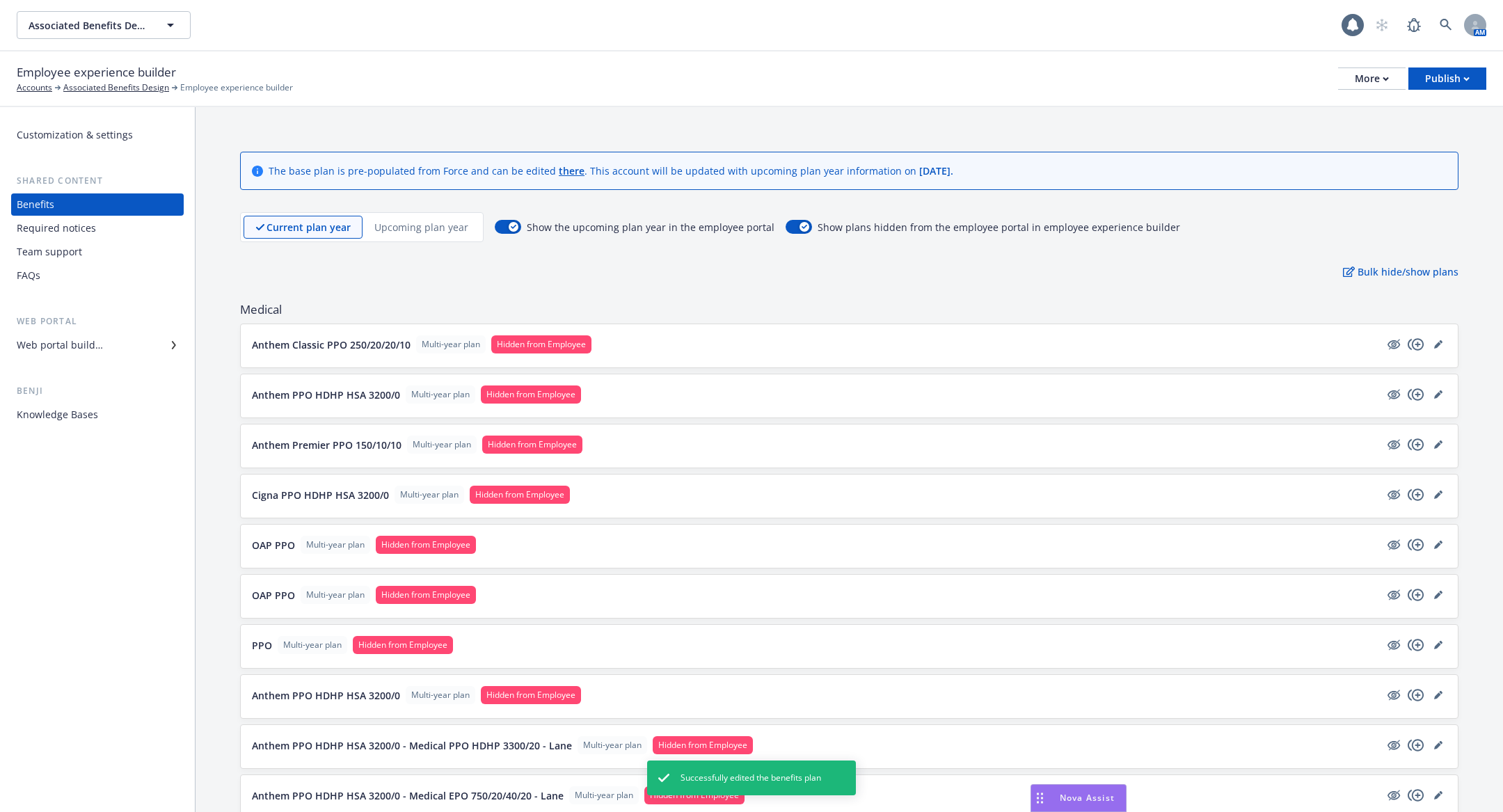
click at [406, 344] on p "Anthem Classic PPO 250/20/20/10" at bounding box center [331, 344] width 159 height 15
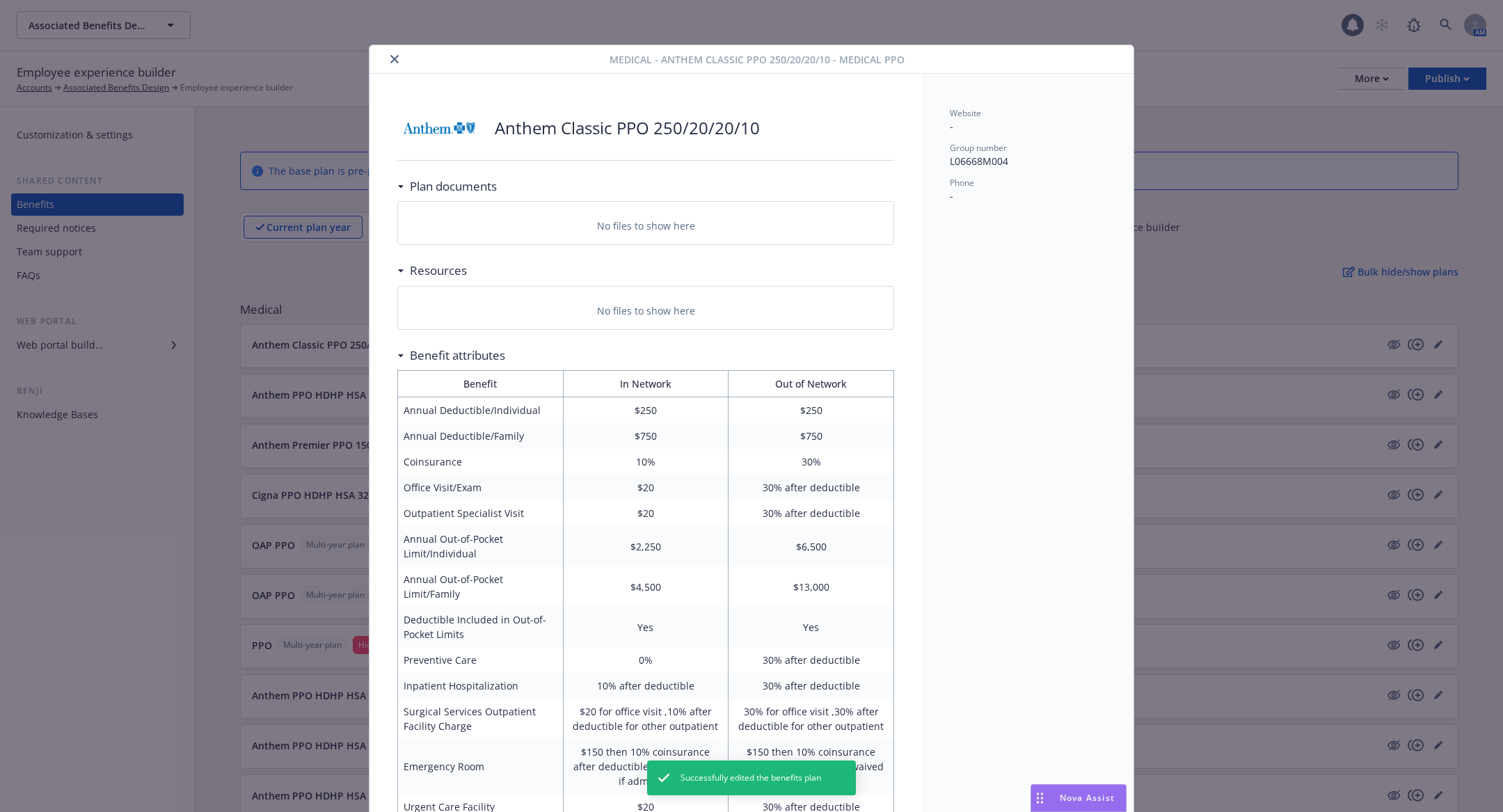
scroll to position [41, 0]
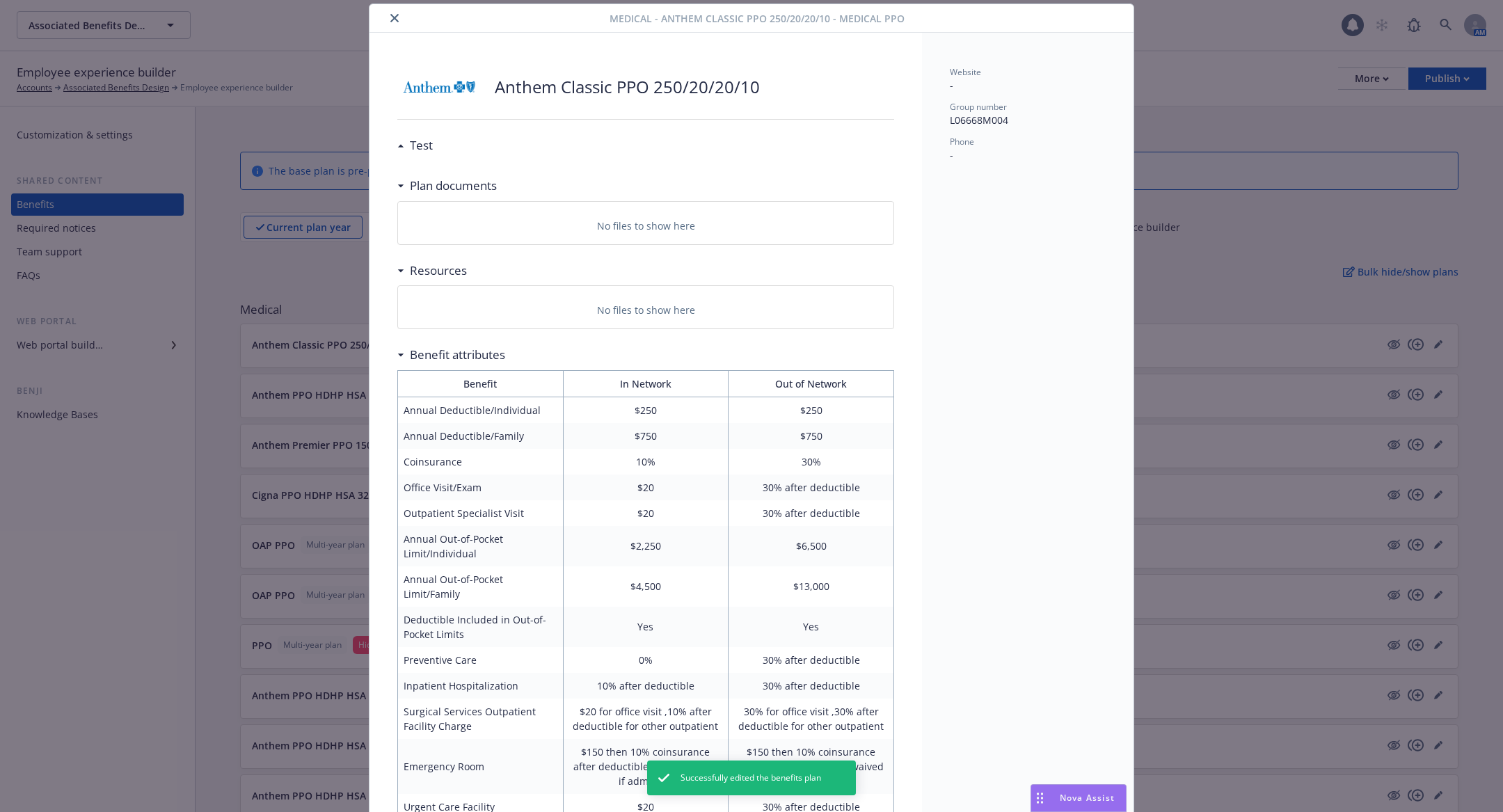
click at [315, 316] on div "Medical - Anthem Classic PPO 250/20/20/10 - Medical PPO Anthem Classic PPO 250/…" at bounding box center [752, 406] width 1503 height 812
click at [391, 19] on icon "close" at bounding box center [395, 18] width 8 height 8
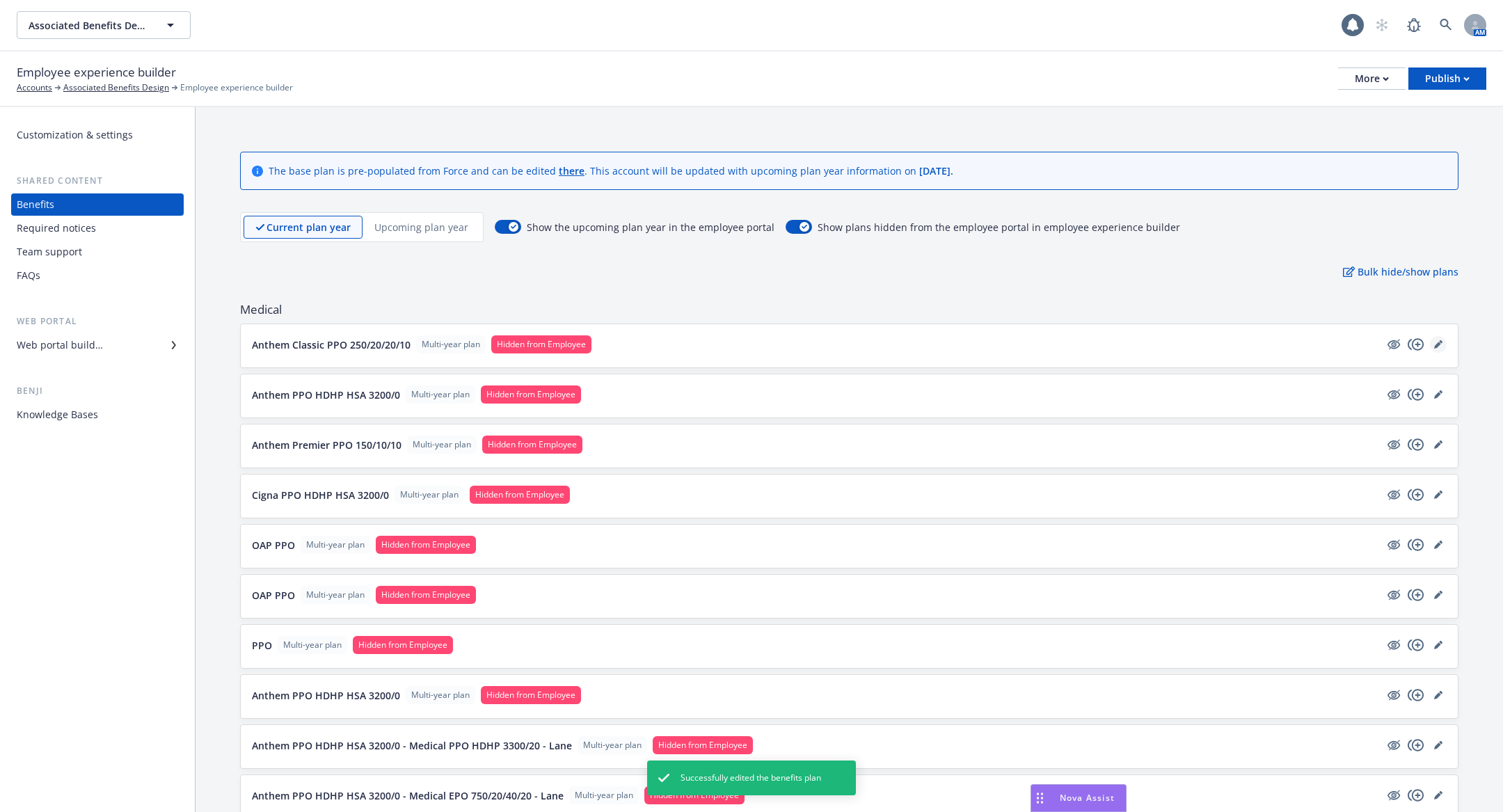
click at [1439, 344] on icon "editPencil" at bounding box center [1438, 344] width 8 height 8
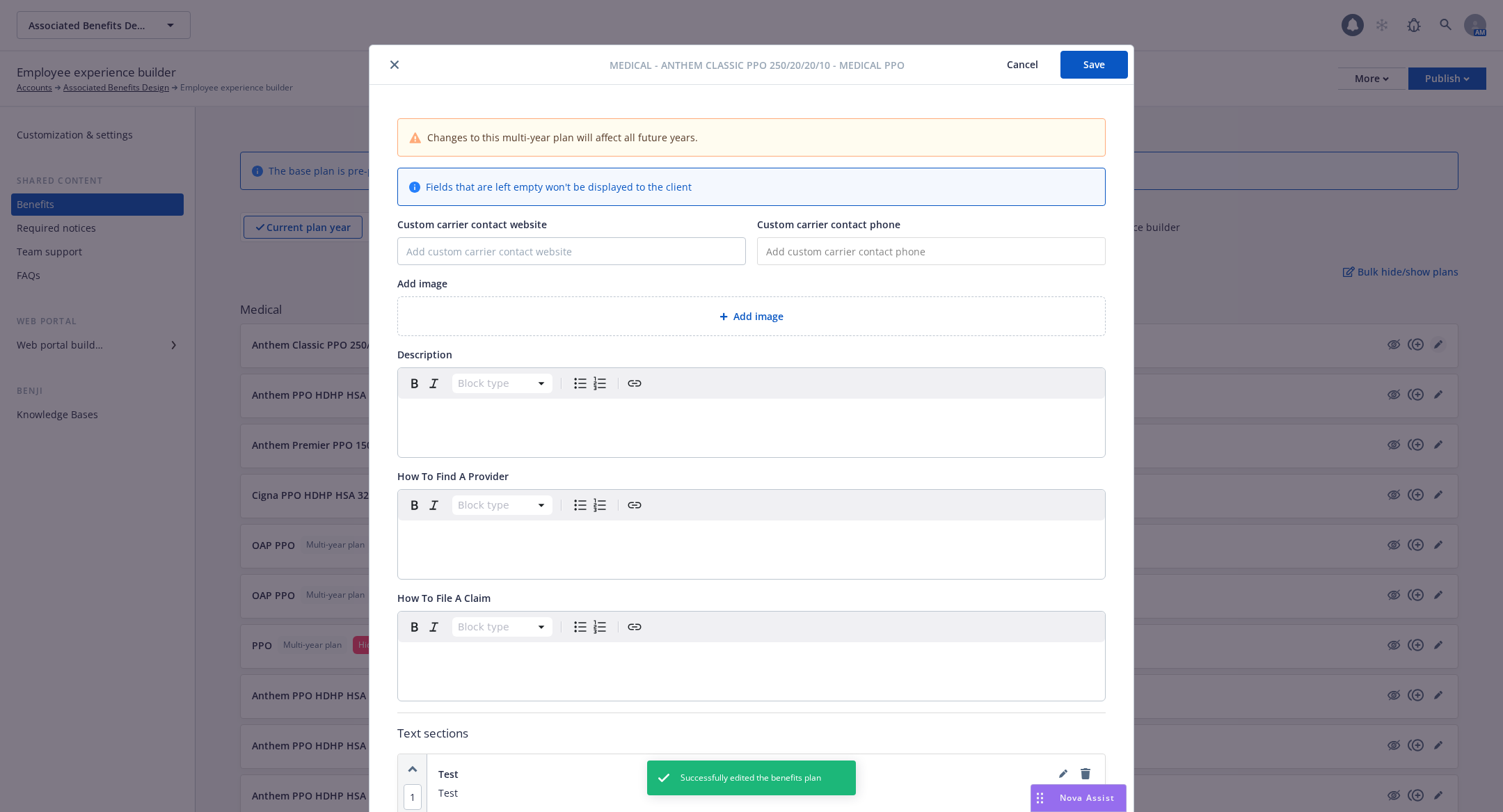
scroll to position [41, 0]
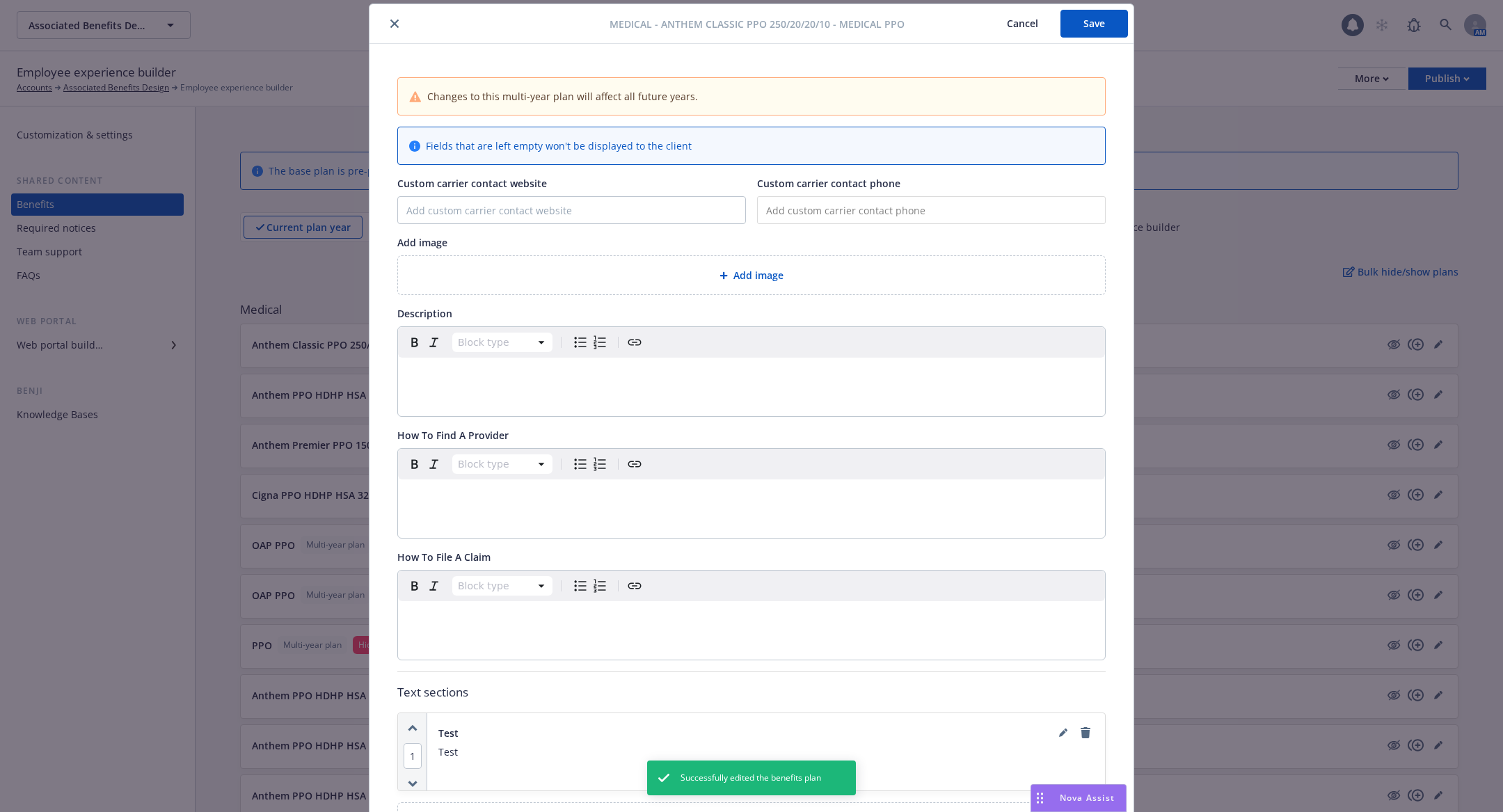
click at [603, 383] on div "editable markdown" at bounding box center [752, 374] width 707 height 33
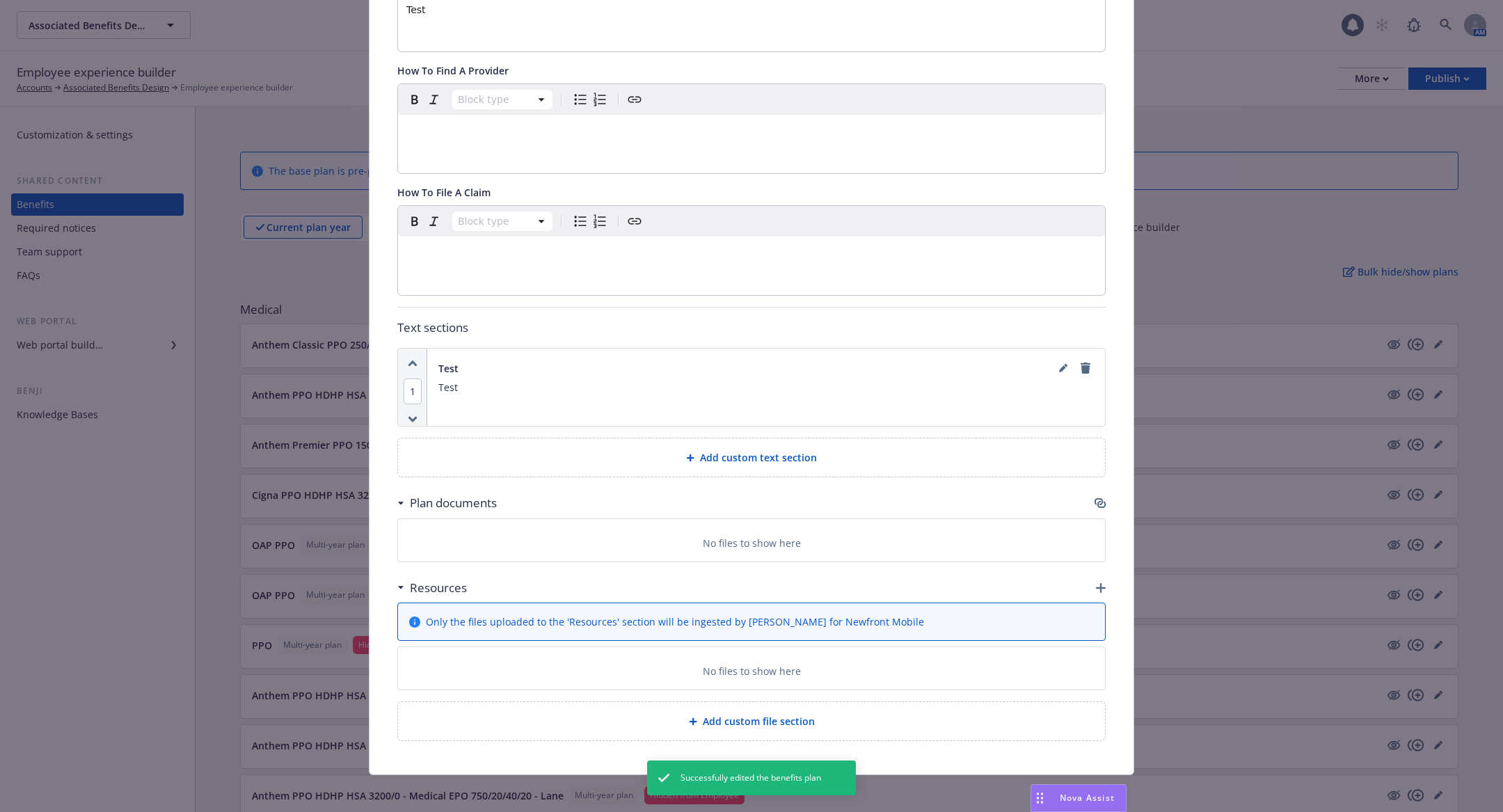
scroll to position [0, 0]
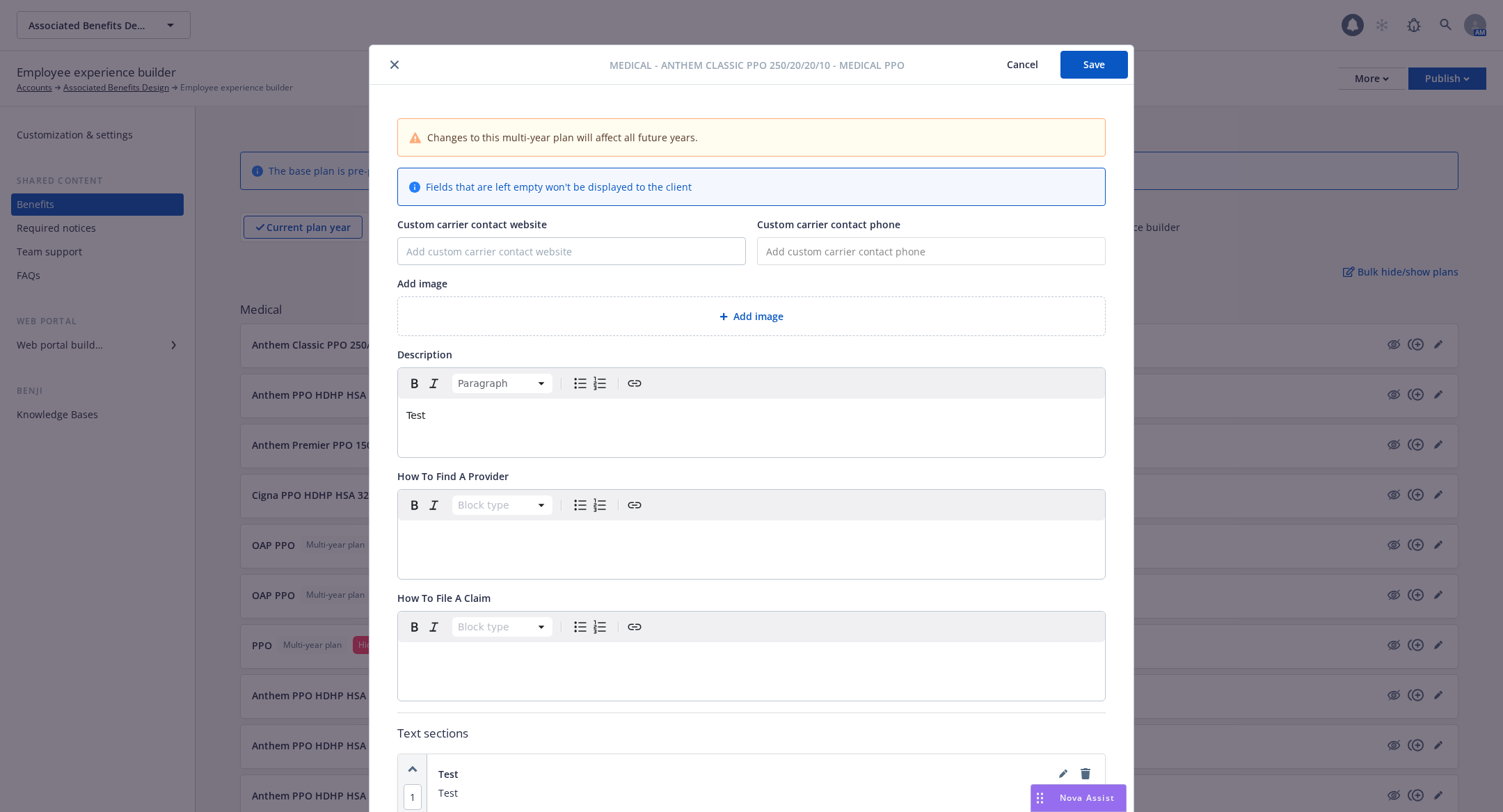
click at [1108, 70] on button "Save" at bounding box center [1094, 65] width 67 height 28
click at [1193, 73] on div "Medical - Anthem Classic PPO 250/20/20/10 - Medical PPO Cancel Save Changes to …" at bounding box center [752, 406] width 1503 height 812
click at [1016, 67] on button "Cancel" at bounding box center [1022, 65] width 76 height 28
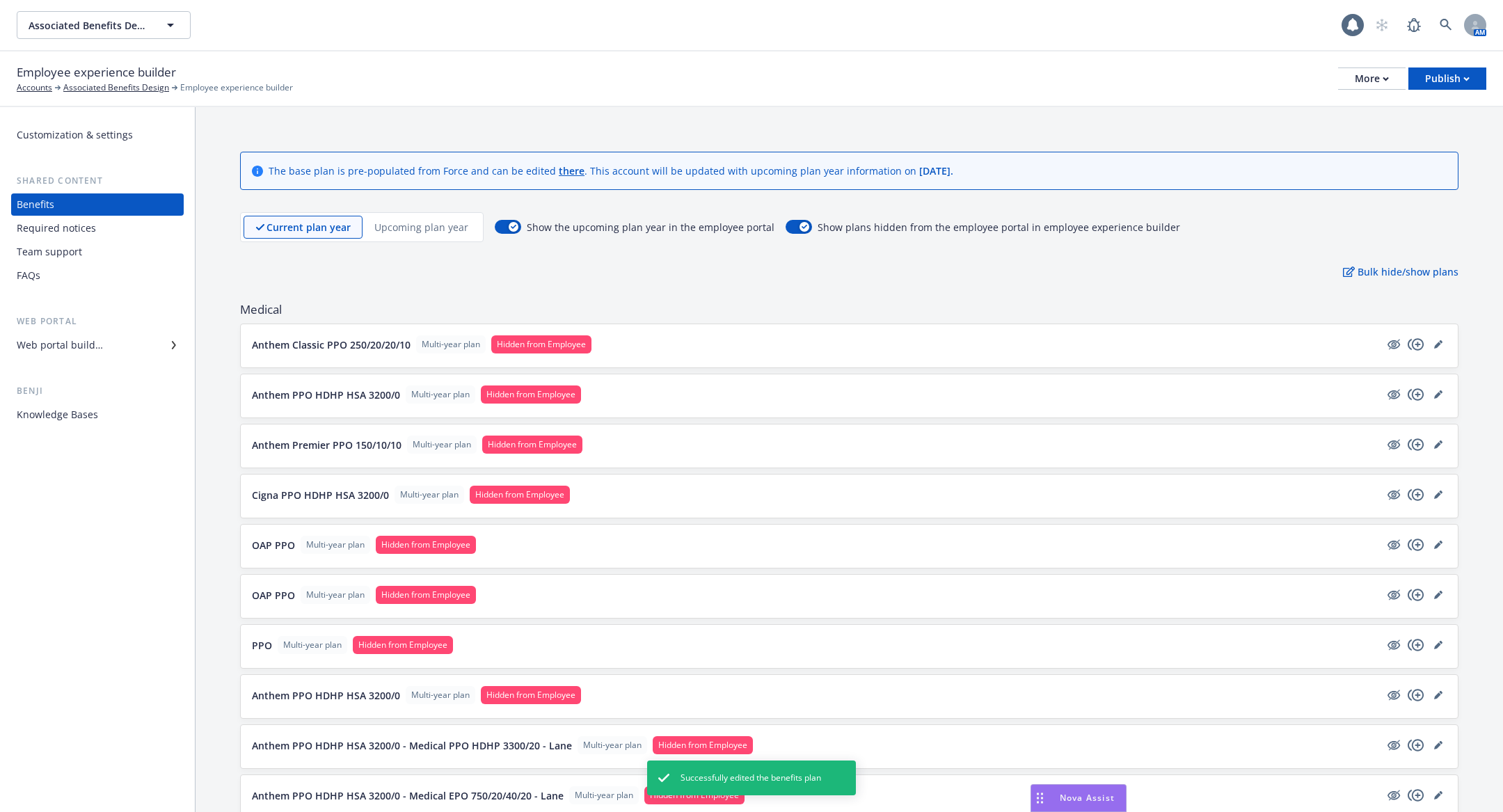
click at [1445, 348] on div at bounding box center [1416, 344] width 61 height 17
click at [1436, 341] on icon "editPencil" at bounding box center [1438, 344] width 8 height 8
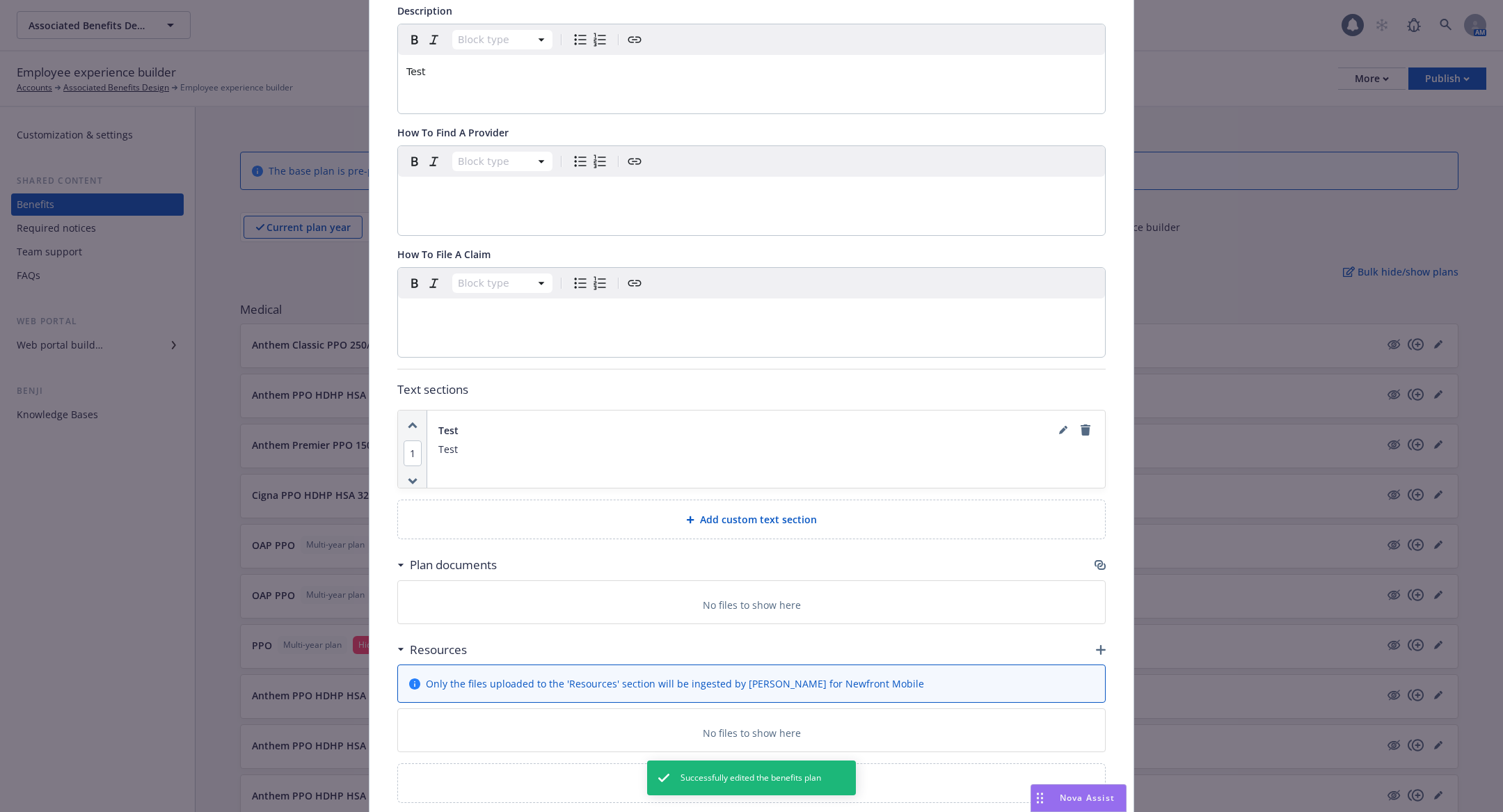
scroll to position [406, 0]
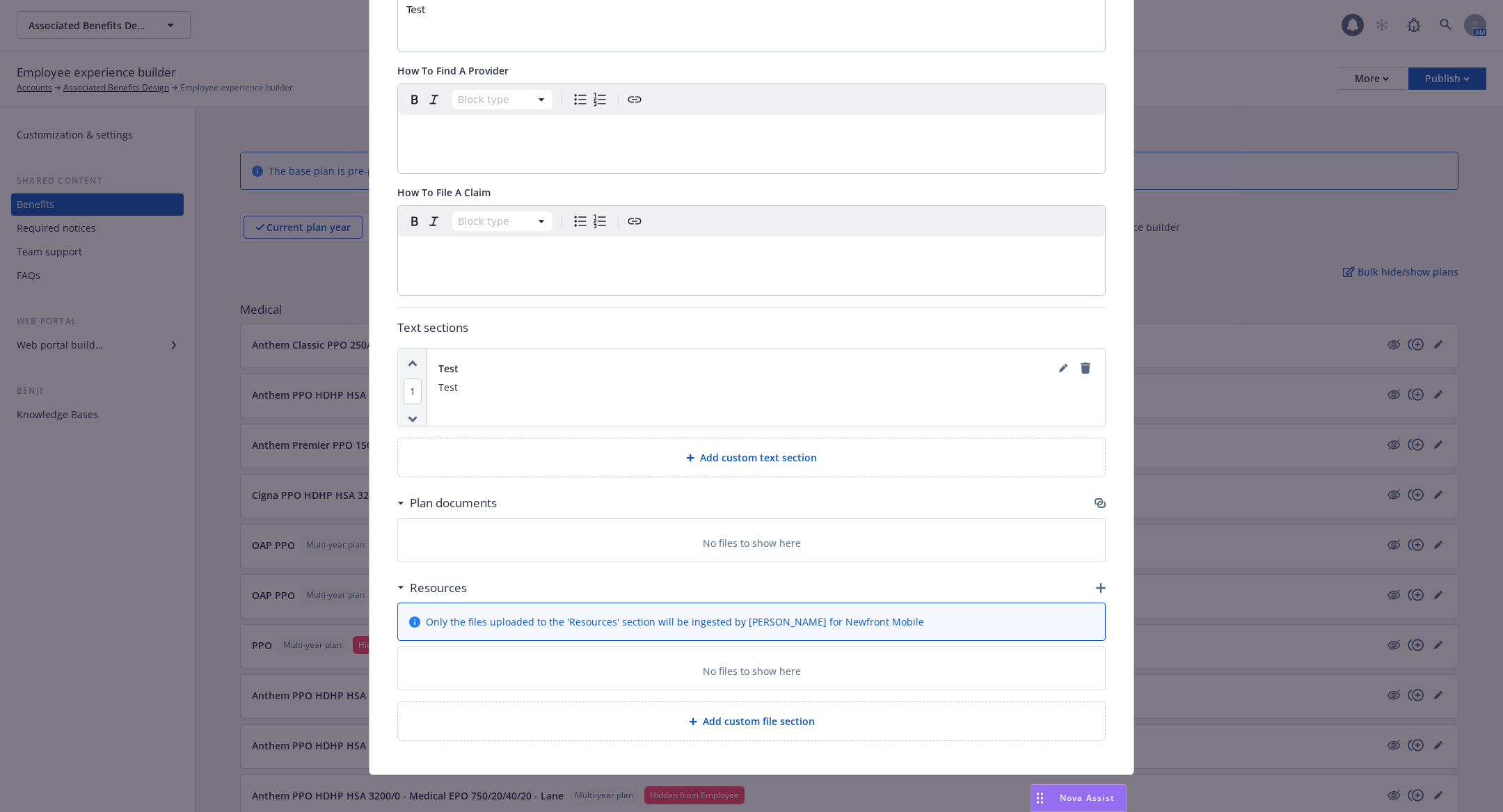
click at [405, 408] on div "1" at bounding box center [413, 387] width 29 height 77
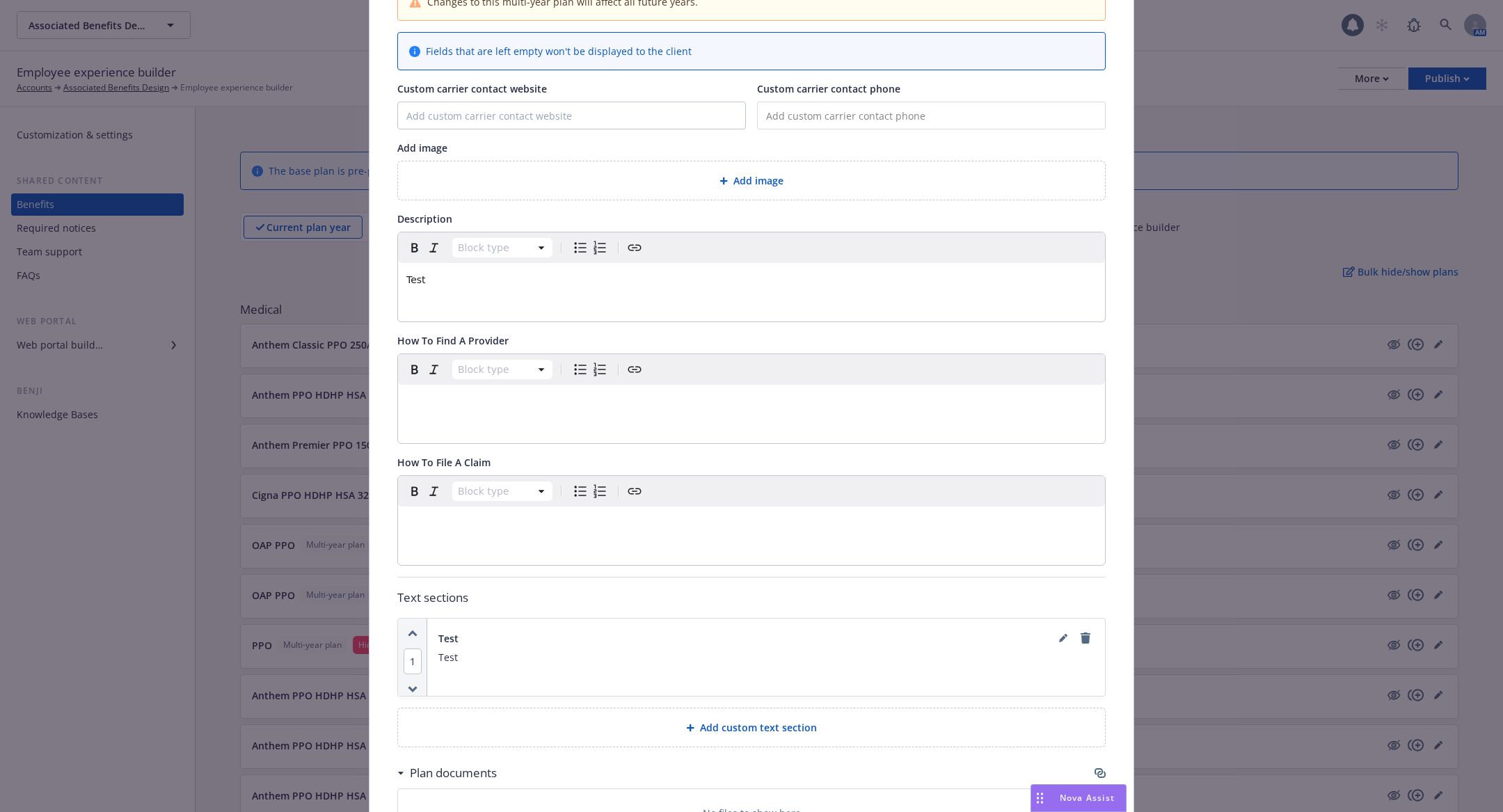
scroll to position [0, 0]
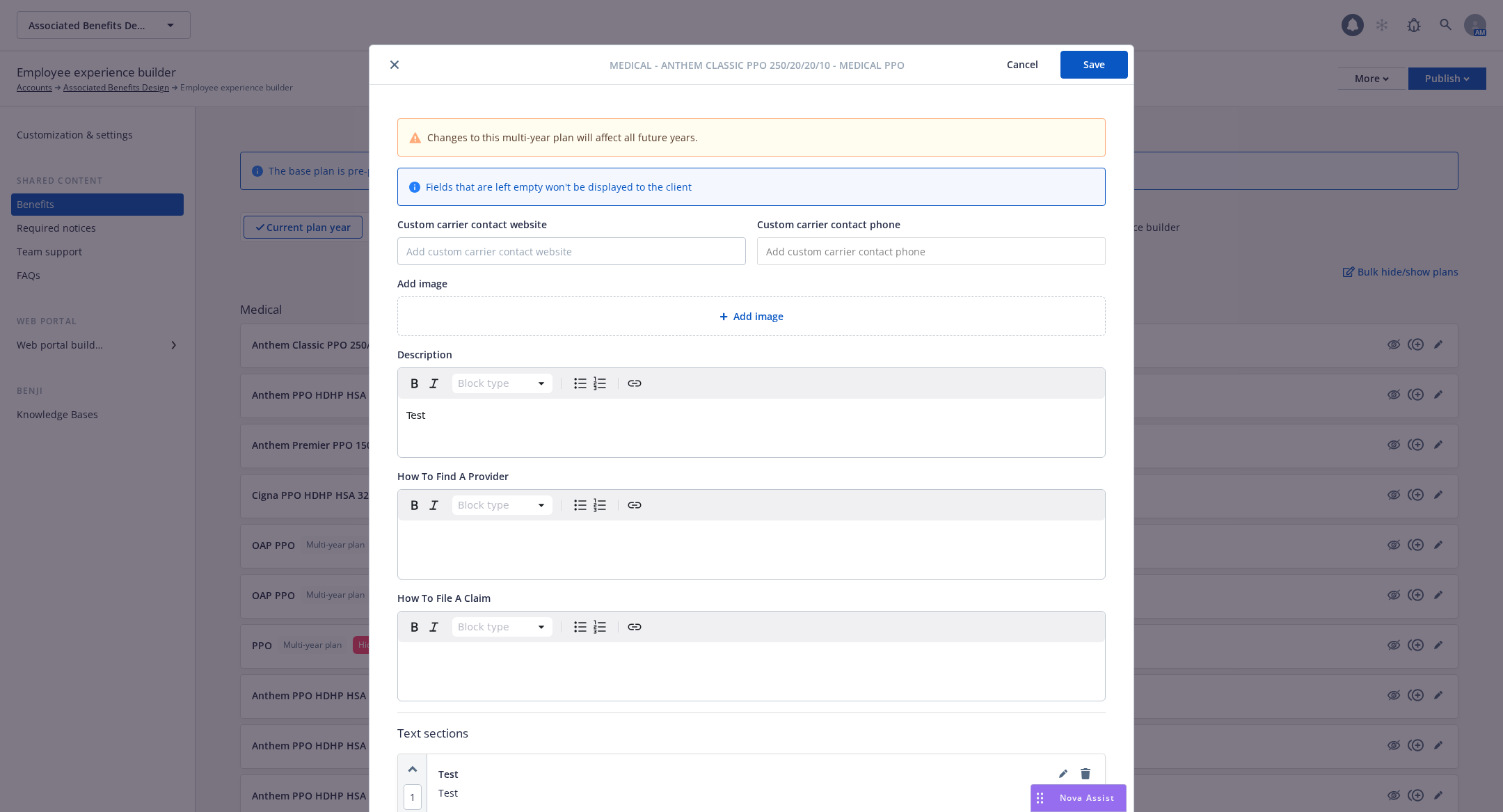
click at [1021, 61] on button "Cancel" at bounding box center [1022, 65] width 76 height 28
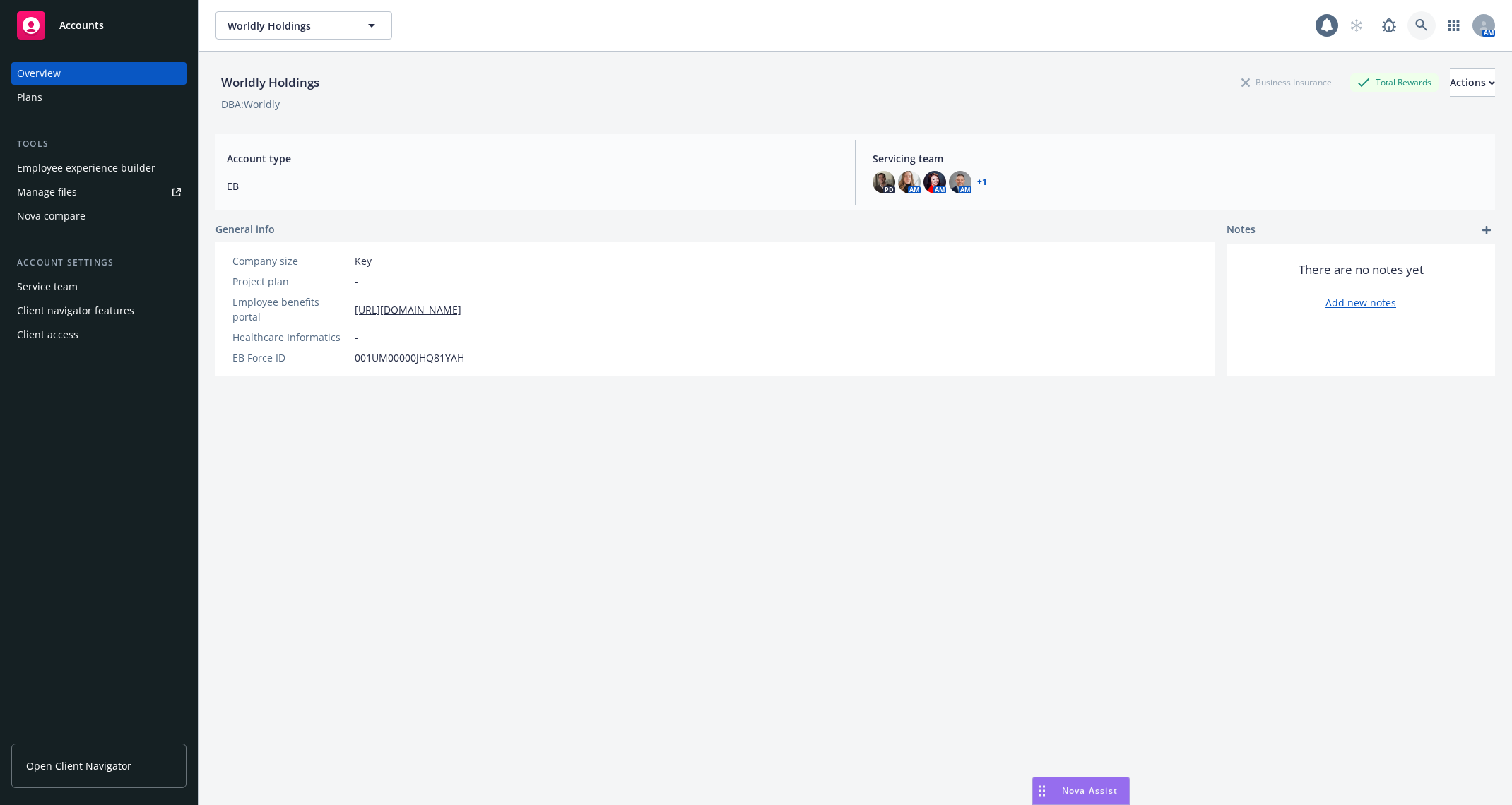
click at [1412, 22] on link at bounding box center [1422, 25] width 28 height 28
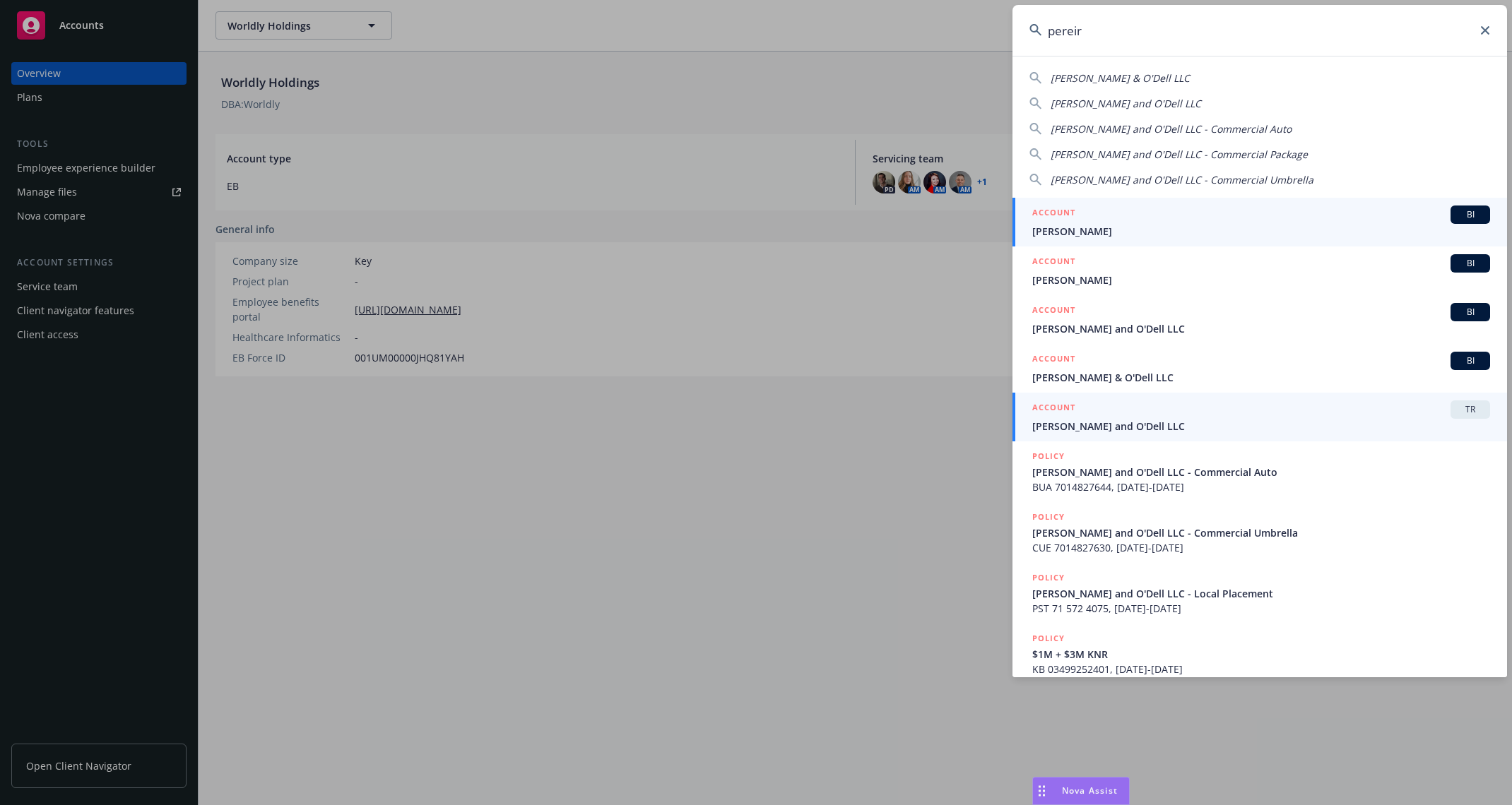
type input "pereir"
click at [1238, 429] on span "[PERSON_NAME] and O'Dell LLC" at bounding box center [1261, 426] width 458 height 15
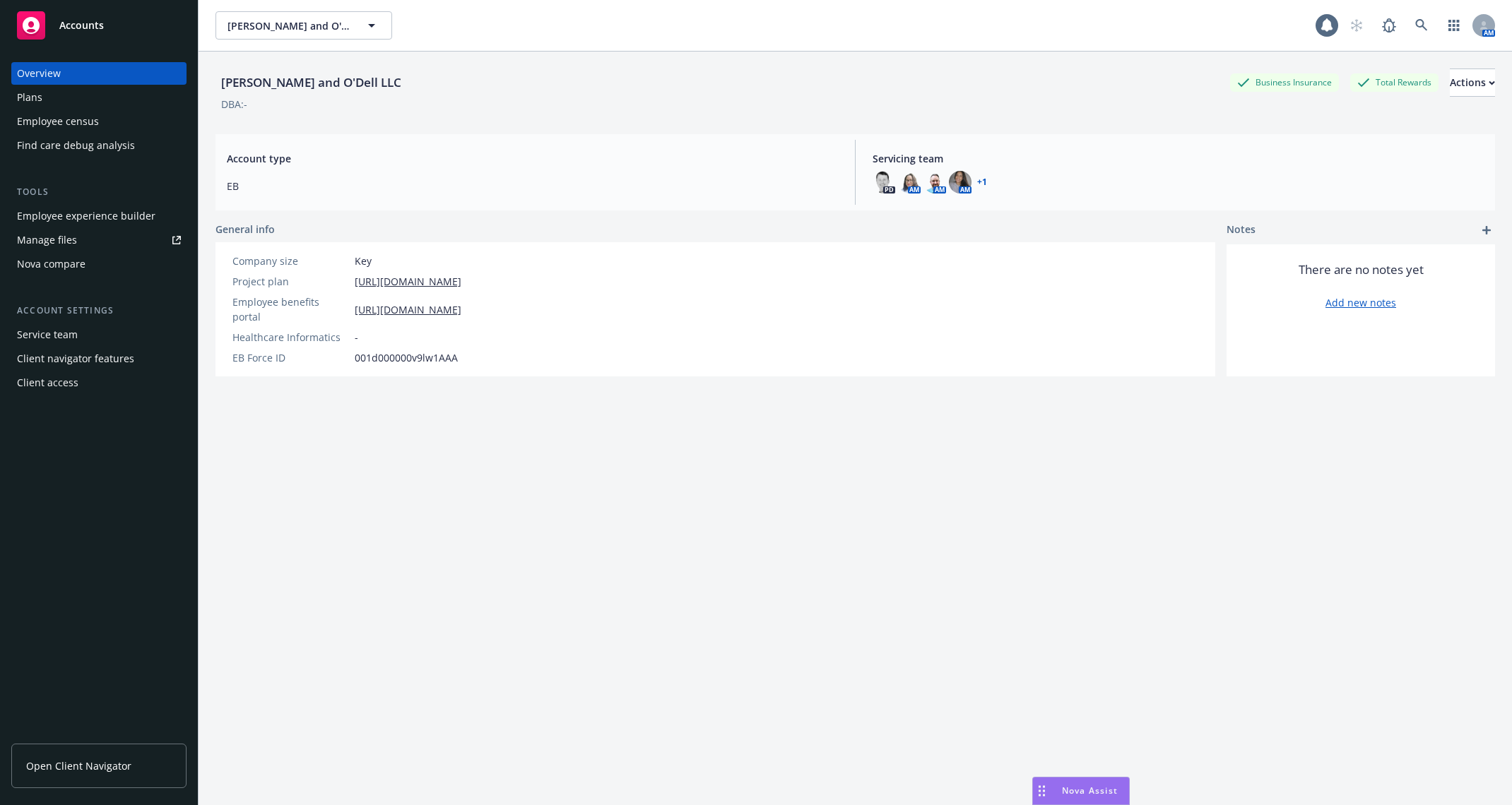
click at [126, 124] on div "Employee census" at bounding box center [99, 121] width 164 height 23
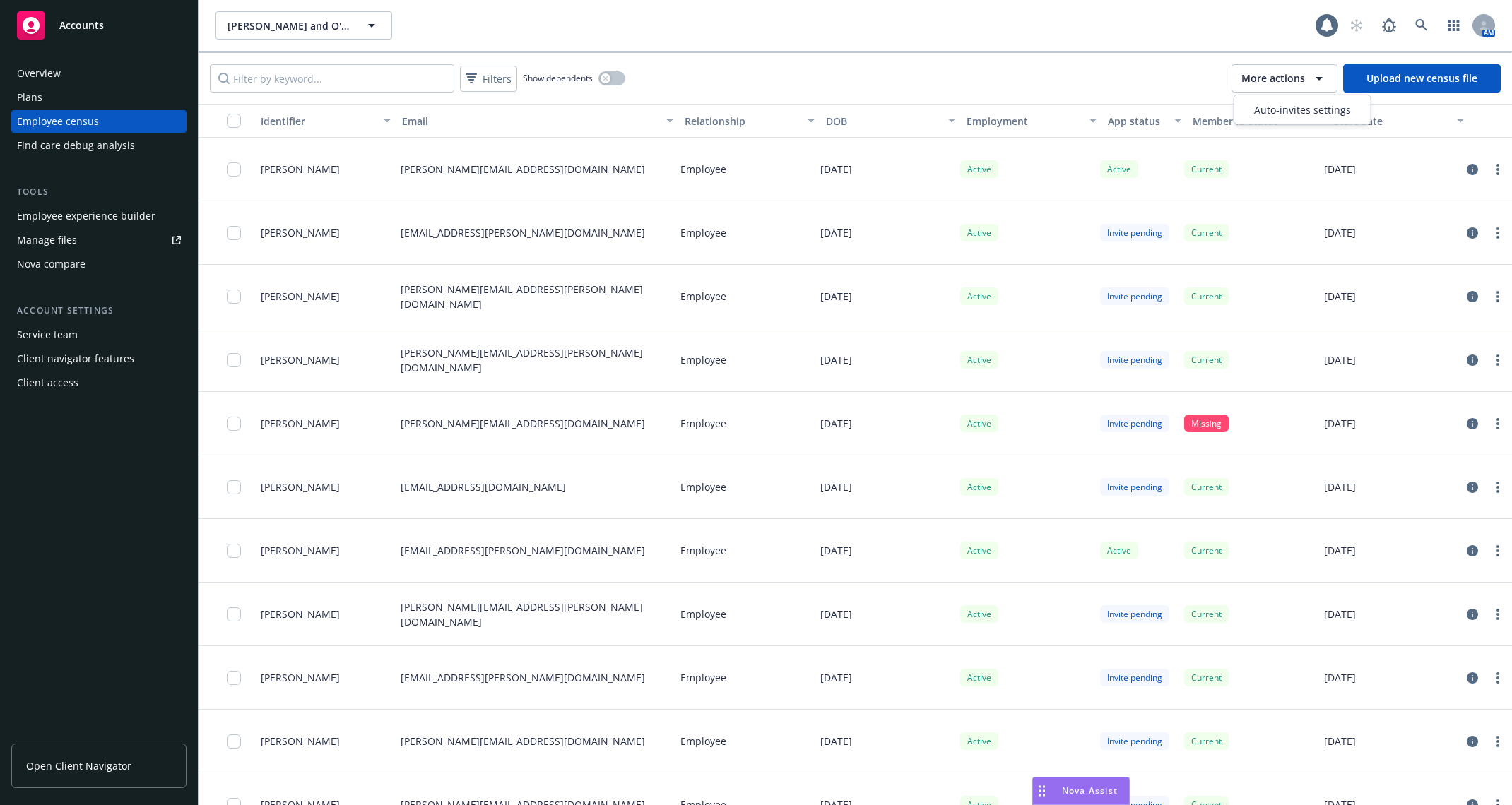
click at [1263, 74] on span "More actions" at bounding box center [1273, 78] width 64 height 14
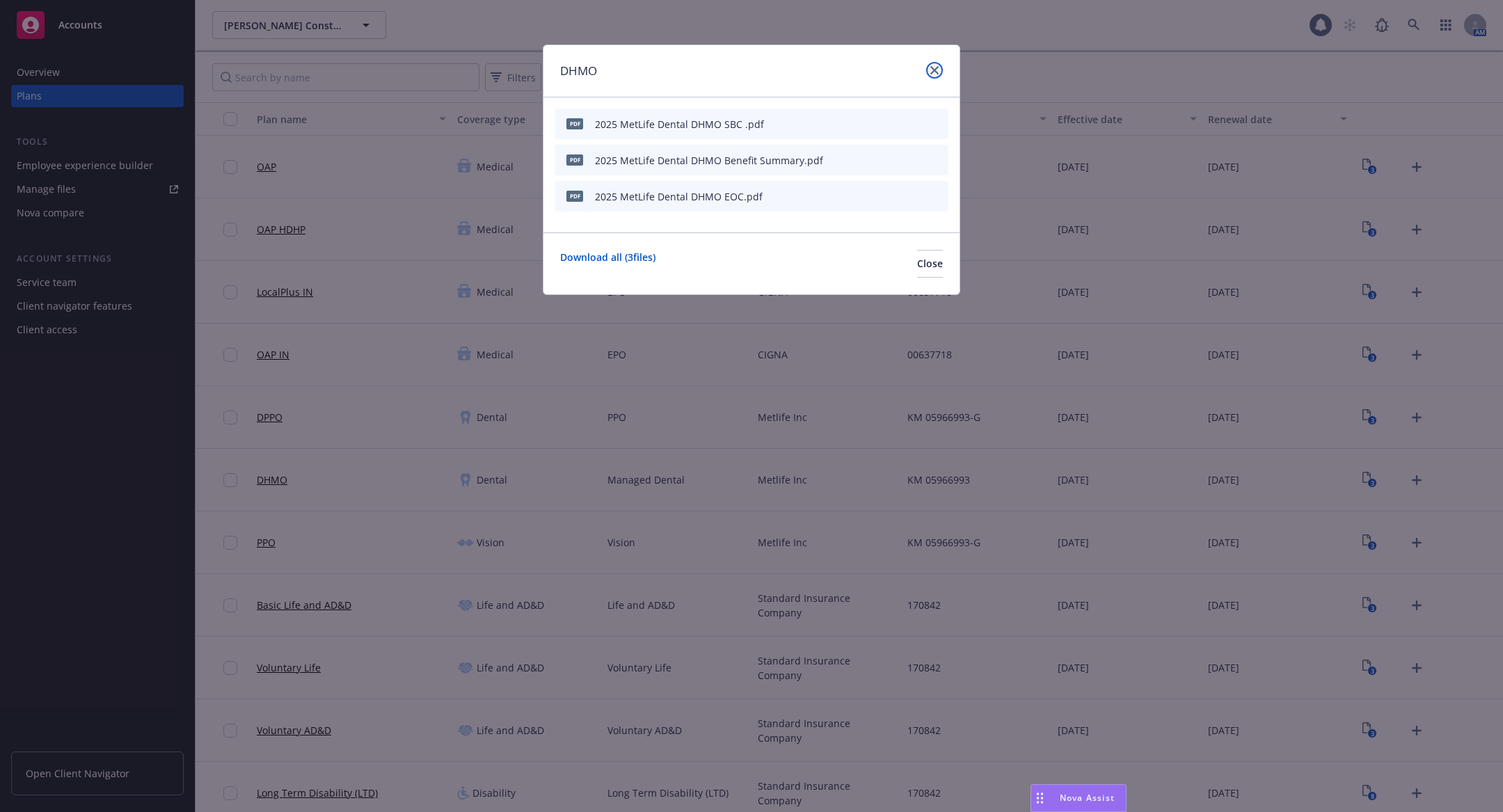
click at [939, 70] on link "close" at bounding box center [935, 70] width 17 height 17
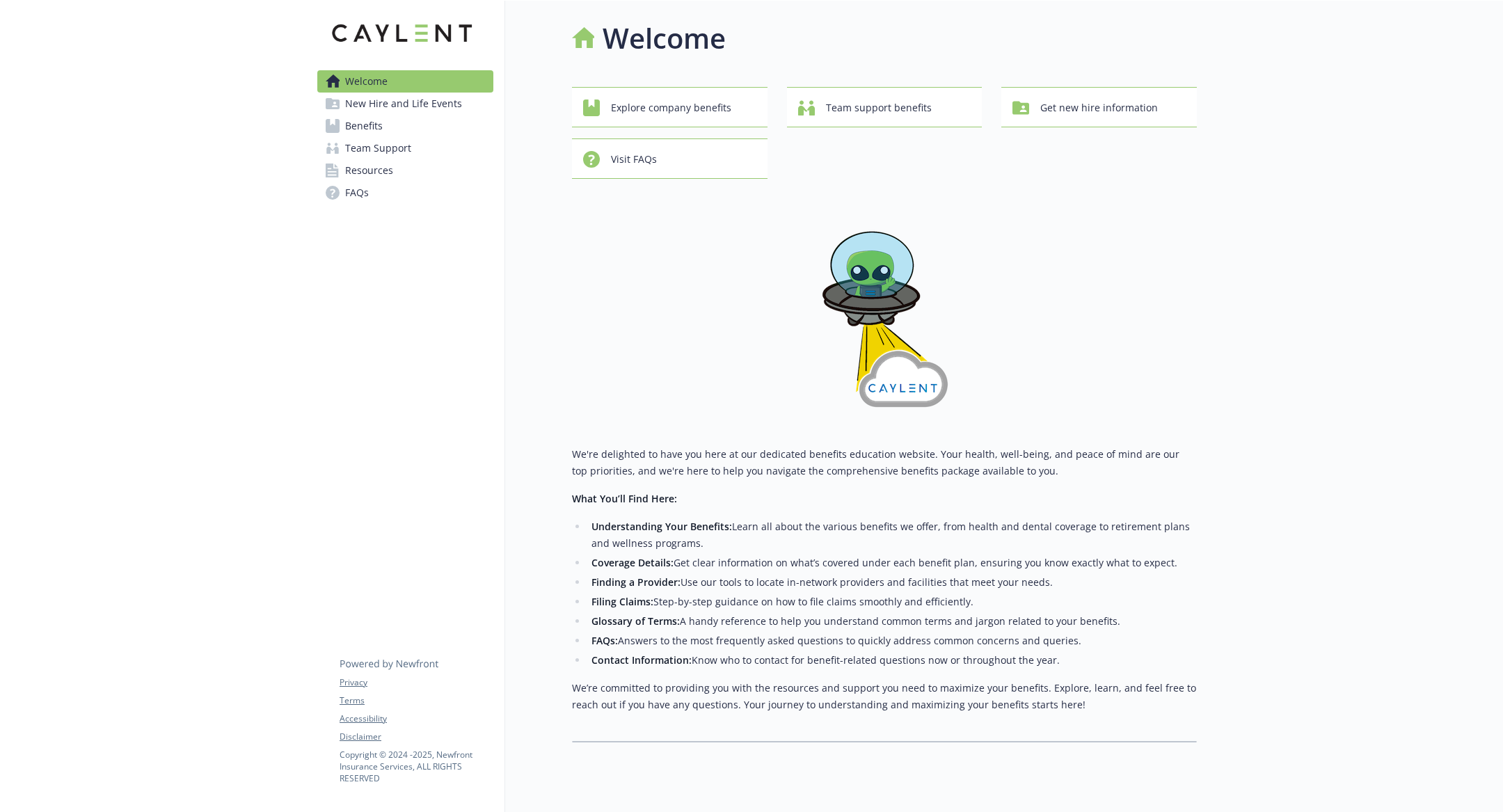
click at [357, 125] on span "Benefits" at bounding box center [364, 126] width 38 height 22
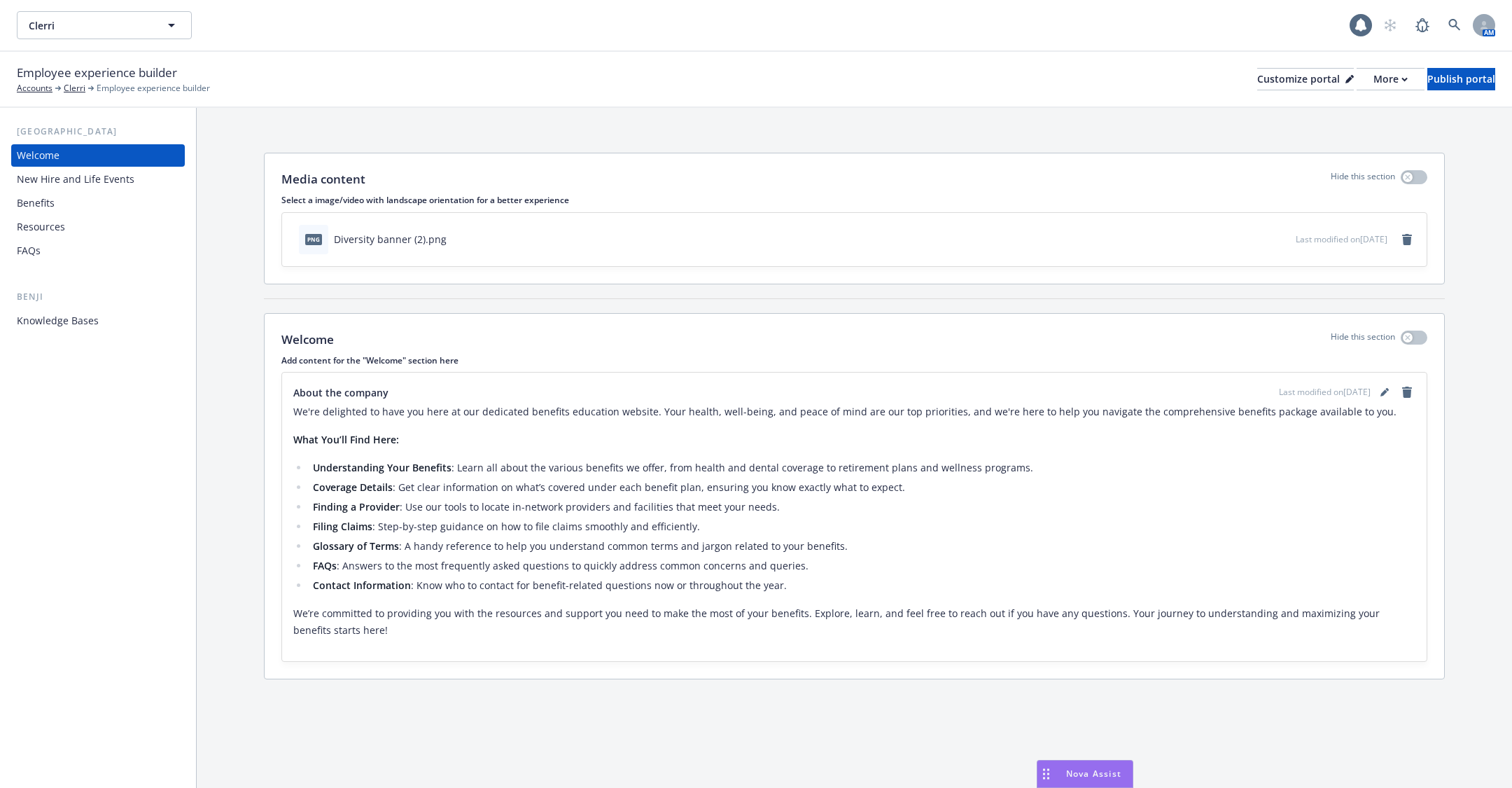
click at [122, 184] on div "New Hire and Life Events" at bounding box center [76, 179] width 118 height 22
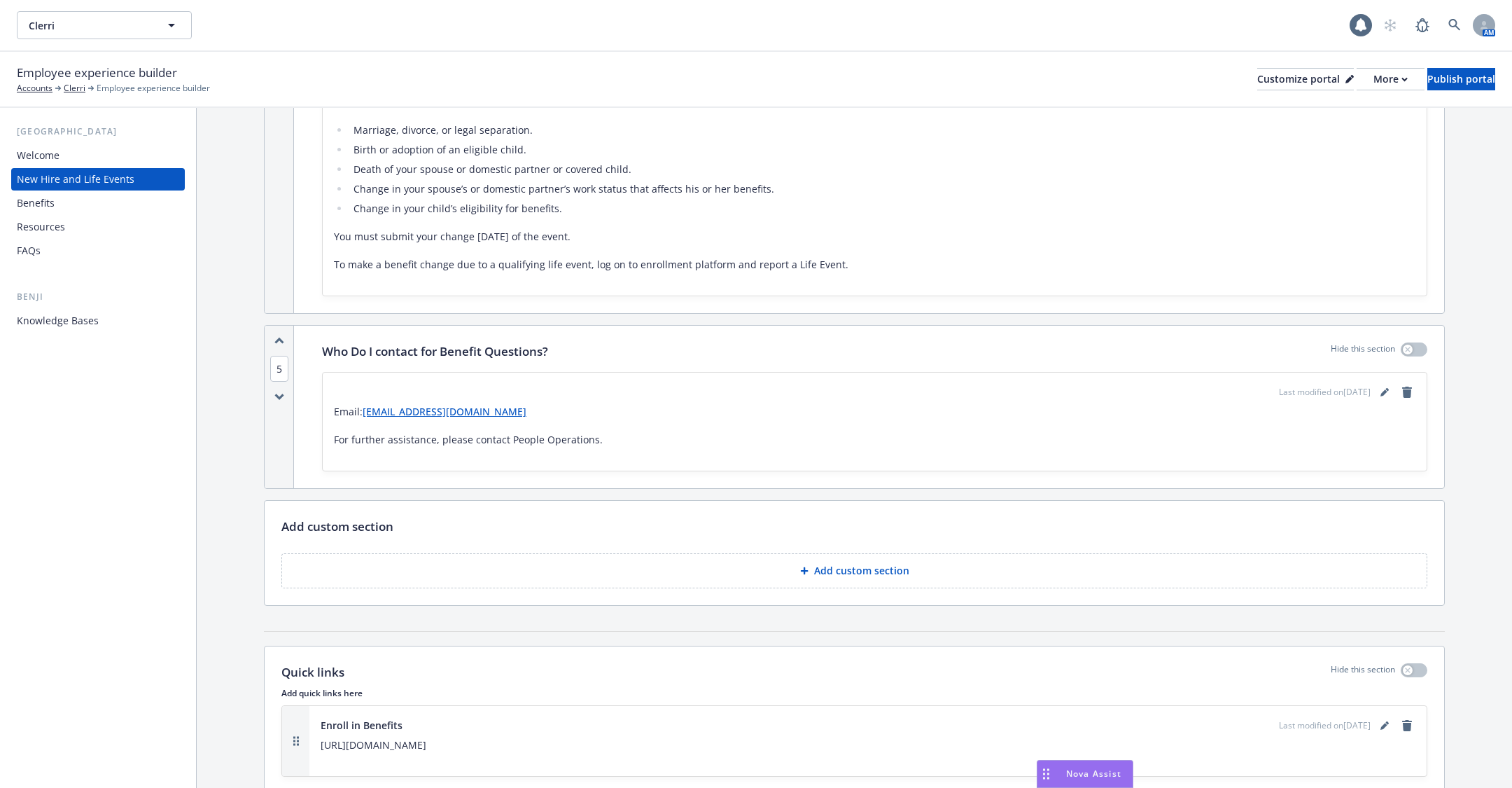
scroll to position [1592, 0]
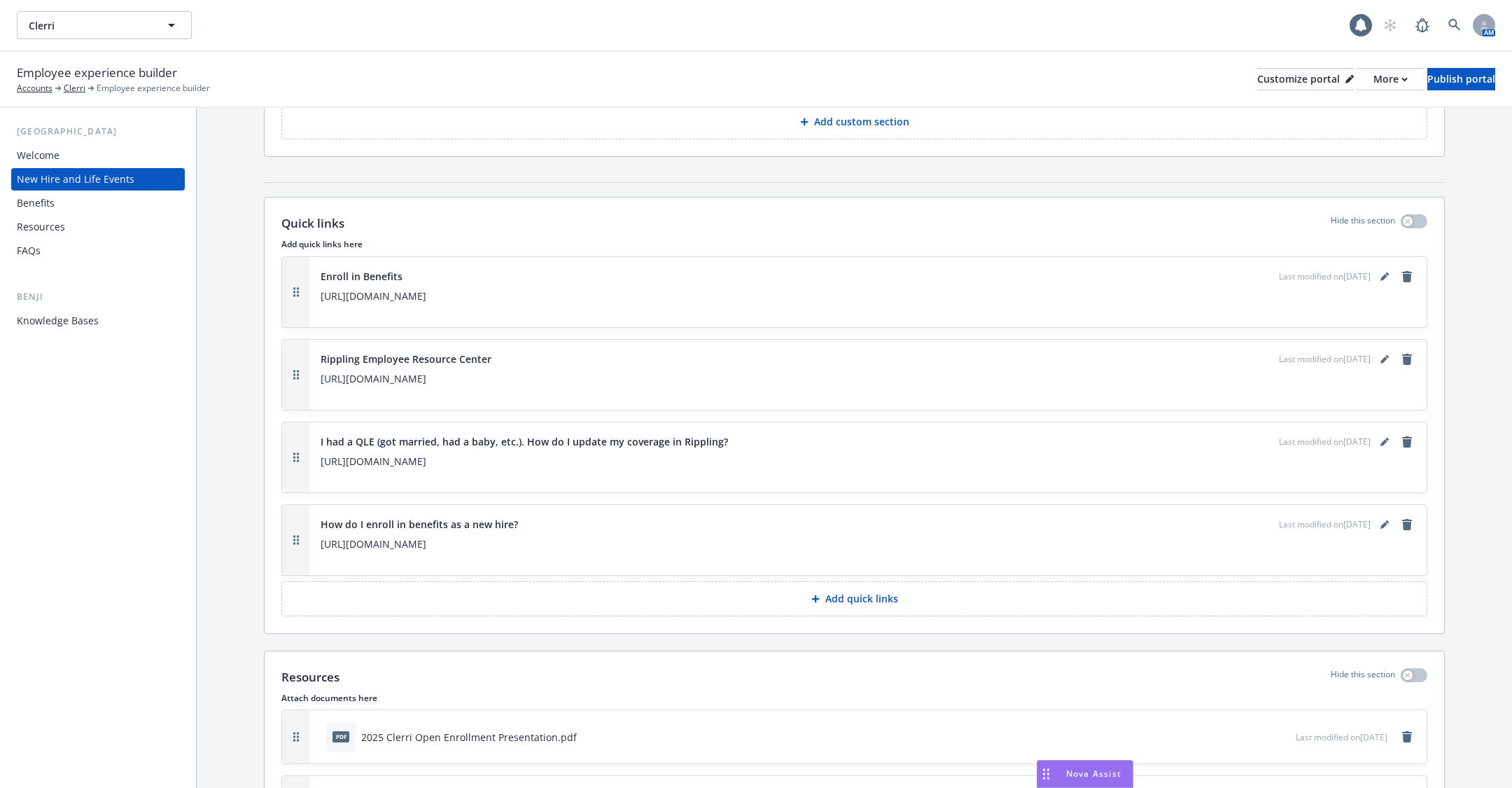
click at [93, 306] on div "Benji Knowledge Bases" at bounding box center [98, 311] width 174 height 42
click at [86, 326] on div "Knowledge Bases" at bounding box center [57, 321] width 82 height 22
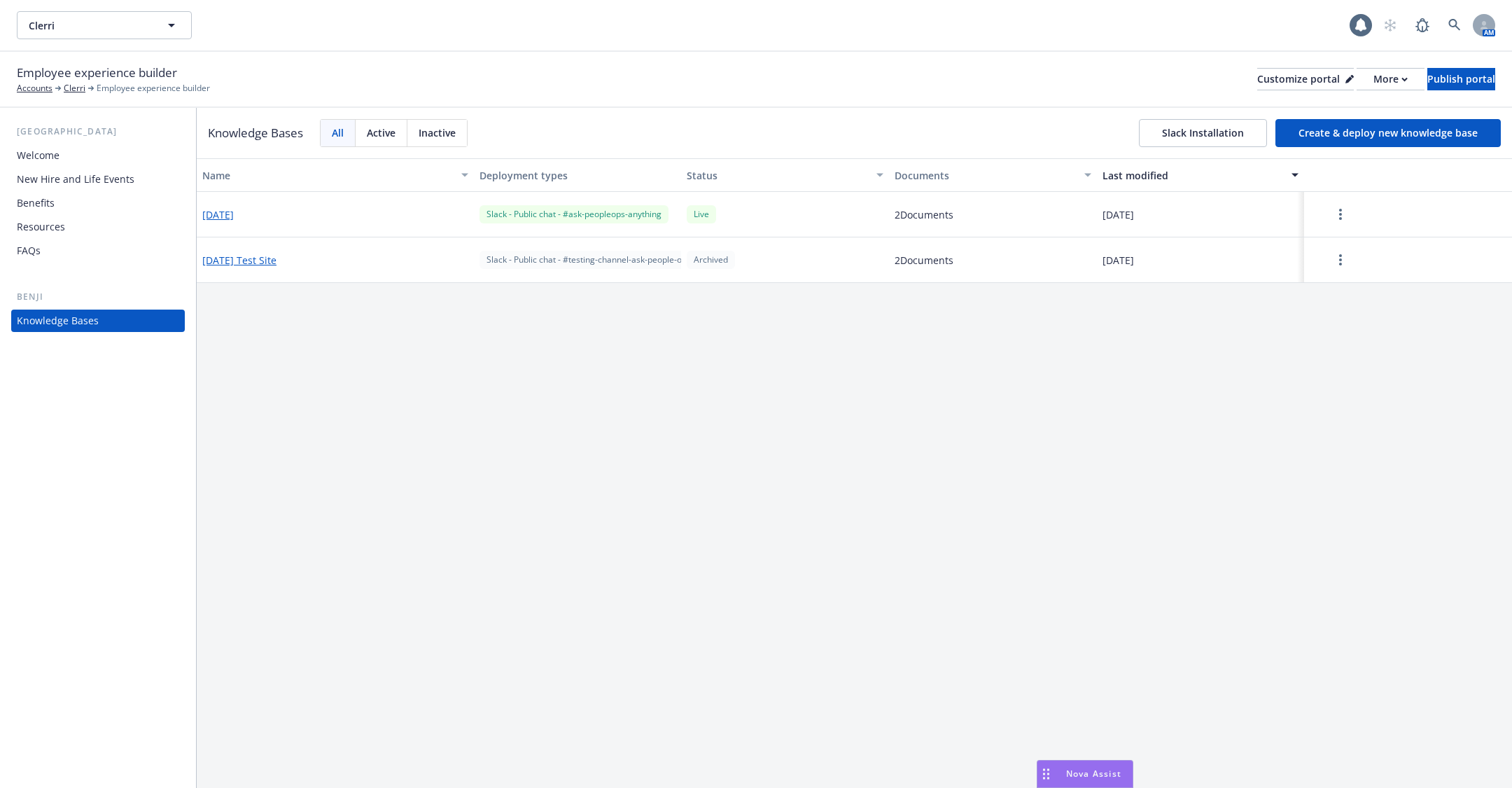
click at [234, 210] on button "2025-05-22" at bounding box center [218, 214] width 31 height 15
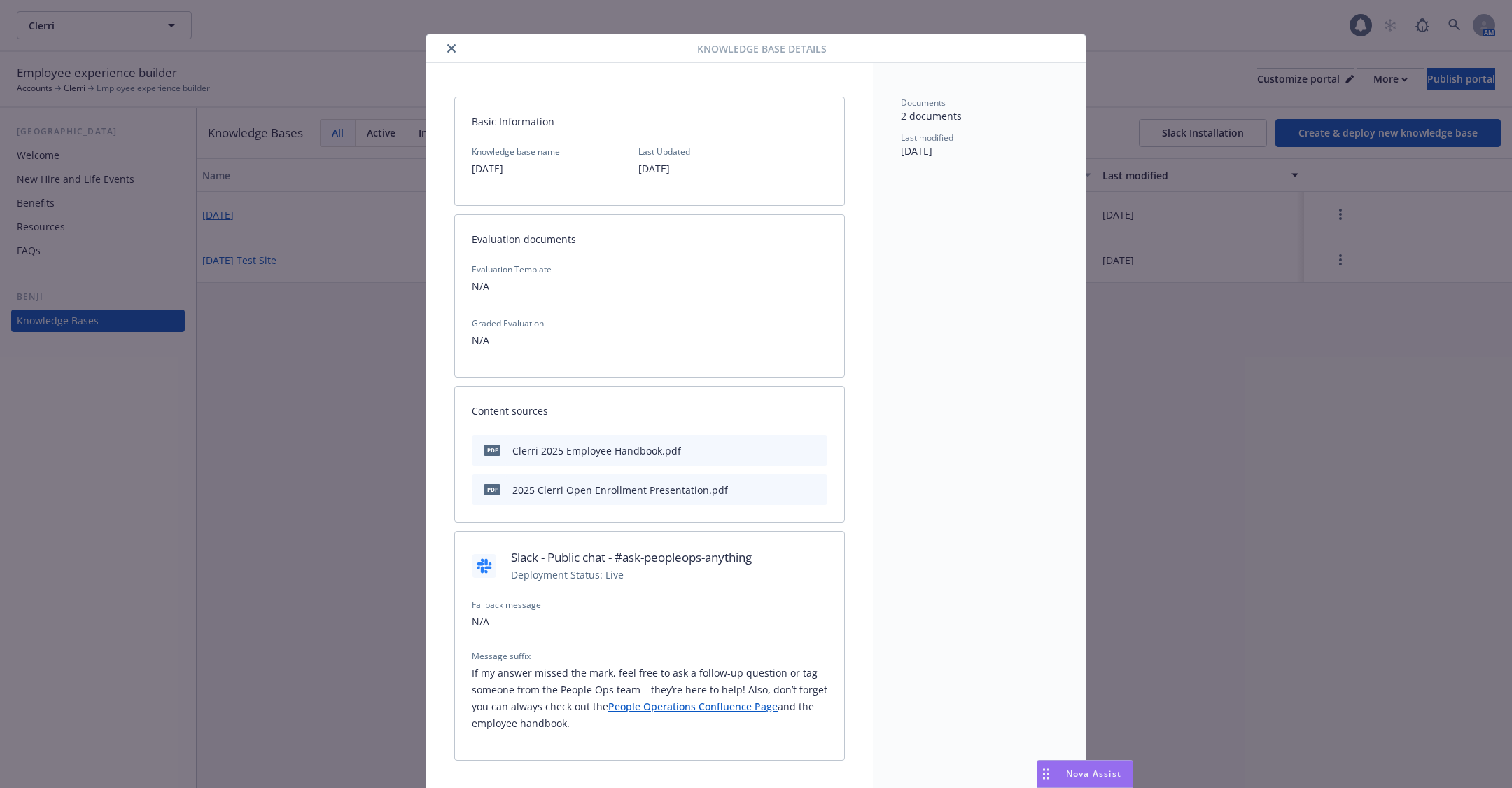
scroll to position [60, 0]
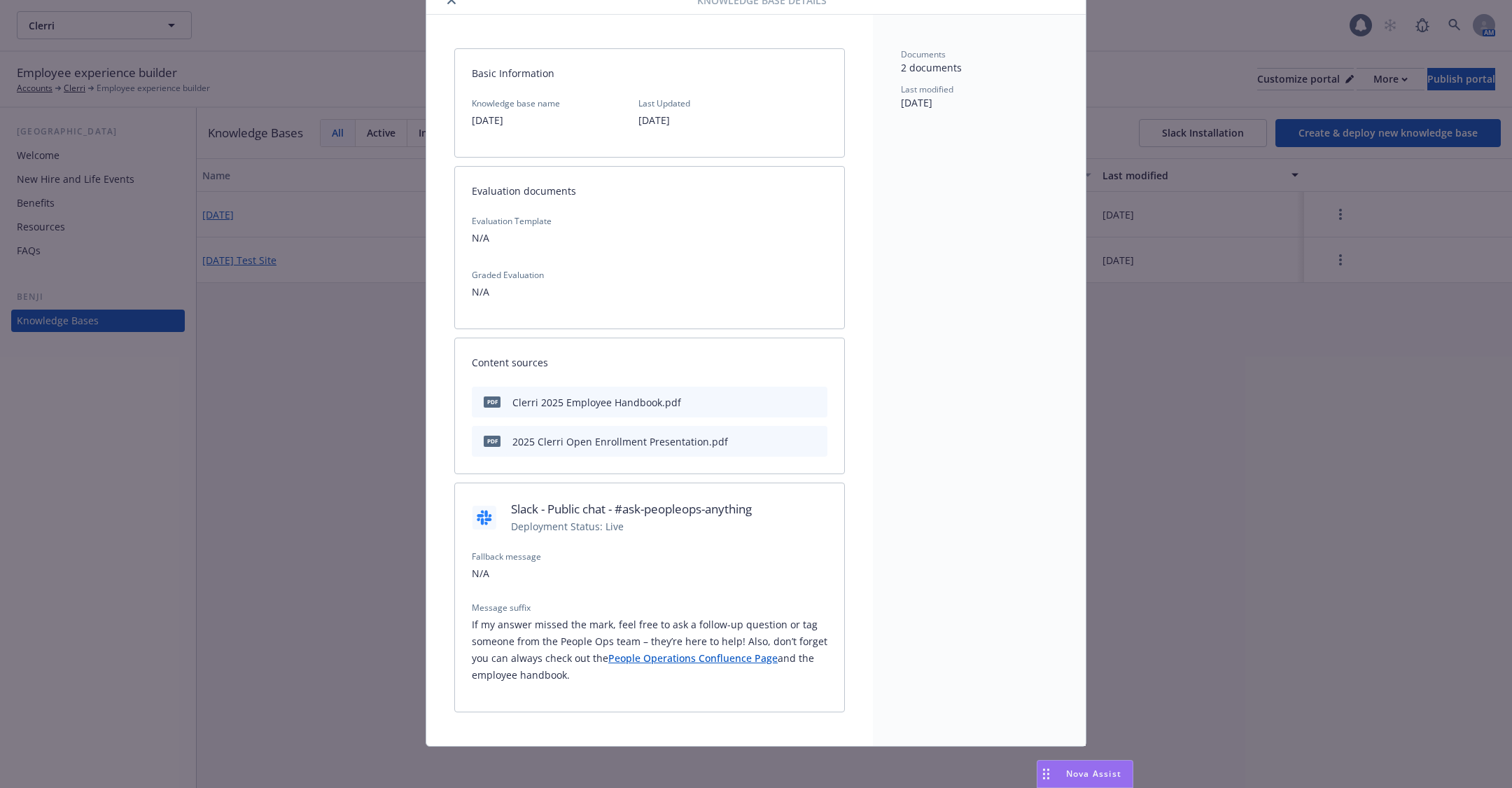
click at [822, 438] on div "pdf 2025 Clerri Open Enrollment Presentation.pdf" at bounding box center [650, 441] width 356 height 31
click at [818, 441] on icon "preview file" at bounding box center [814, 441] width 13 height 10
click at [794, 435] on icon "download file" at bounding box center [791, 441] width 11 height 11
click at [603, 399] on div "Clerri 2025 Employee Handbook.pdf" at bounding box center [596, 402] width 169 height 15
click at [812, 399] on icon "preview file" at bounding box center [814, 401] width 13 height 10
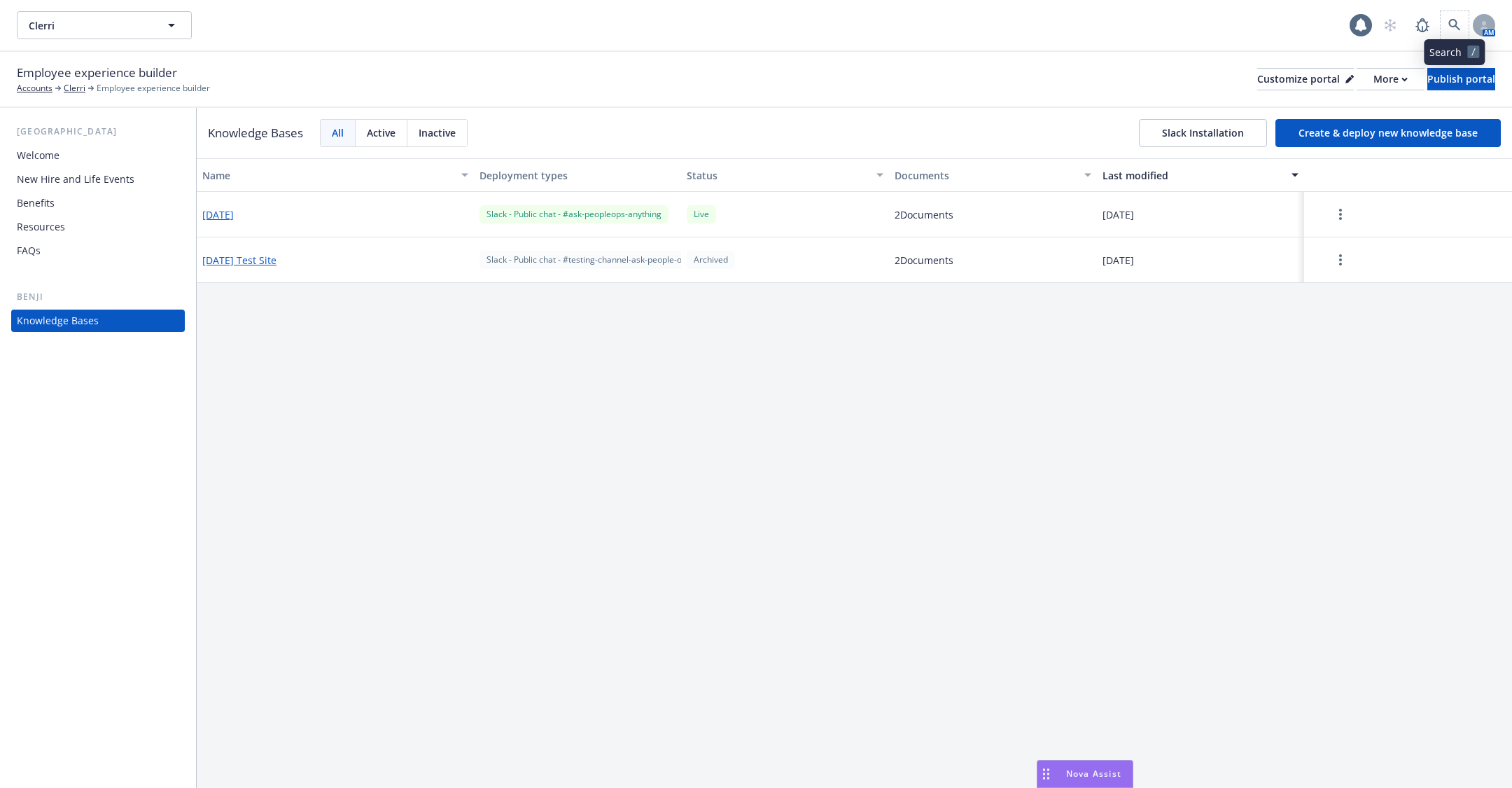
click at [1443, 11] on span at bounding box center [1455, 25] width 28 height 28
click at [1446, 24] on link at bounding box center [1455, 25] width 28 height 28
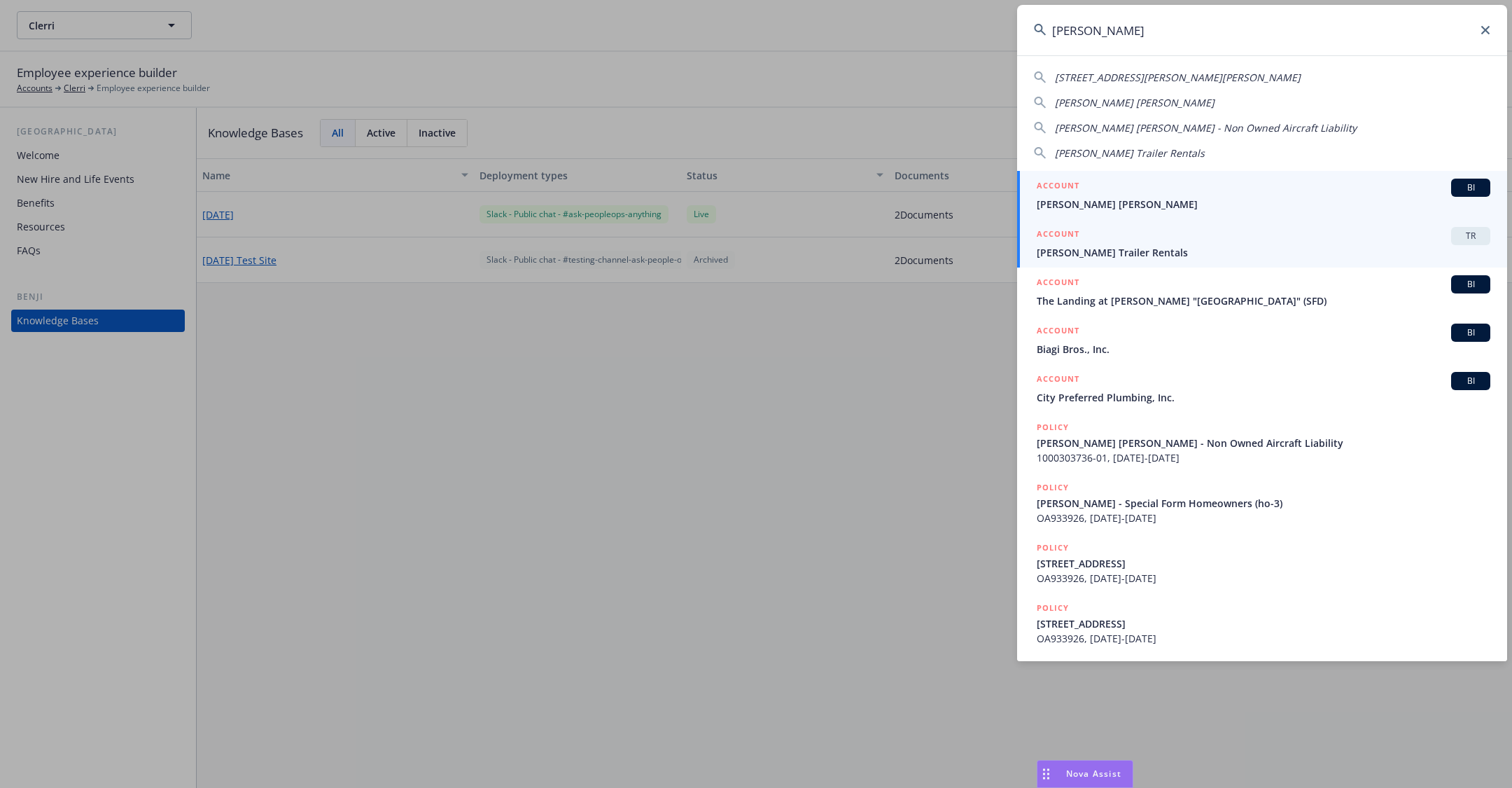
type input "mckinney"
click at [1133, 243] on div "ACCOUNT TR" at bounding box center [1264, 236] width 454 height 18
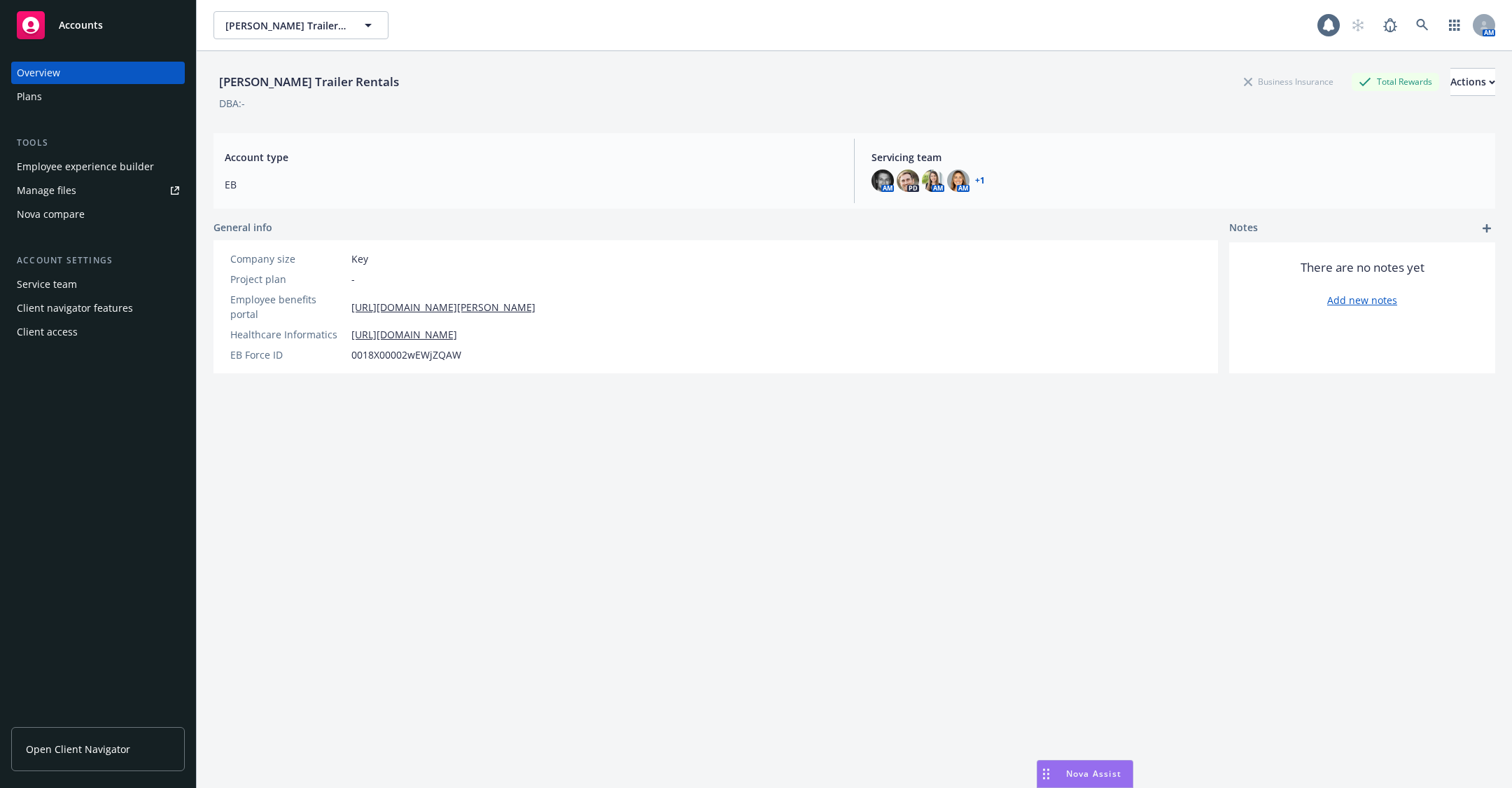
click at [104, 167] on div "Employee experience builder" at bounding box center [85, 167] width 137 height 22
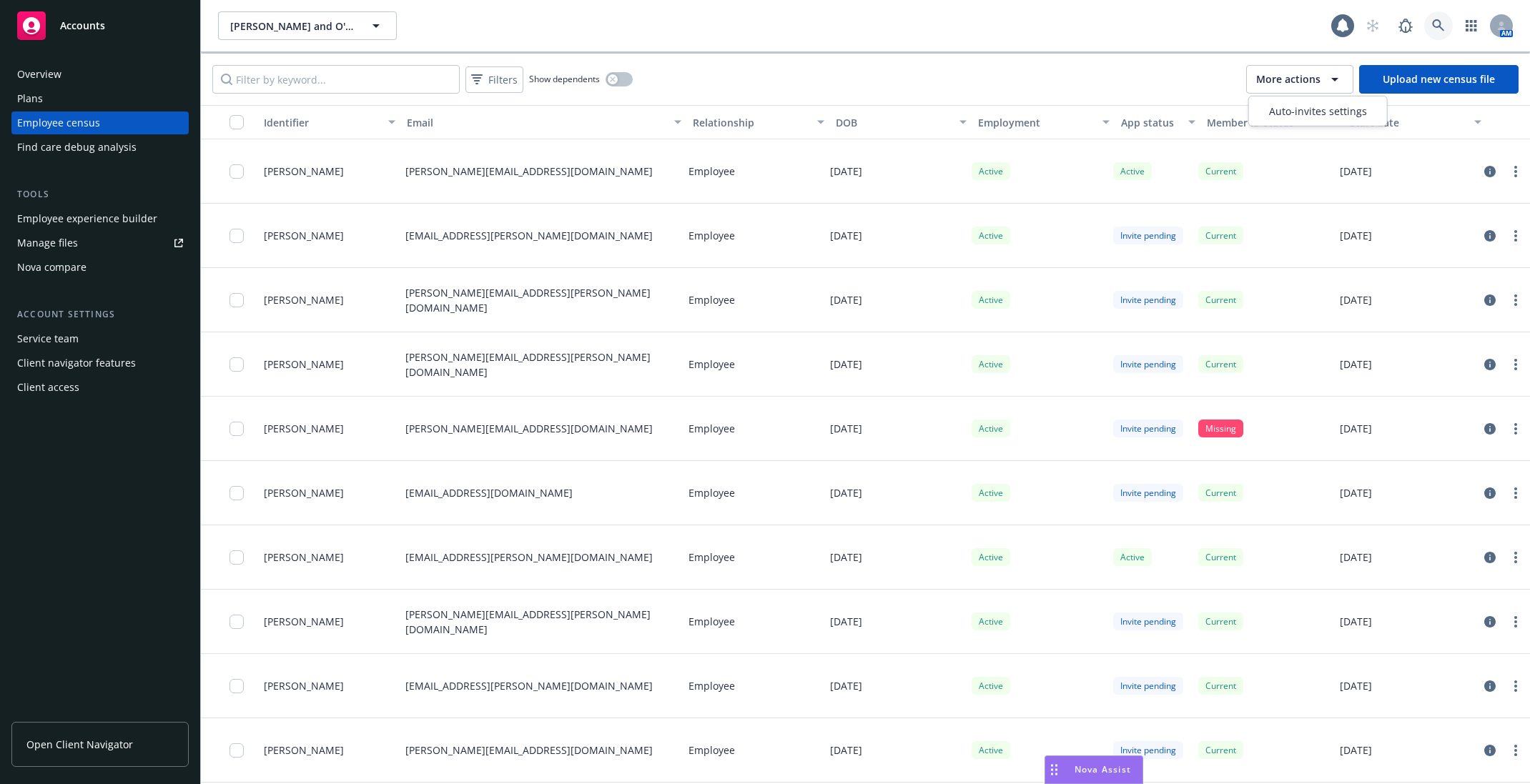
click at [1437, 29] on icon at bounding box center [1438, 26] width 13 height 13
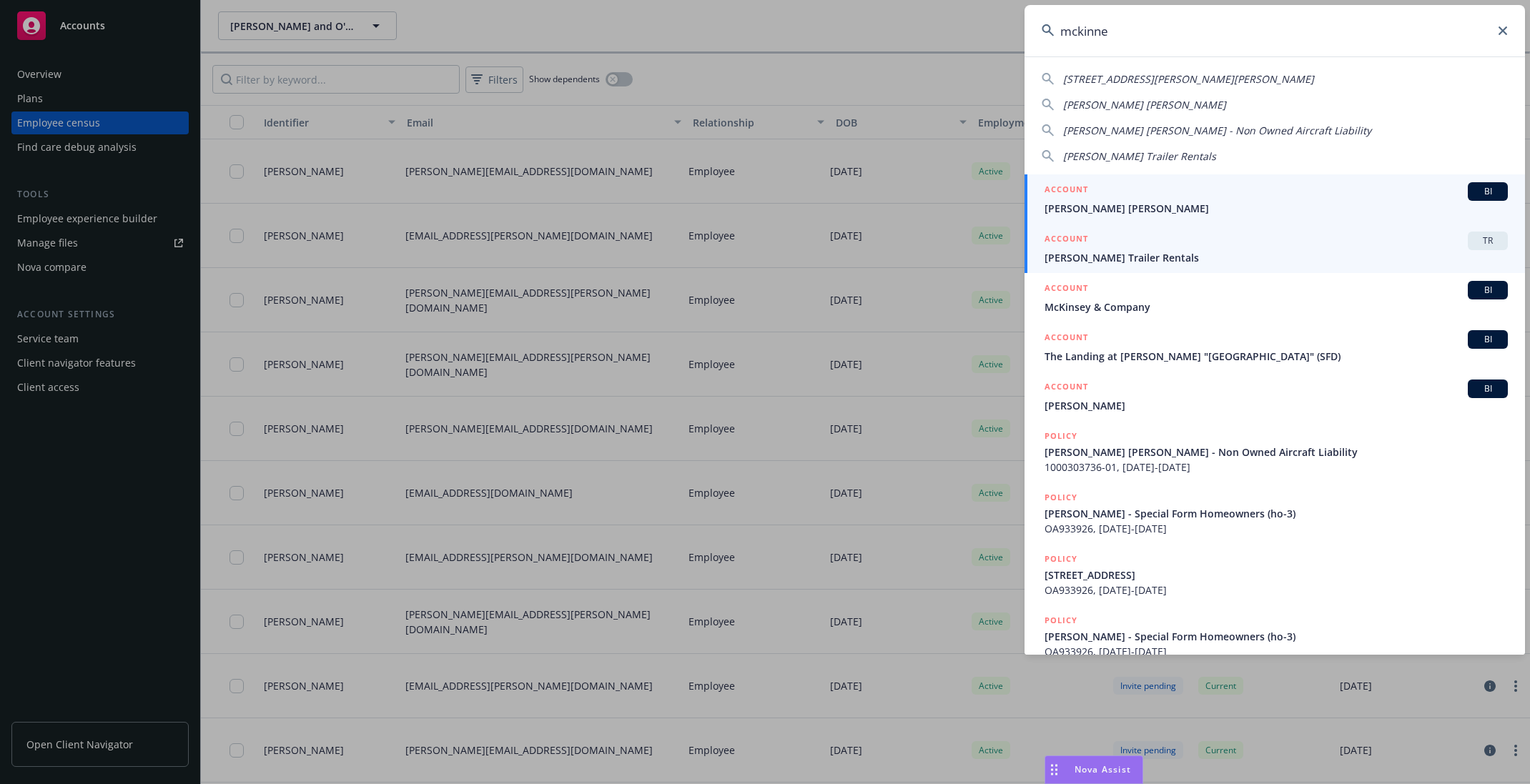
type input "mckinne"
click at [1133, 247] on div "ACCOUNT TR" at bounding box center [1276, 241] width 463 height 19
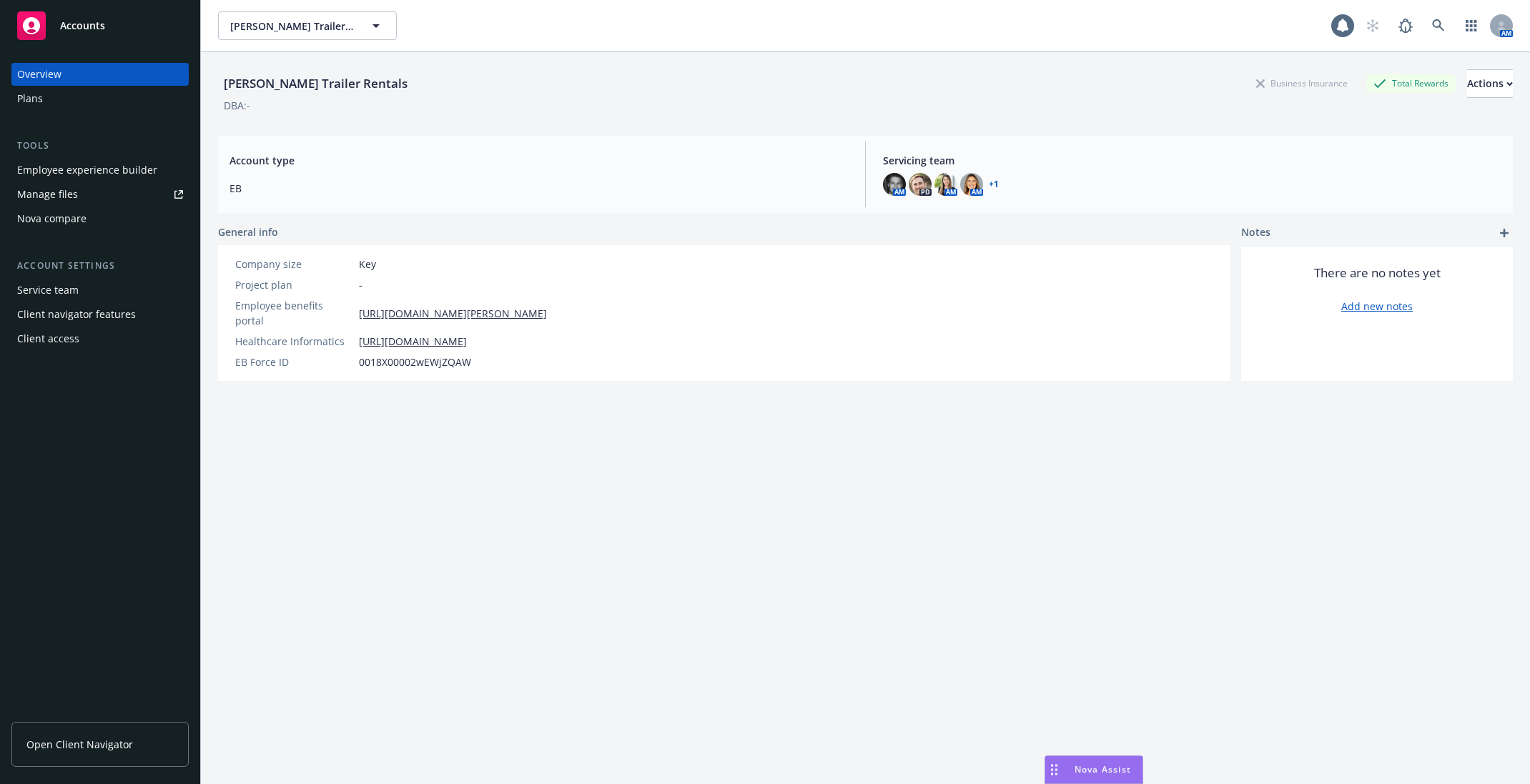
click at [71, 172] on div "Employee experience builder" at bounding box center [87, 170] width 140 height 23
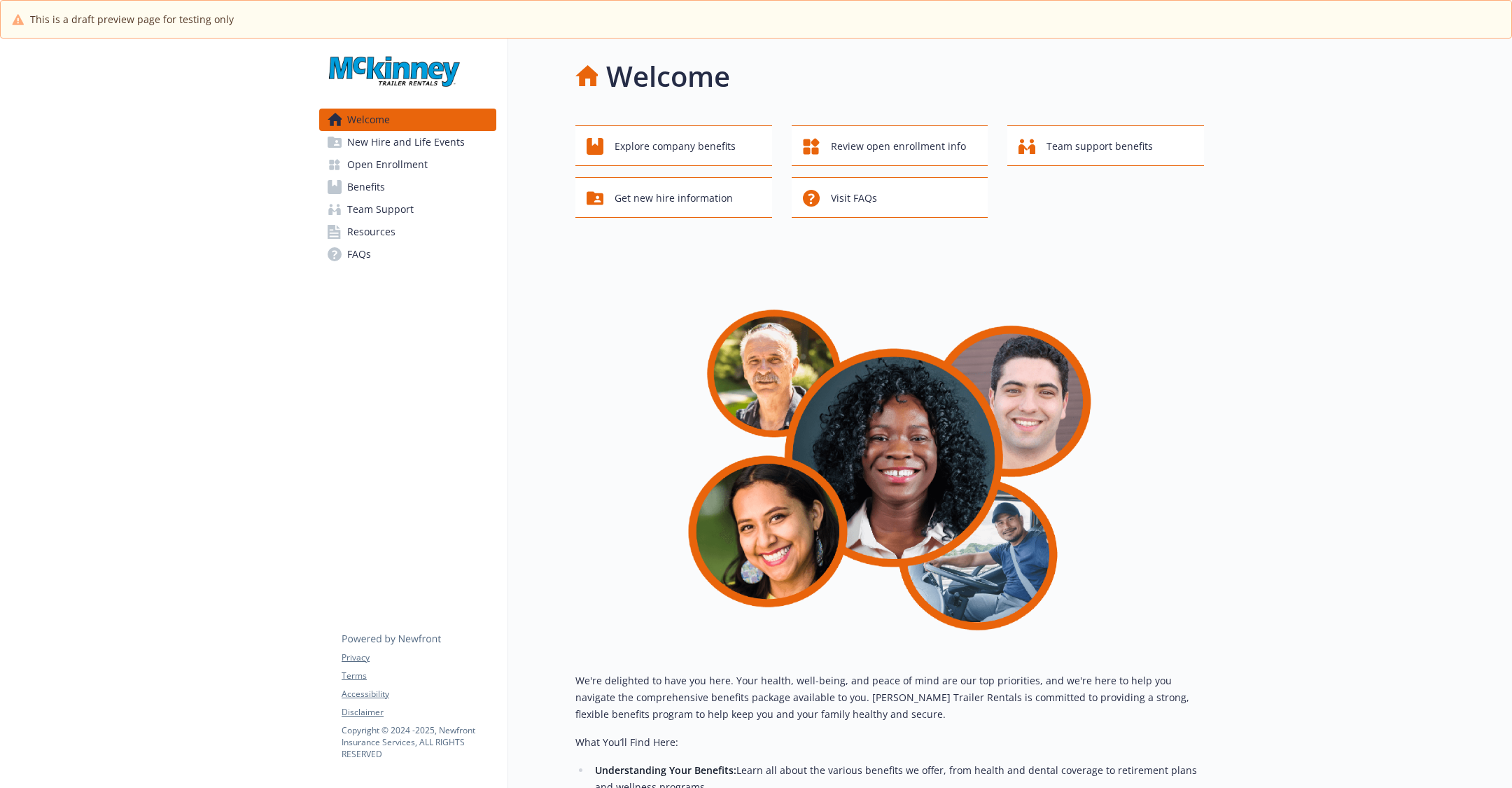
click at [392, 69] on img at bounding box center [393, 71] width 149 height 42
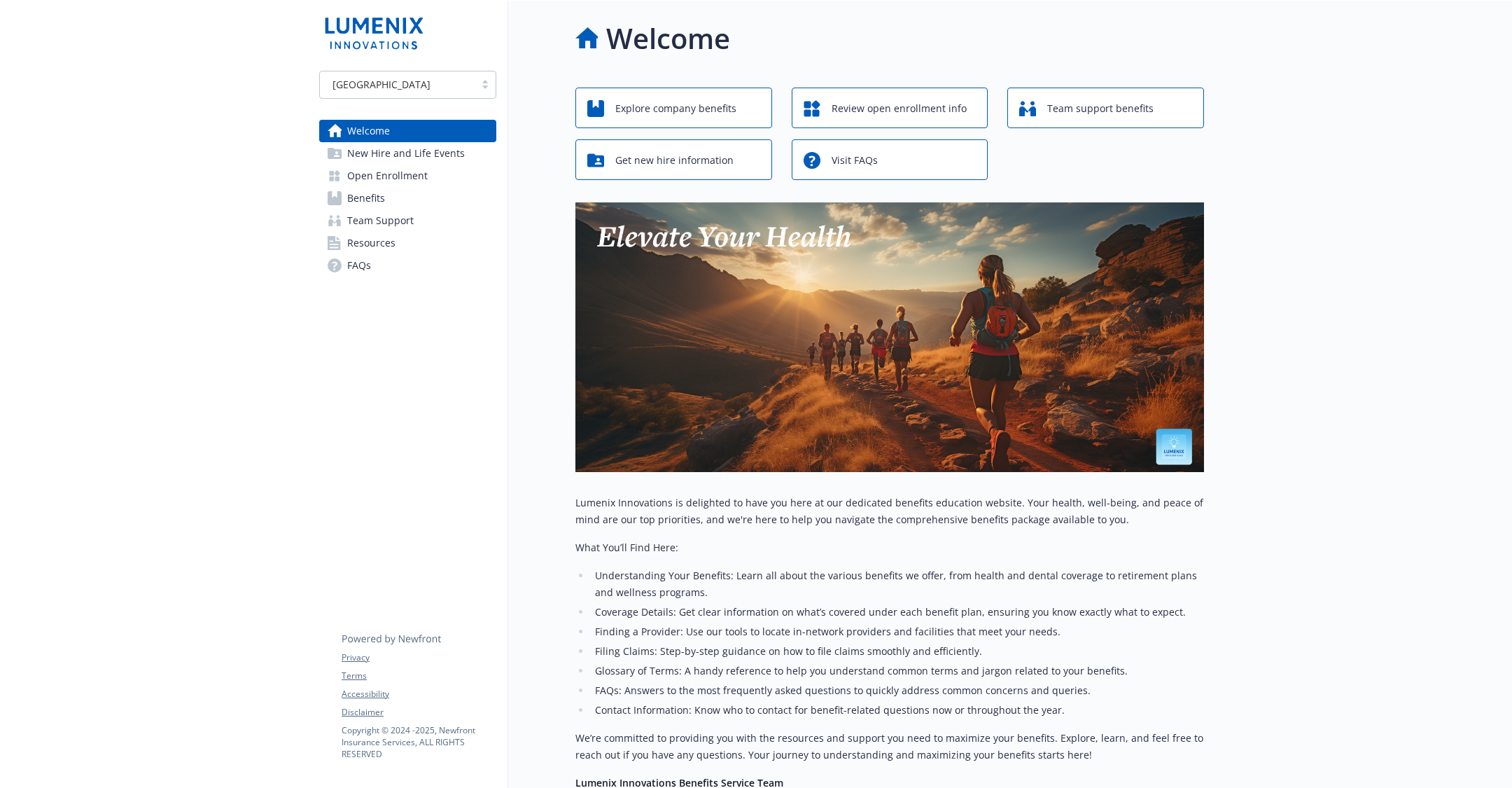
click at [451, 153] on span "New Hire and Life Events" at bounding box center [406, 153] width 118 height 22
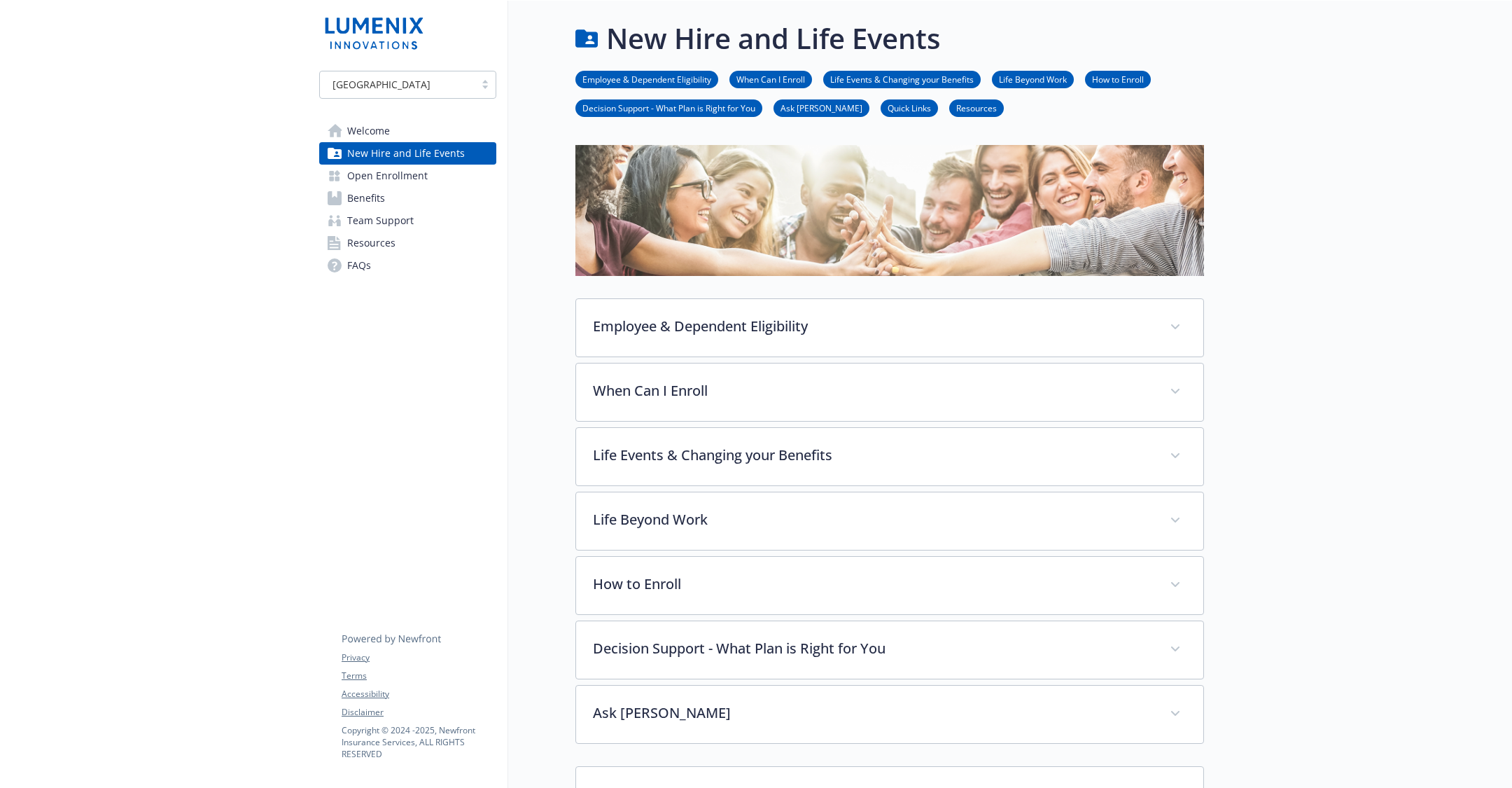
scroll to position [327, 0]
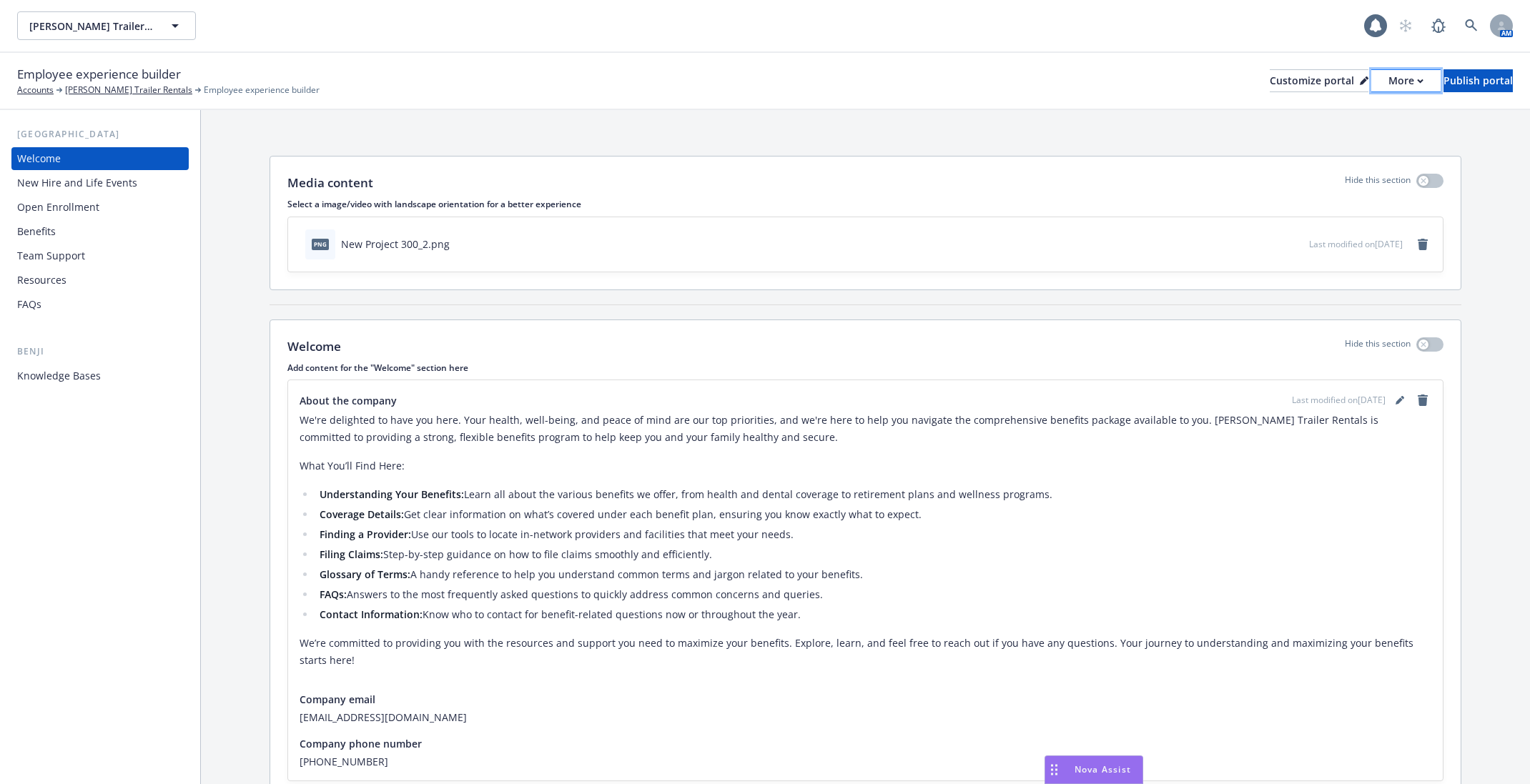
click at [1371, 82] on button "More" at bounding box center [1406, 81] width 69 height 23
click at [1336, 117] on link "Copy preview link" at bounding box center [1331, 113] width 130 height 29
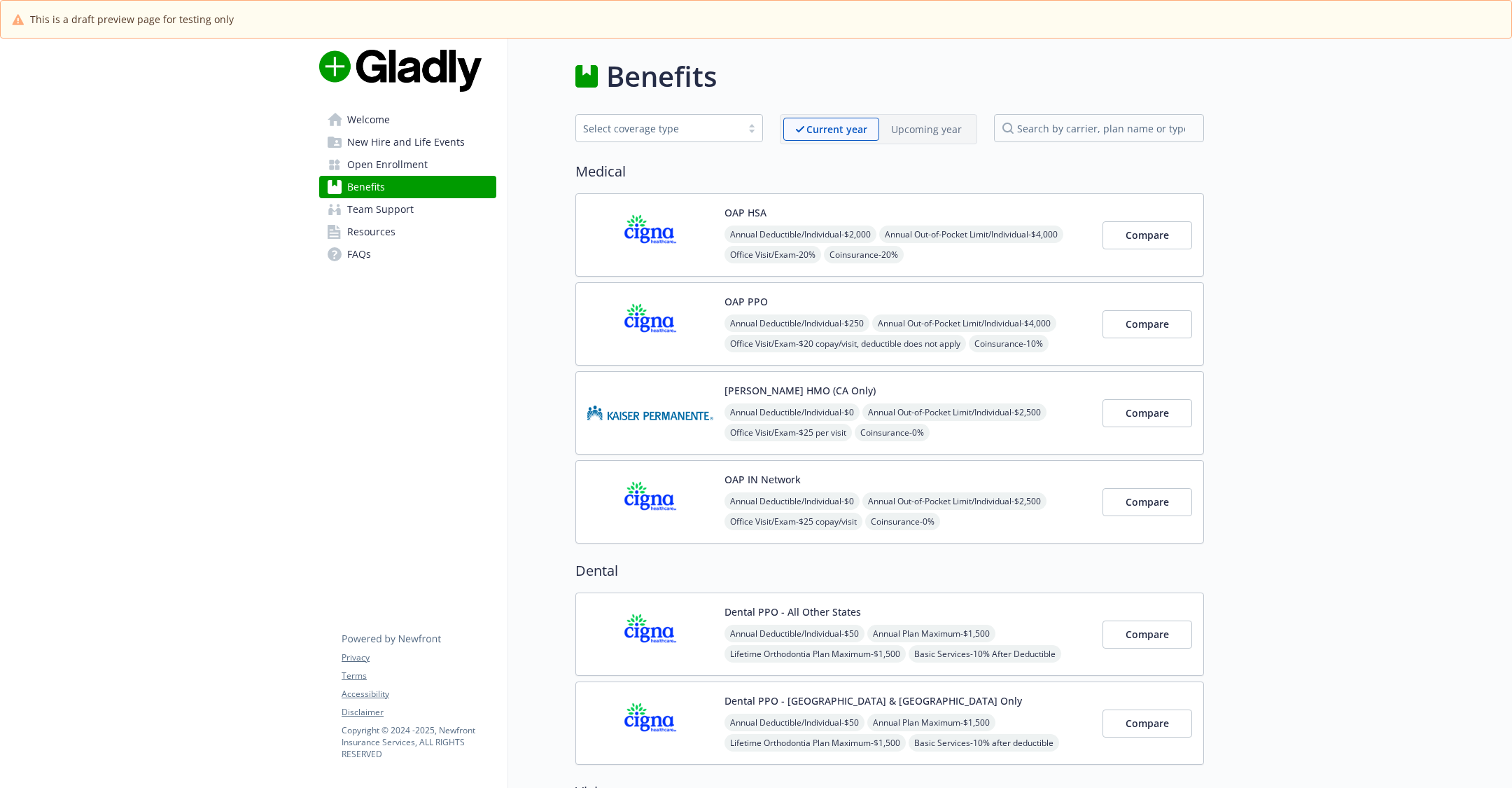
click at [458, 170] on link "Open Enrollment" at bounding box center [407, 165] width 177 height 22
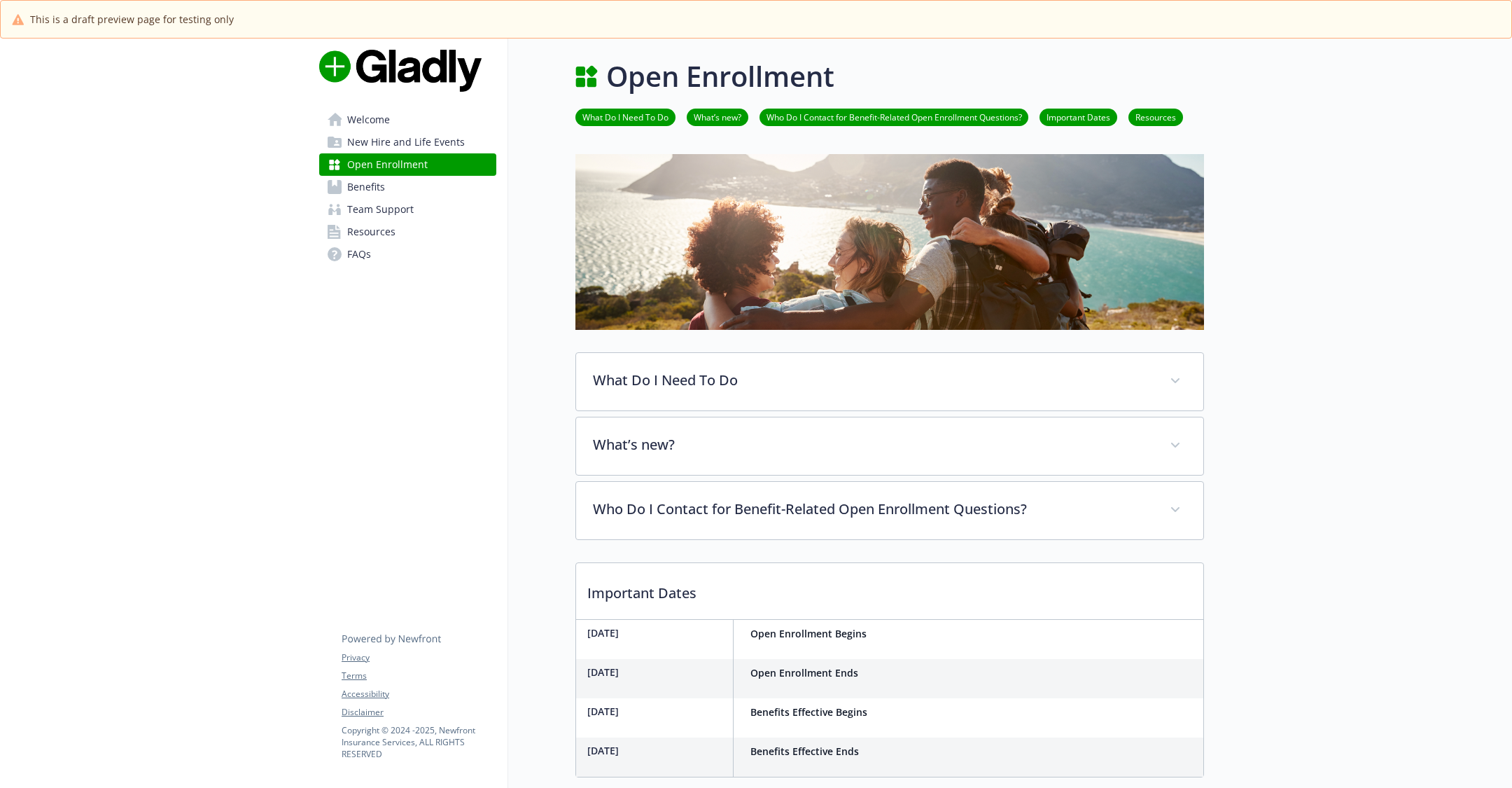
click at [457, 191] on link "Benefits" at bounding box center [407, 187] width 177 height 22
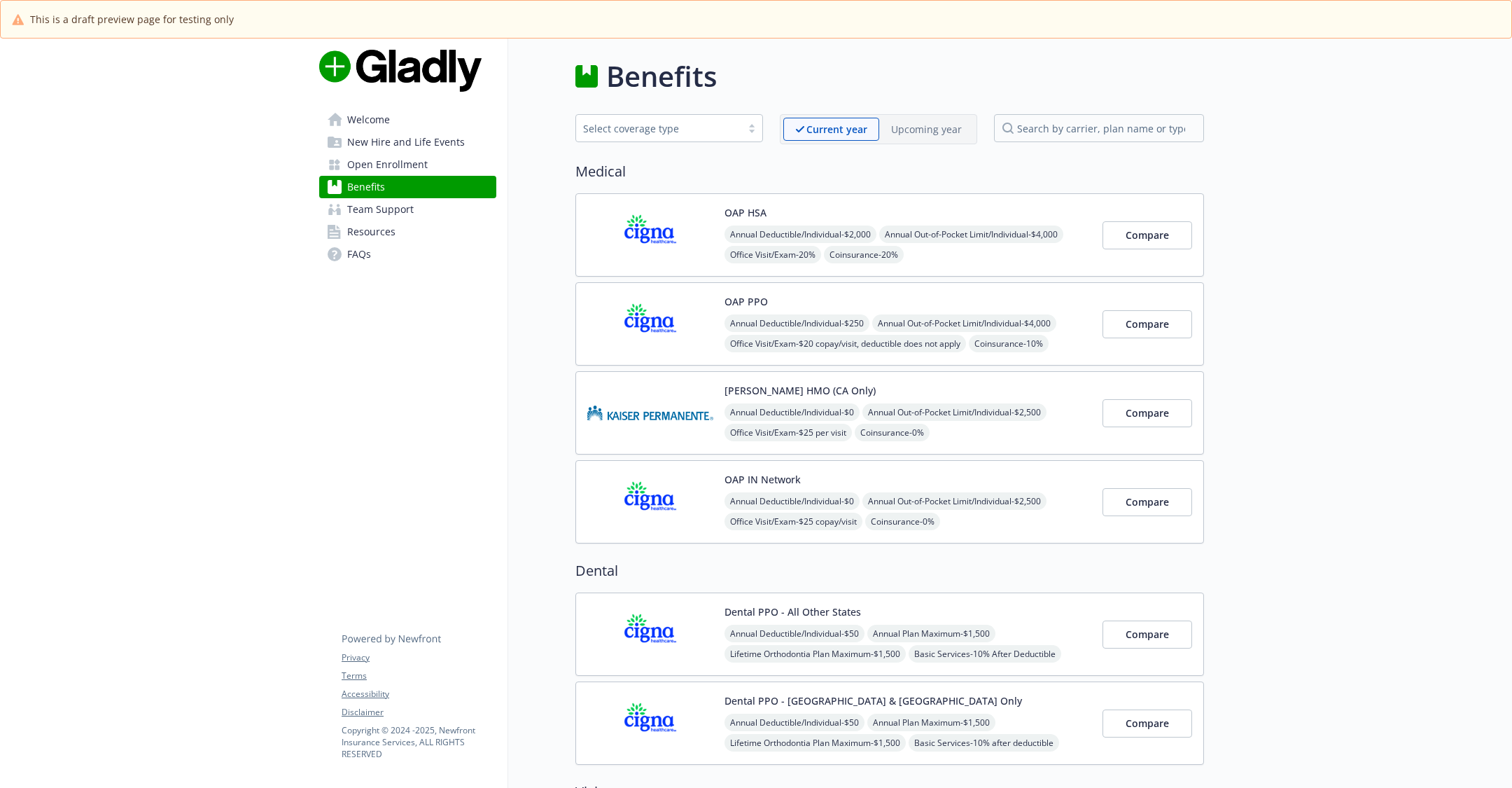
click at [456, 146] on span "New Hire and Life Events" at bounding box center [406, 142] width 118 height 22
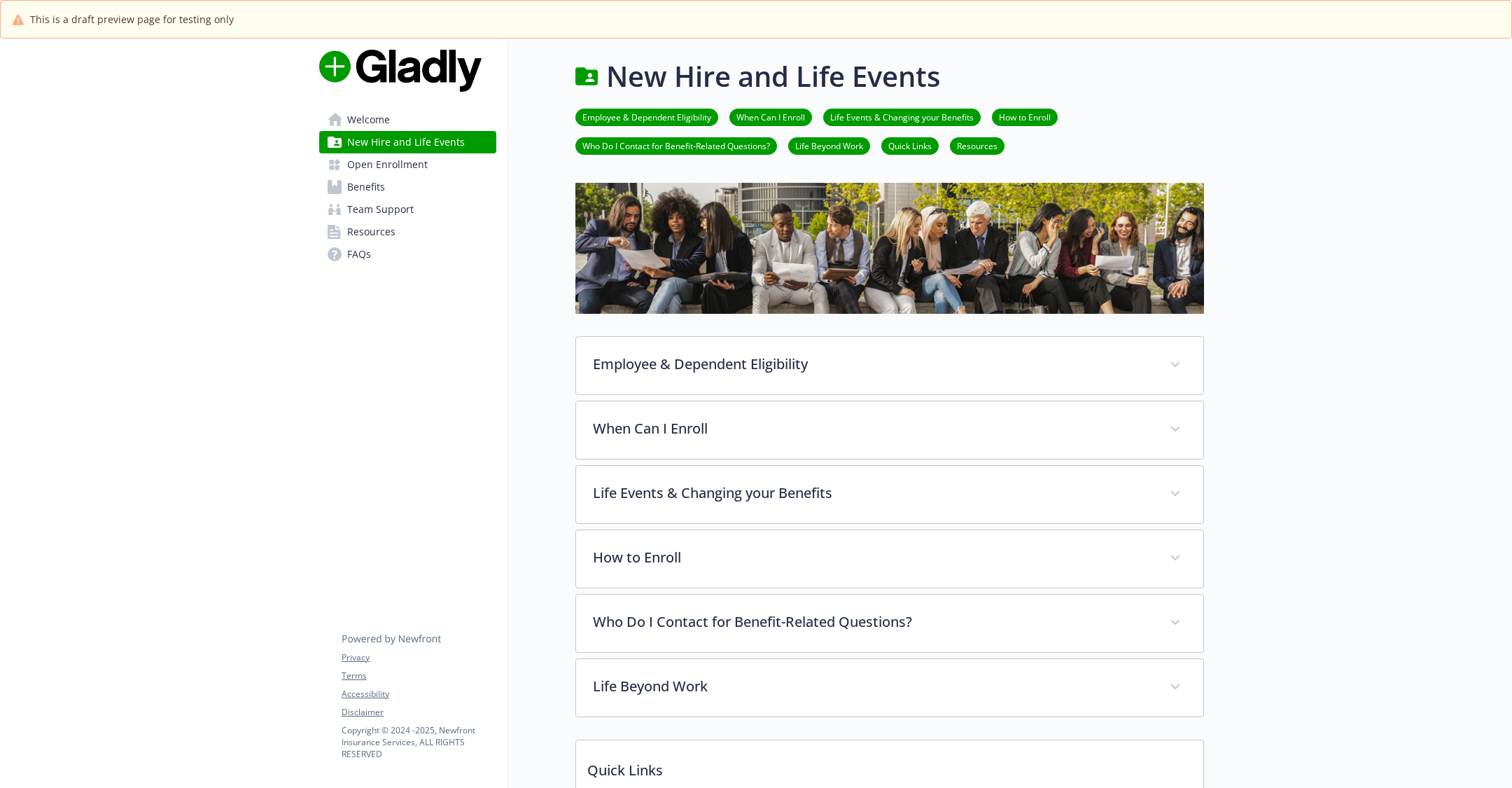
click at [456, 173] on link "Open Enrollment" at bounding box center [407, 165] width 177 height 22
